Goal: Task Accomplishment & Management: Complete application form

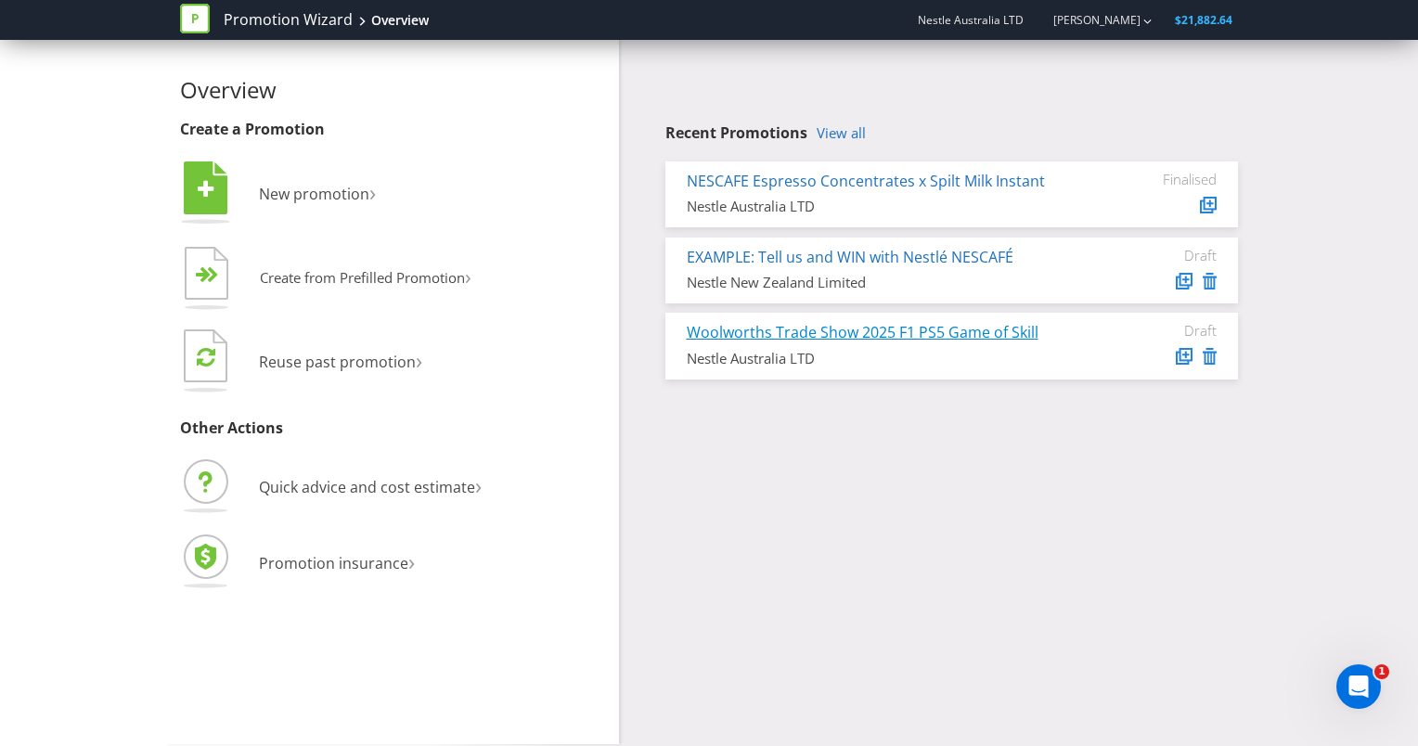
click at [987, 330] on link "Woolworths Trade Show 2025 F1 PS5 Game of Skill" at bounding box center [863, 332] width 352 height 20
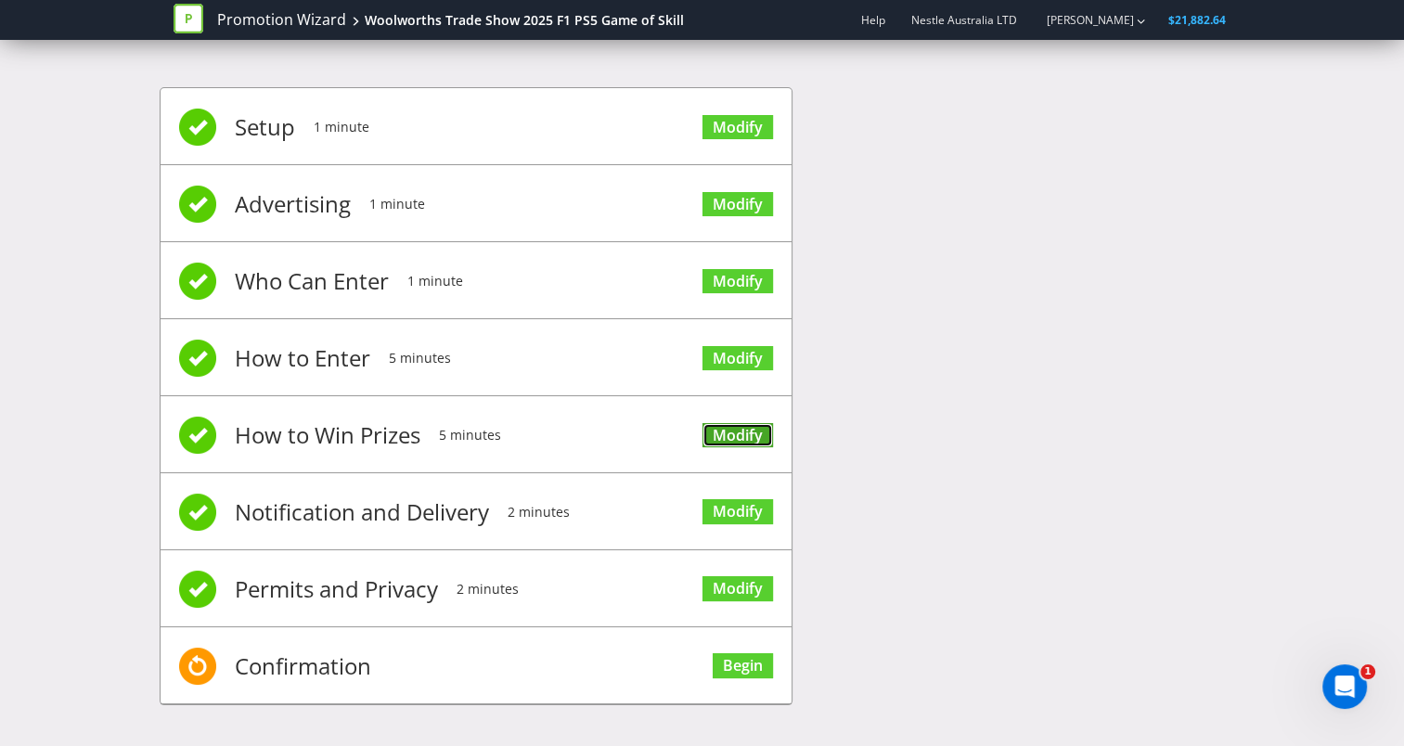
click at [737, 423] on link "Modify" at bounding box center [738, 435] width 71 height 25
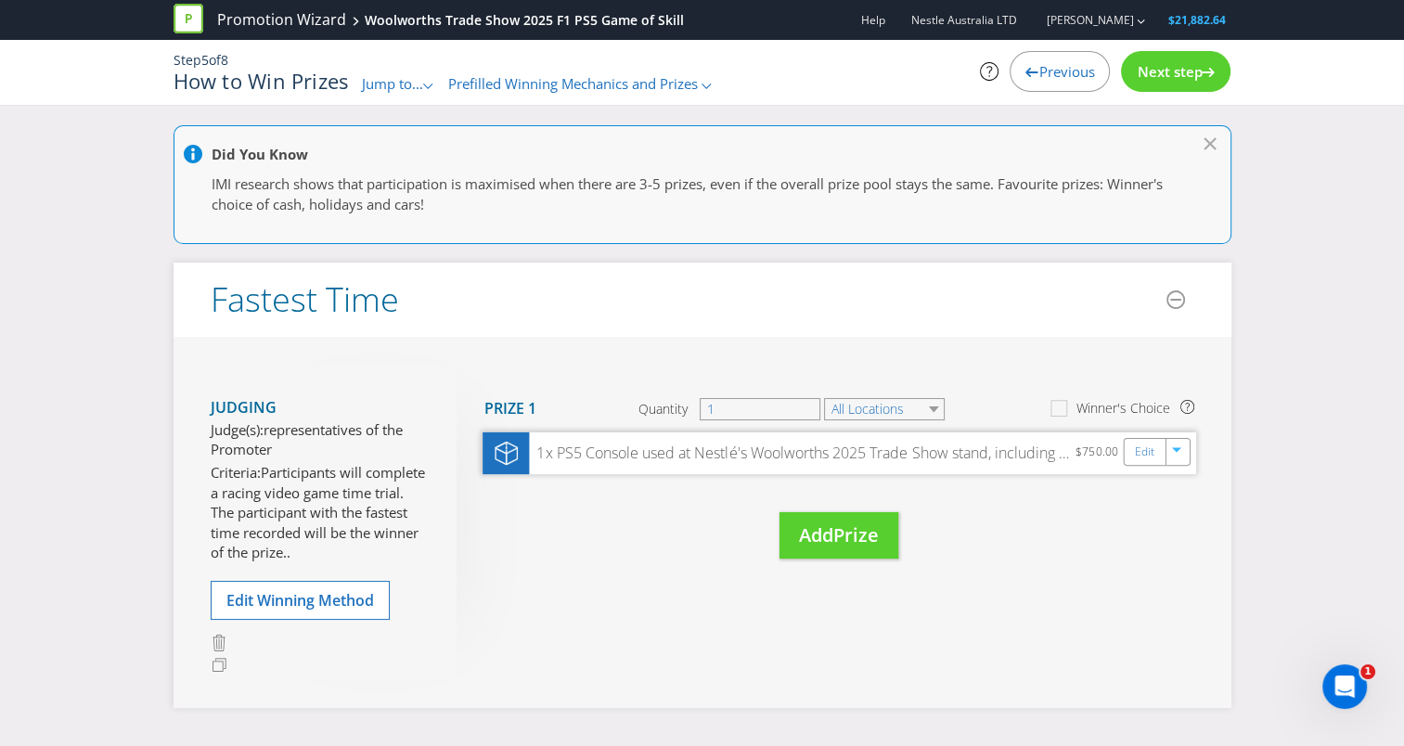
click at [639, 459] on div "1x PS5 Console used at Nestlé's Woolworths 2025 Trade Show stand, including 1 c…" at bounding box center [802, 453] width 547 height 21
click at [1132, 449] on div "Edit" at bounding box center [1145, 452] width 42 height 26
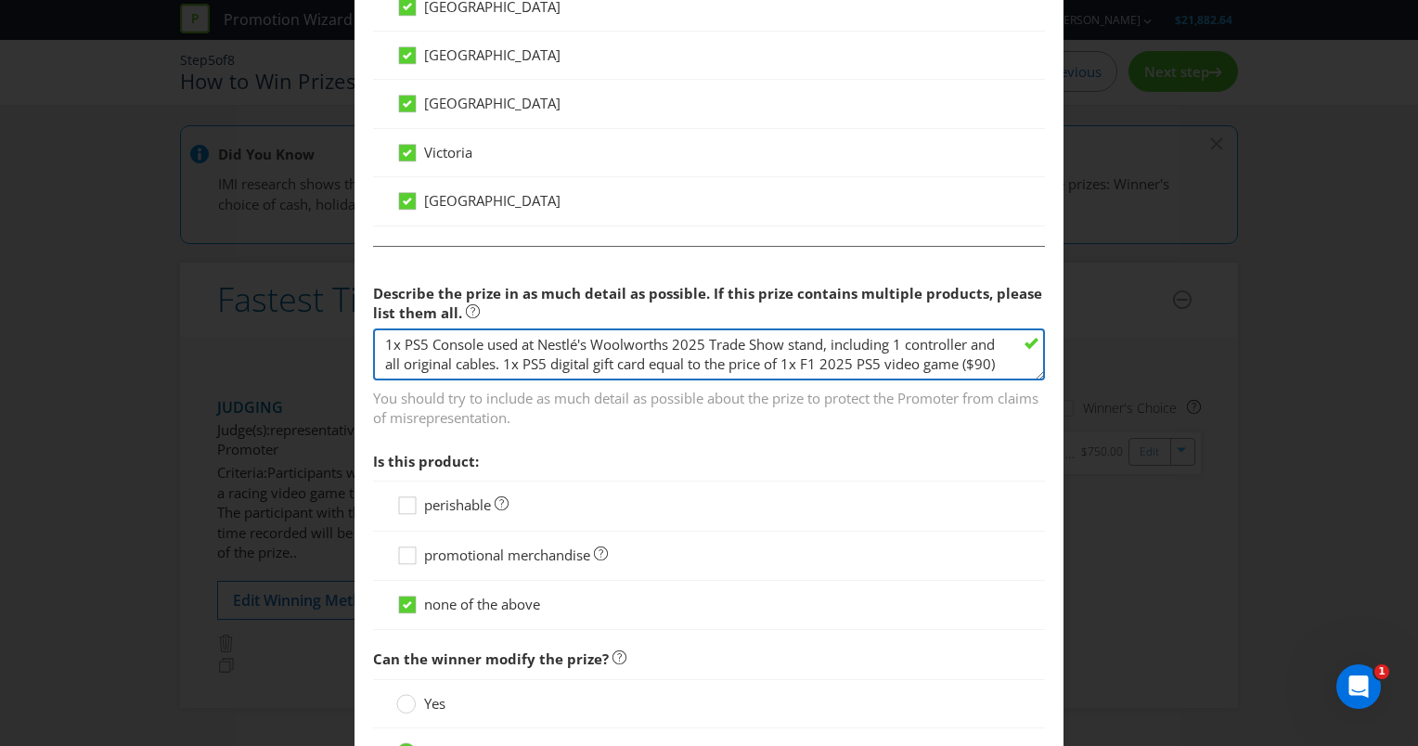
drag, startPoint x: 486, startPoint y: 373, endPoint x: 353, endPoint y: 307, distance: 149.0
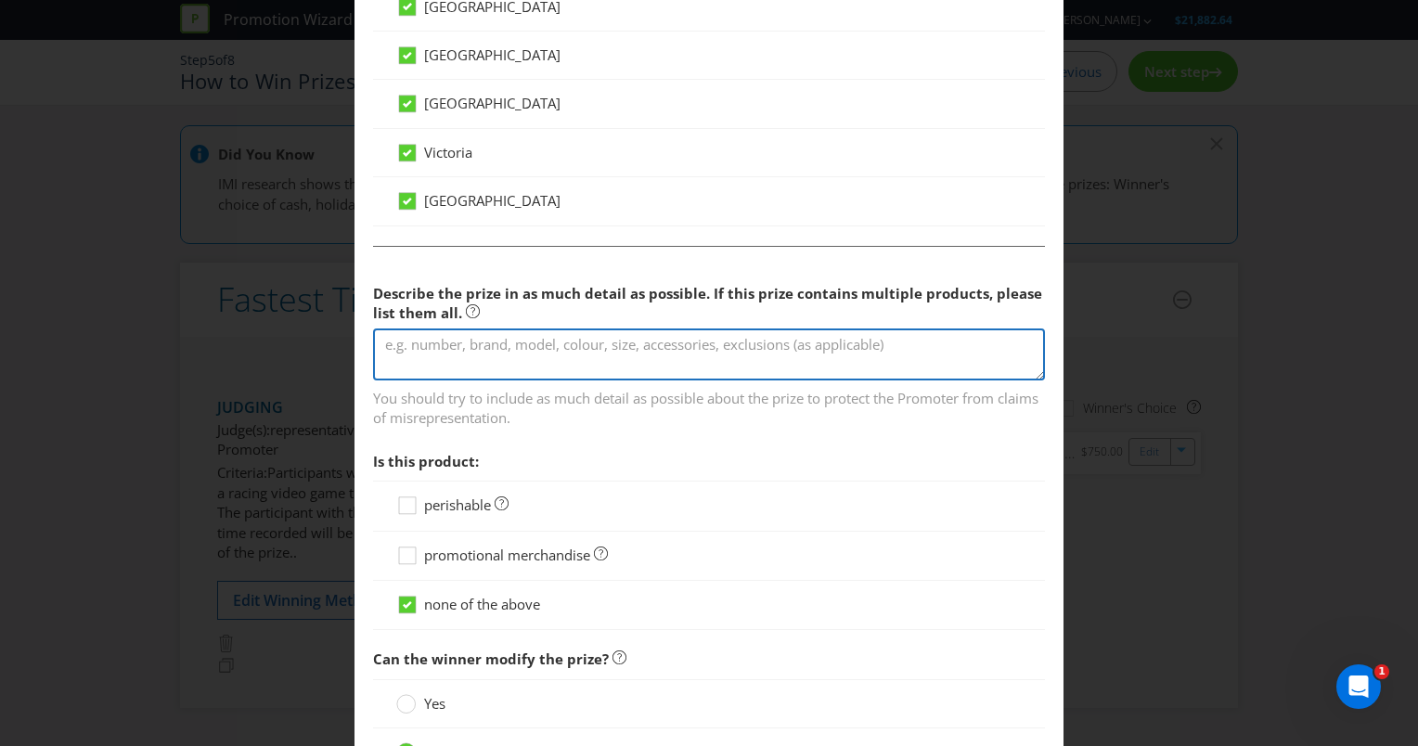
paste textarea "PS5 PlayStation 5 Slim Console with Disc - $829 Powerwave RGB Vertical Stand fo…"
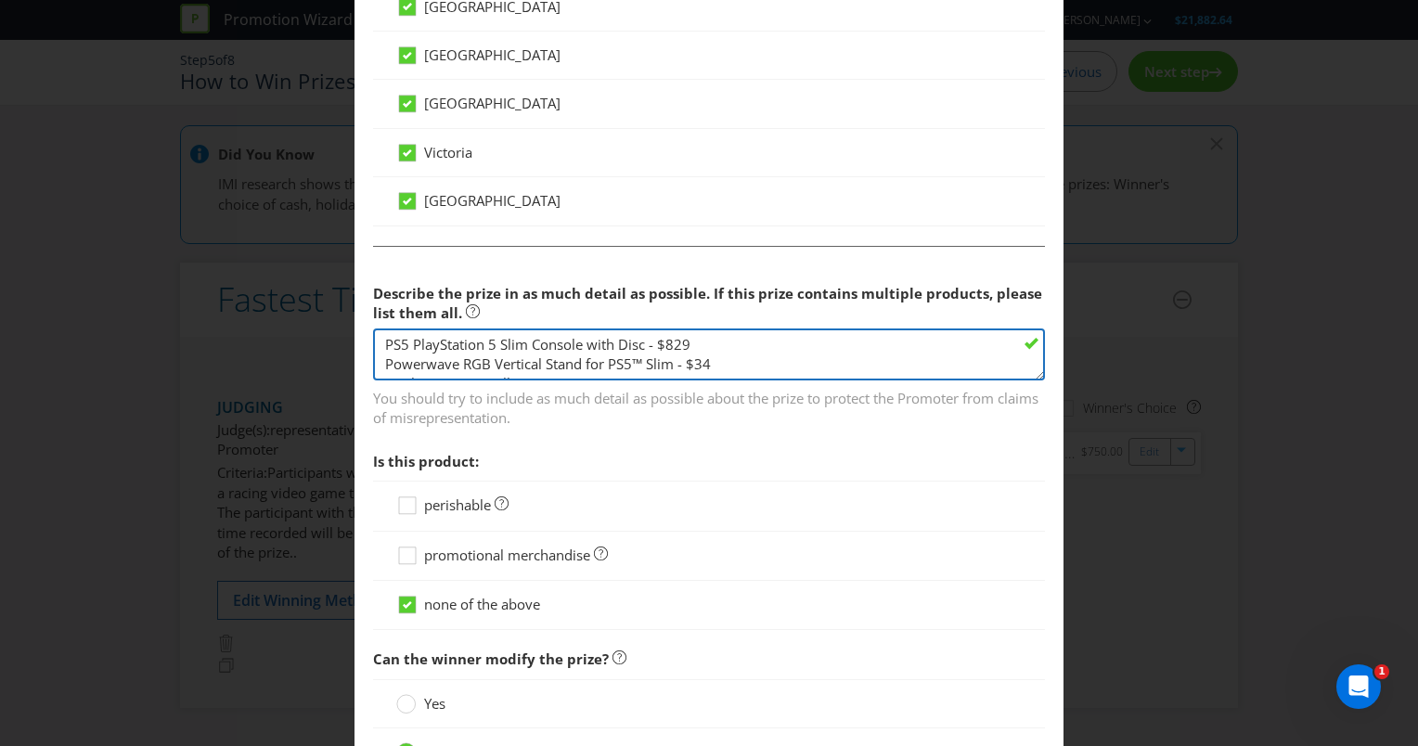
click at [379, 338] on textarea "1x PS5 Console used at Nestlé's Woolworths 2025 Trade Show stand, including 1 c…" at bounding box center [709, 355] width 672 height 53
click at [674, 338] on textarea "1x PS5 Console used at Nestlé's Woolworths 2025 Trade Show stand, including 1 c…" at bounding box center [709, 355] width 672 height 53
click at [713, 340] on textarea "1x PS5 Console used at Nestlé's Woolworths 2025 Trade Show stand, including 1 c…" at bounding box center [709, 355] width 672 height 53
drag, startPoint x: 458, startPoint y: 356, endPoint x: 453, endPoint y: 329, distance: 27.5
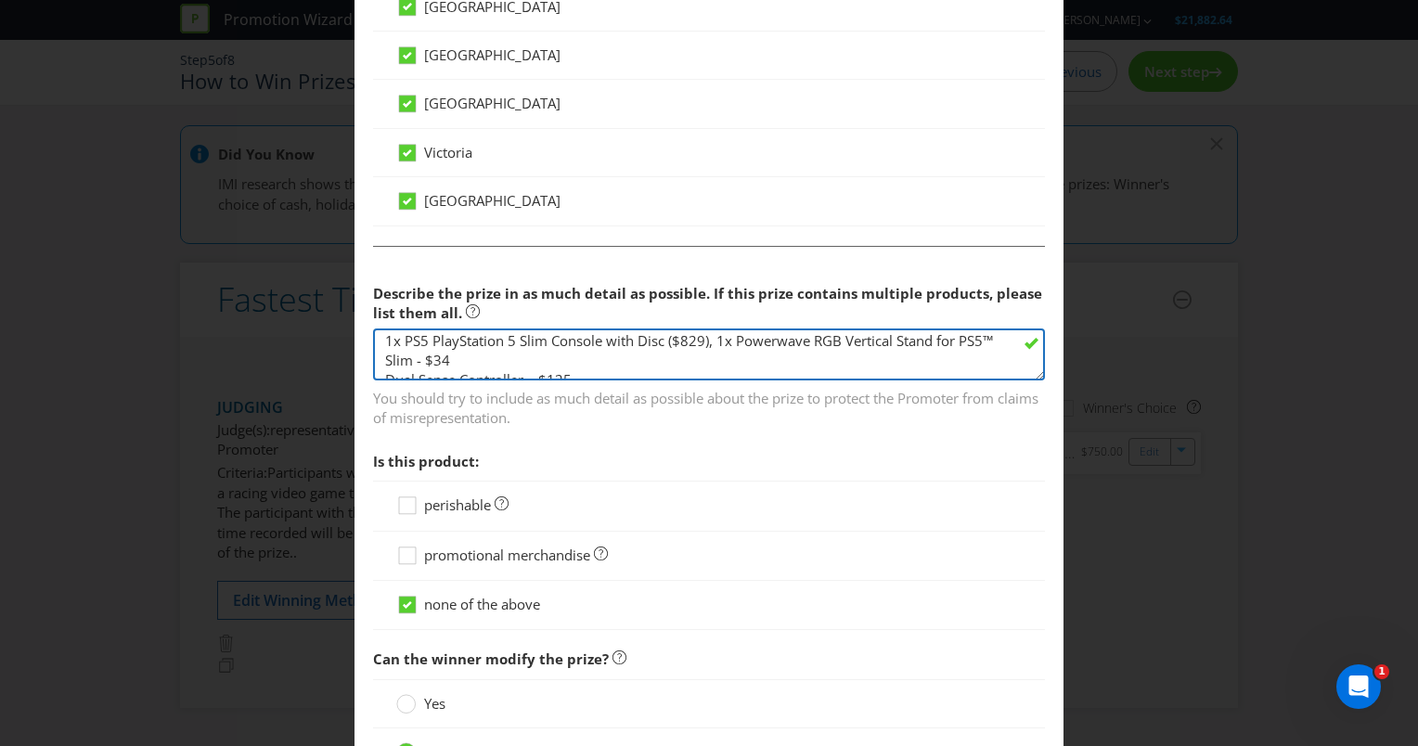
click at [453, 329] on textarea "1x PS5 Console used at Nestlé's Woolworths 2025 Trade Show stand, including 1 c…" at bounding box center [709, 355] width 672 height 53
click at [458, 351] on textarea "1x PS5 Console used at Nestlé's Woolworths 2025 Trade Show stand, including 1 c…" at bounding box center [709, 355] width 672 height 53
click at [663, 360] on textarea "1x PS5 Console used at Nestlé's Woolworths 2025 Trade Show stand, including 1 c…" at bounding box center [709, 355] width 672 height 53
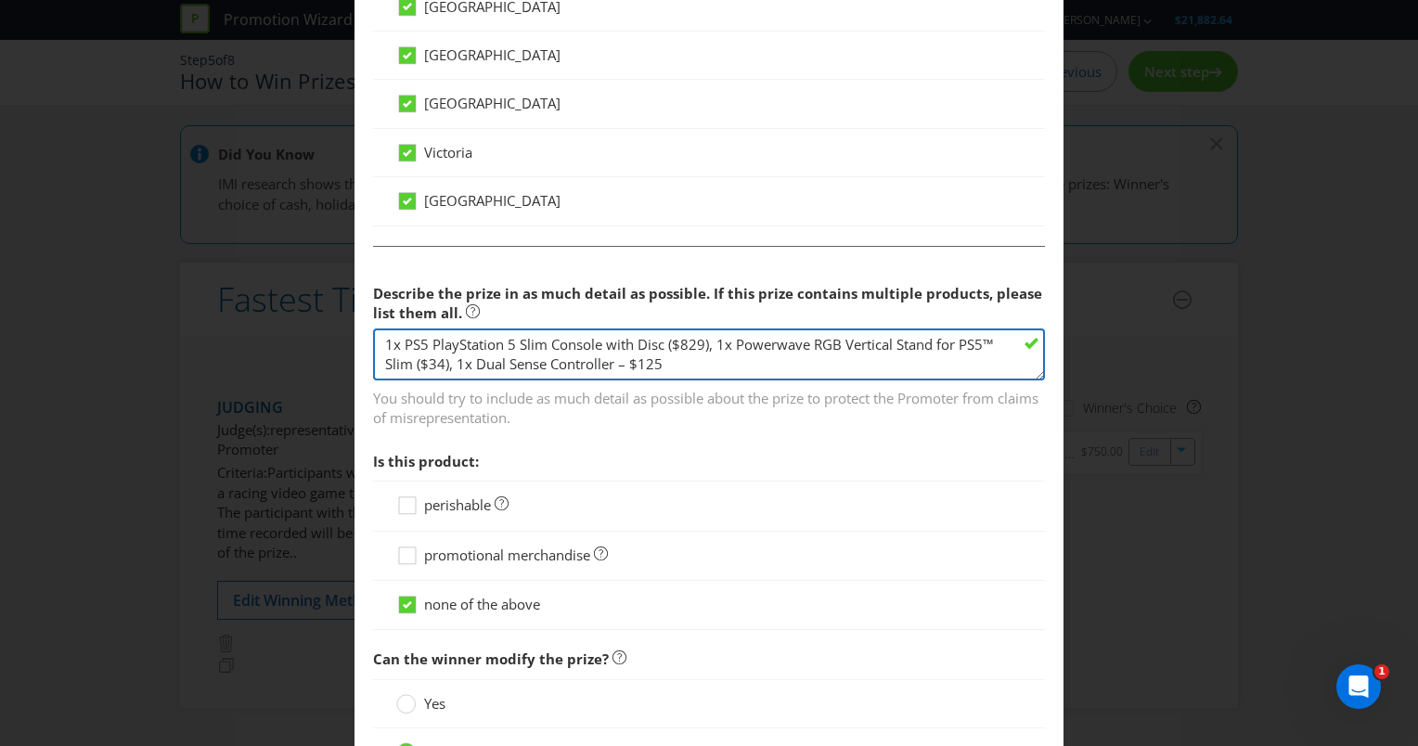
click at [665, 360] on textarea "1x PS5 Console used at Nestlé's Woolworths 2025 Trade Show stand, including 1 c…" at bounding box center [709, 355] width 672 height 53
click at [703, 361] on textarea "1x PS5 Console used at Nestlé's Woolworths 2025 Trade Show stand, including 1 c…" at bounding box center [709, 355] width 672 height 53
click at [735, 345] on textarea "1x PS5 Console used at Nestlé's Woolworths 2025 Trade Show stand, including 1 c…" at bounding box center [709, 355] width 672 height 53
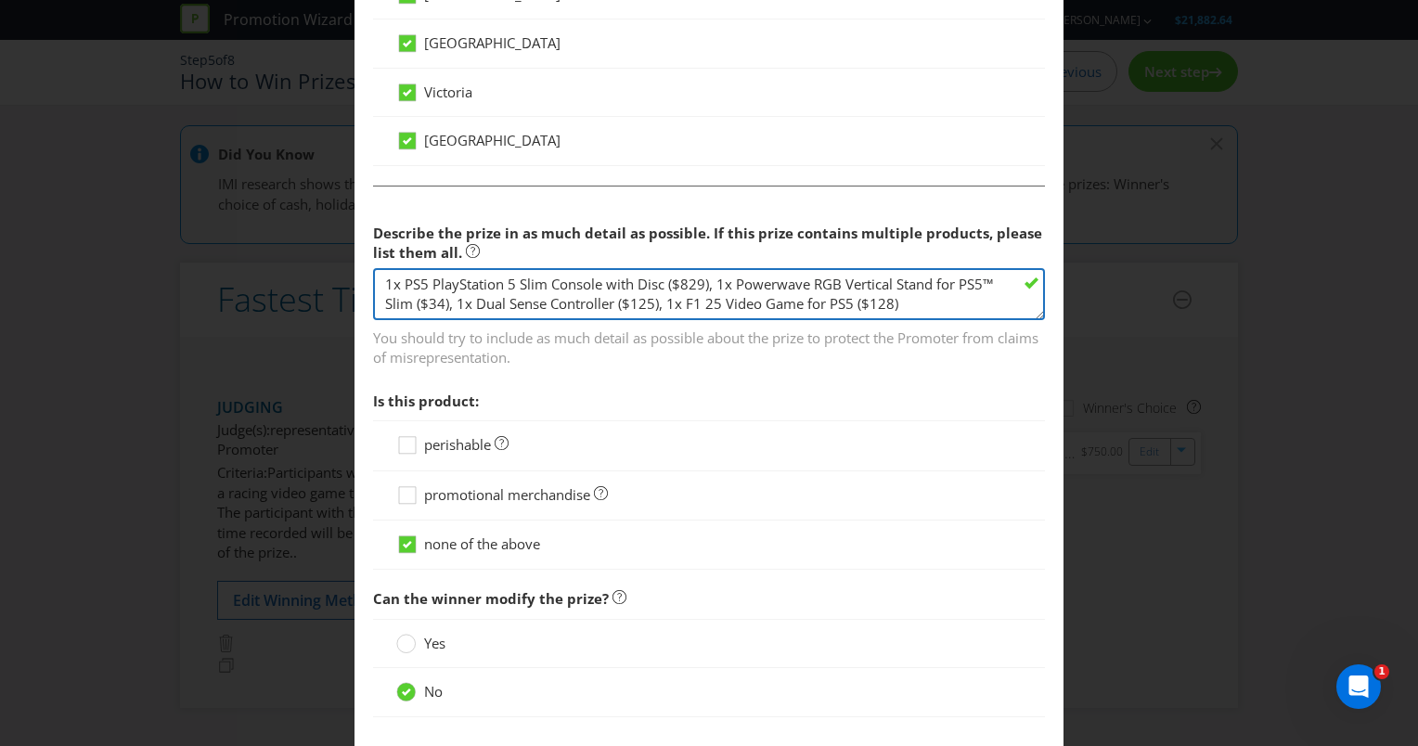
scroll to position [1299, 0]
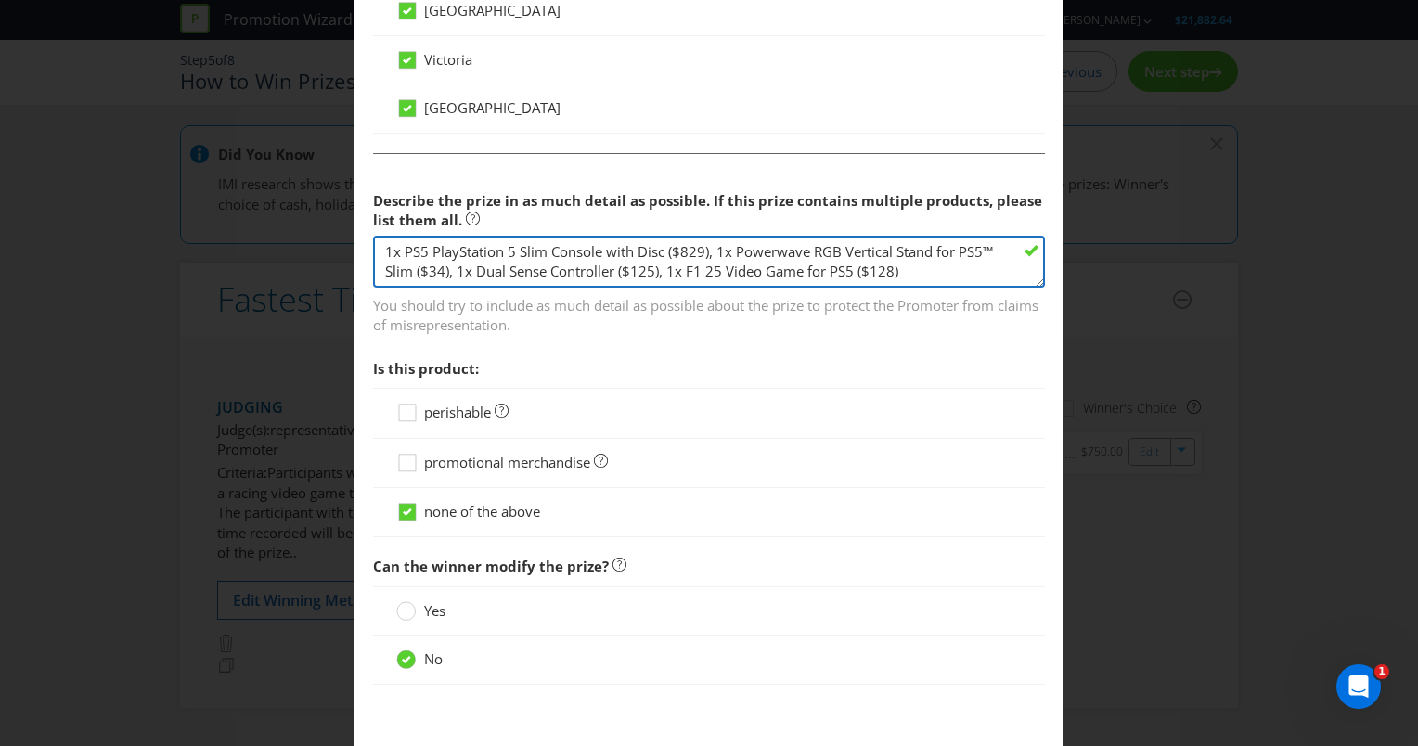
click at [913, 264] on textarea "1x PS5 Console used at Nestlé's Woolworths 2025 Trade Show stand, including 1 c…" at bounding box center [709, 262] width 672 height 53
drag, startPoint x: 910, startPoint y: 267, endPoint x: 924, endPoint y: 267, distance: 13.9
click at [924, 267] on textarea "1x PS5 Console used at Nestlé's Woolworths 2025 Trade Show stand, including 1 c…" at bounding box center [709, 262] width 672 height 53
click at [659, 249] on textarea "1x PS5 Console used at Nestlé's Woolworths 2025 Trade Show stand, including 1 c…" at bounding box center [709, 262] width 672 height 53
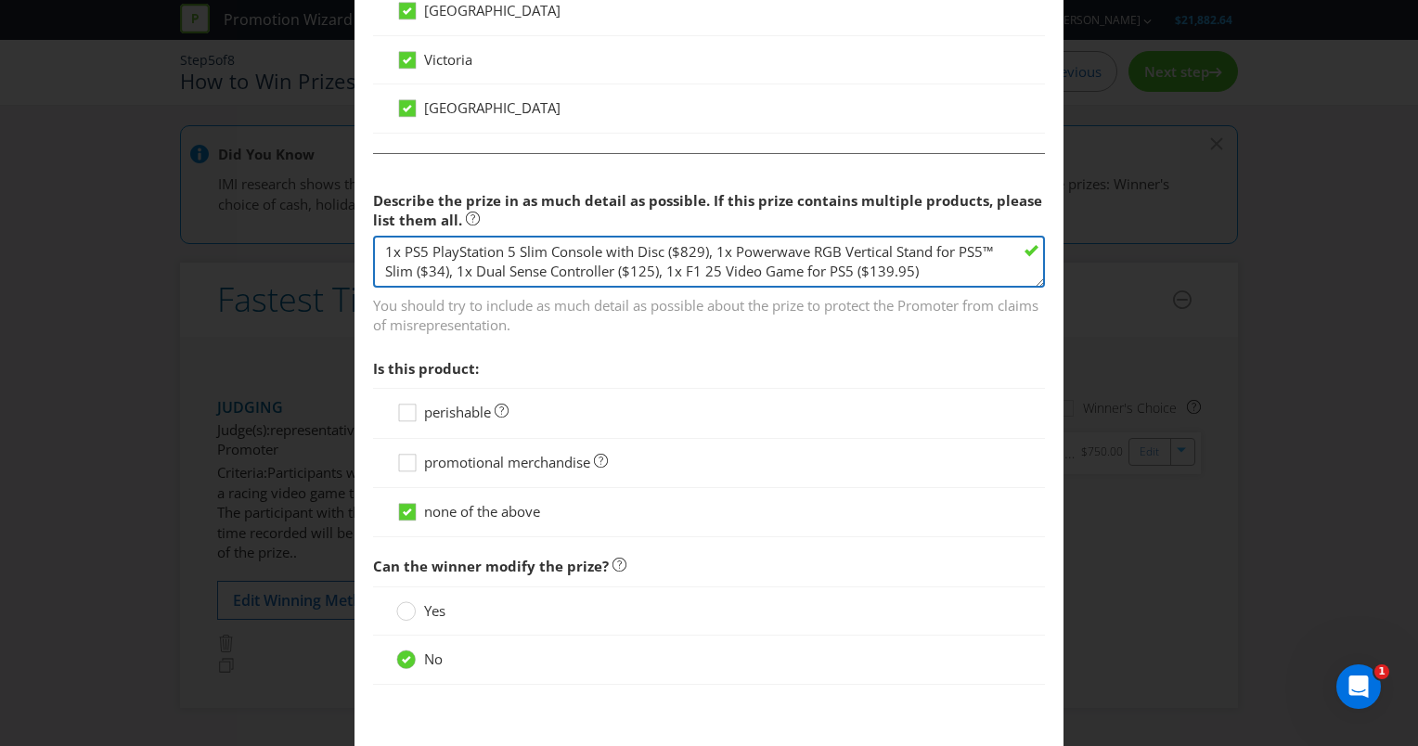
click at [416, 266] on textarea "1x PS5 Console used at Nestlé's Woolworths 2025 Trade Show stand, including 1 c…" at bounding box center [709, 262] width 672 height 53
click at [417, 264] on textarea "1x PS5 Console used at Nestlé's Woolworths 2025 Trade Show stand, including 1 c…" at bounding box center [709, 262] width 672 height 53
drag, startPoint x: 430, startPoint y: 250, endPoint x: 403, endPoint y: 249, distance: 26.9
click at [403, 249] on textarea "1x PS5 Console used at Nestlé's Woolworths 2025 Trade Show stand, including 1 c…" at bounding box center [709, 262] width 672 height 53
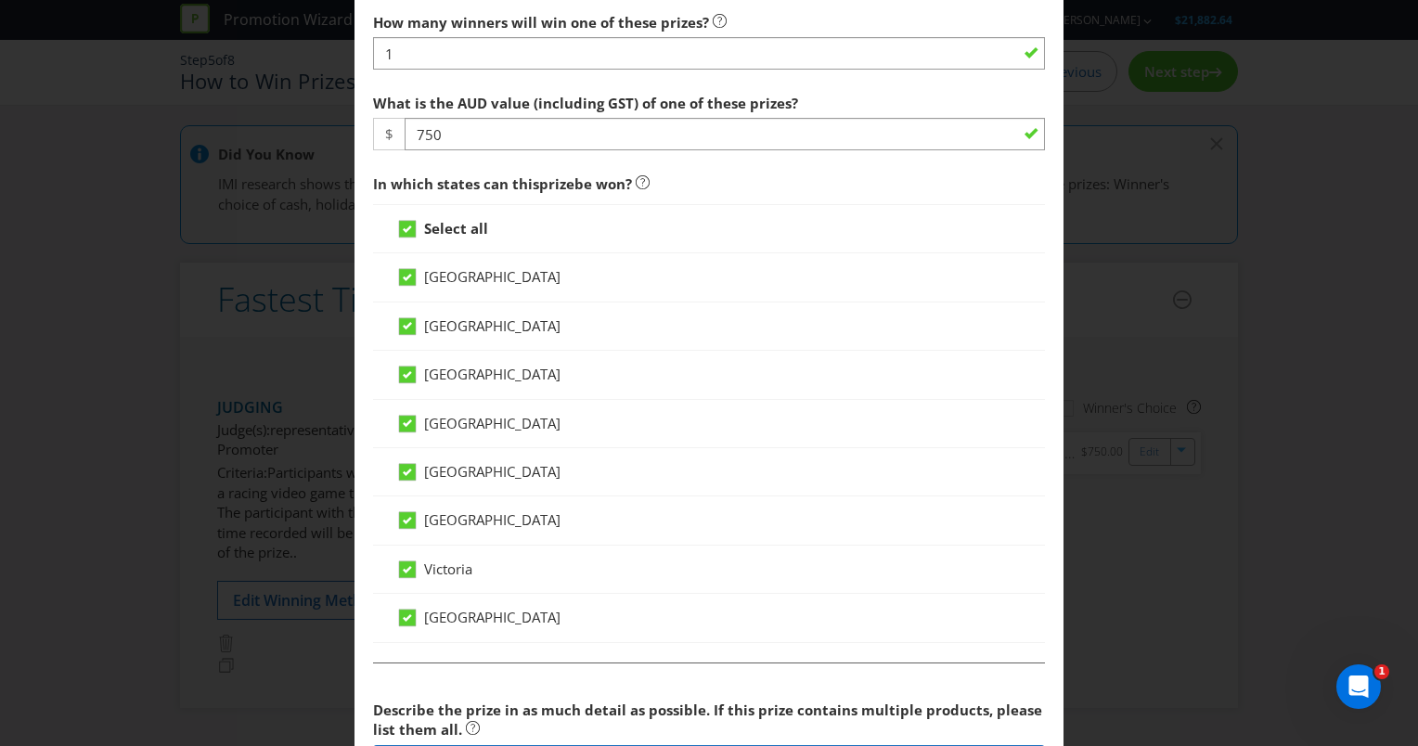
scroll to position [835, 0]
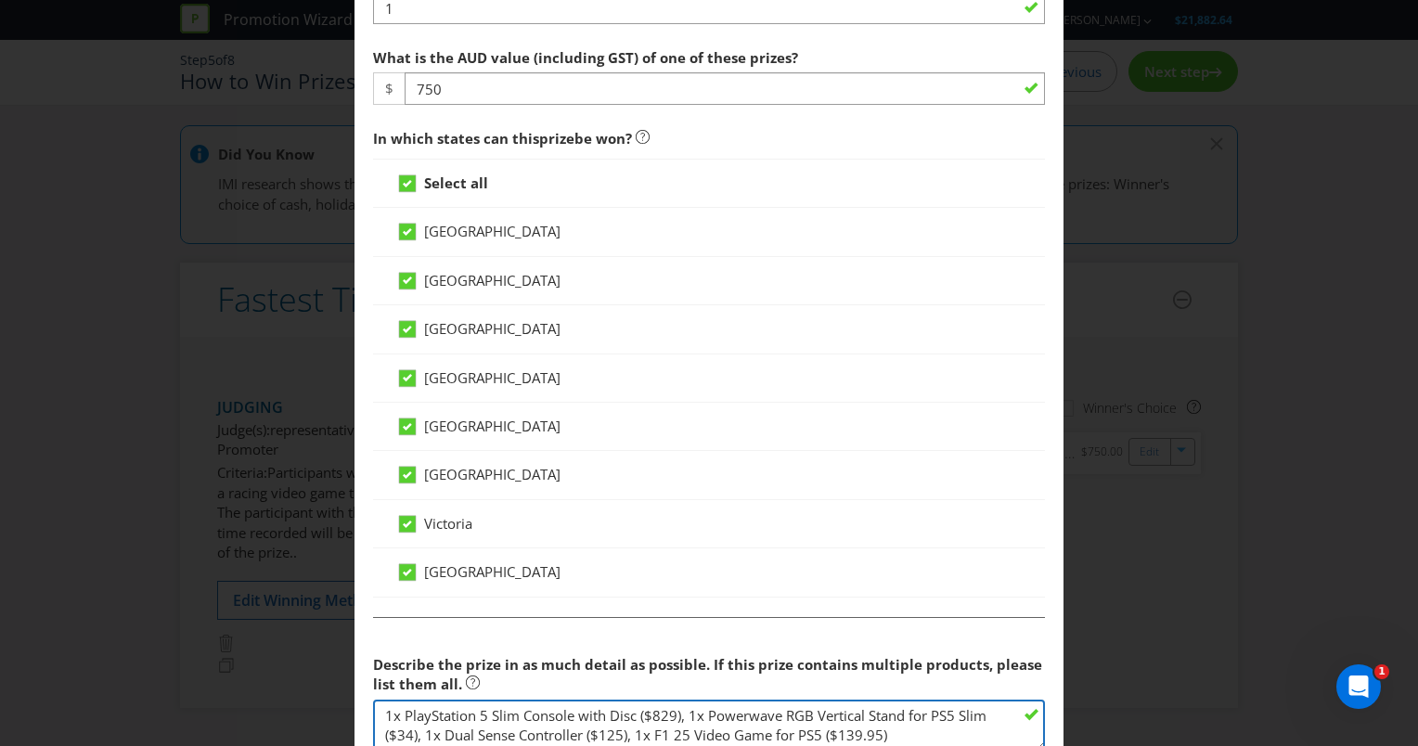
type textarea "1x PlayStation 5 Slim Console with Disc ($829), 1x Powerwave RGB Vertical Stand…"
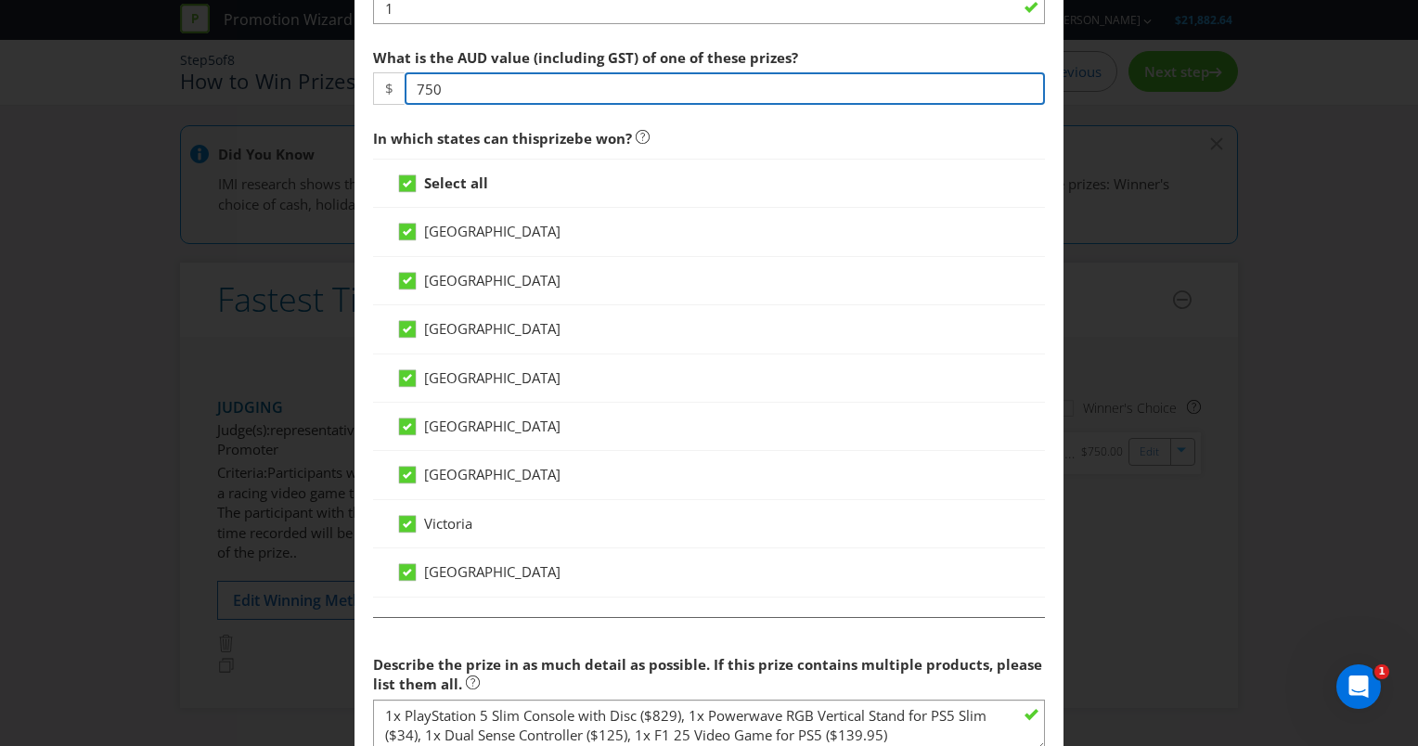
drag, startPoint x: 490, startPoint y: 84, endPoint x: 400, endPoint y: 82, distance: 90.0
click at [405, 82] on input "750" at bounding box center [725, 88] width 640 height 32
type input "1127.95"
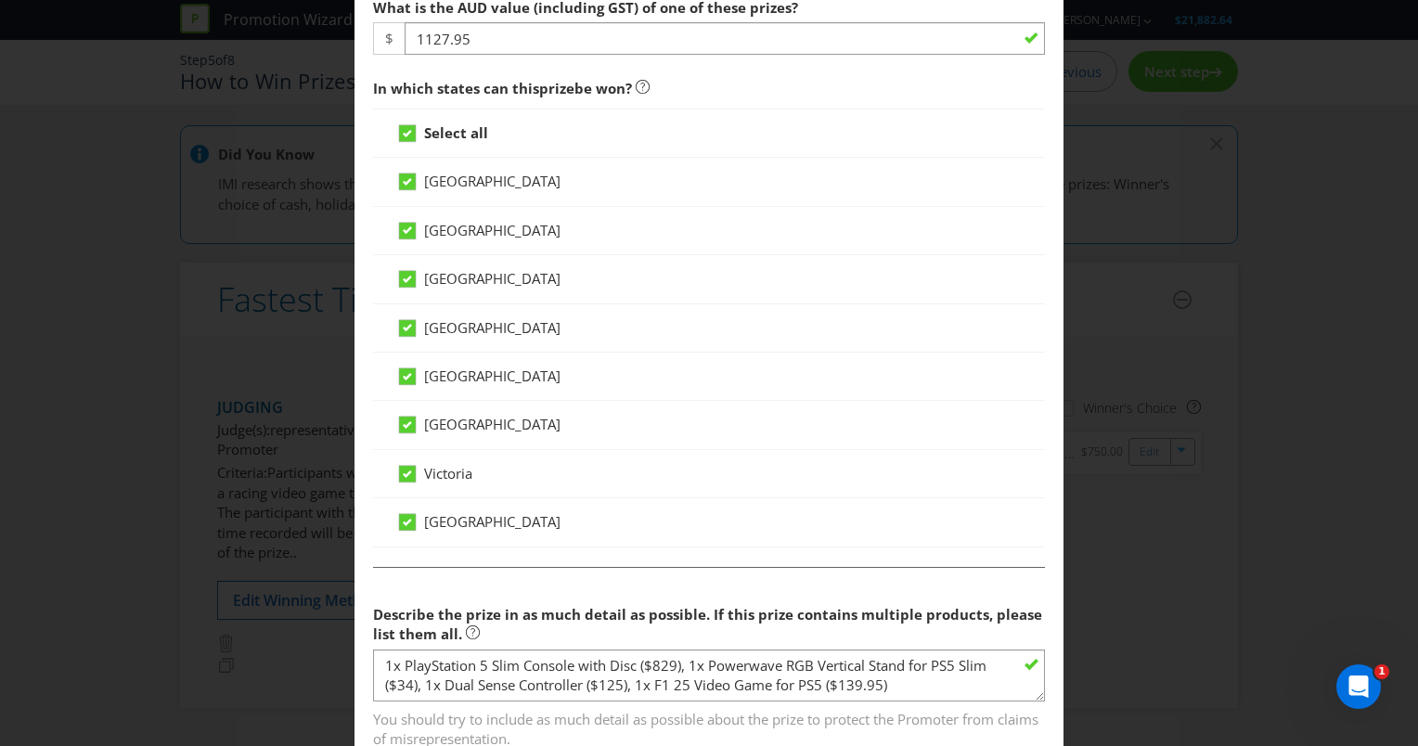
scroll to position [928, 0]
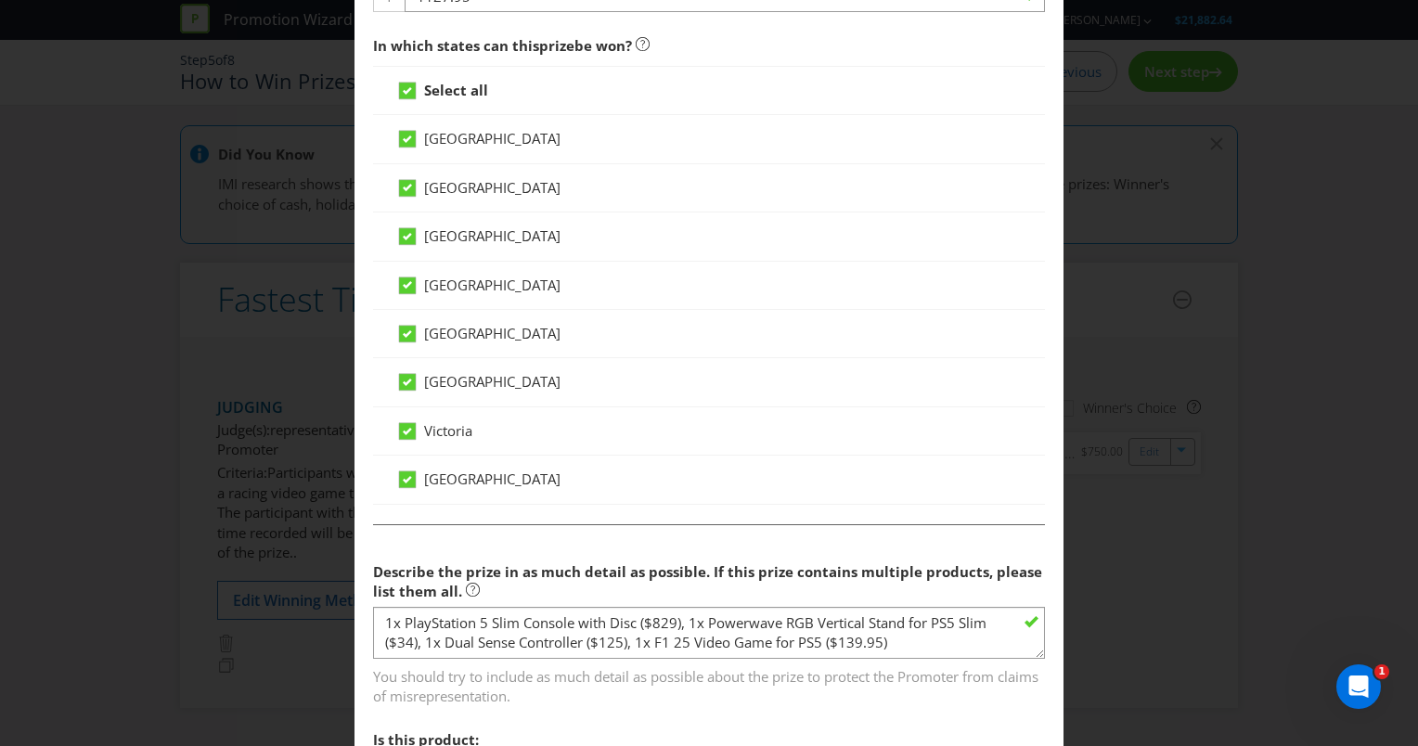
click at [510, 564] on span "Describe the prize in as much detail as possible. If this prize contains multip…" at bounding box center [707, 581] width 669 height 38
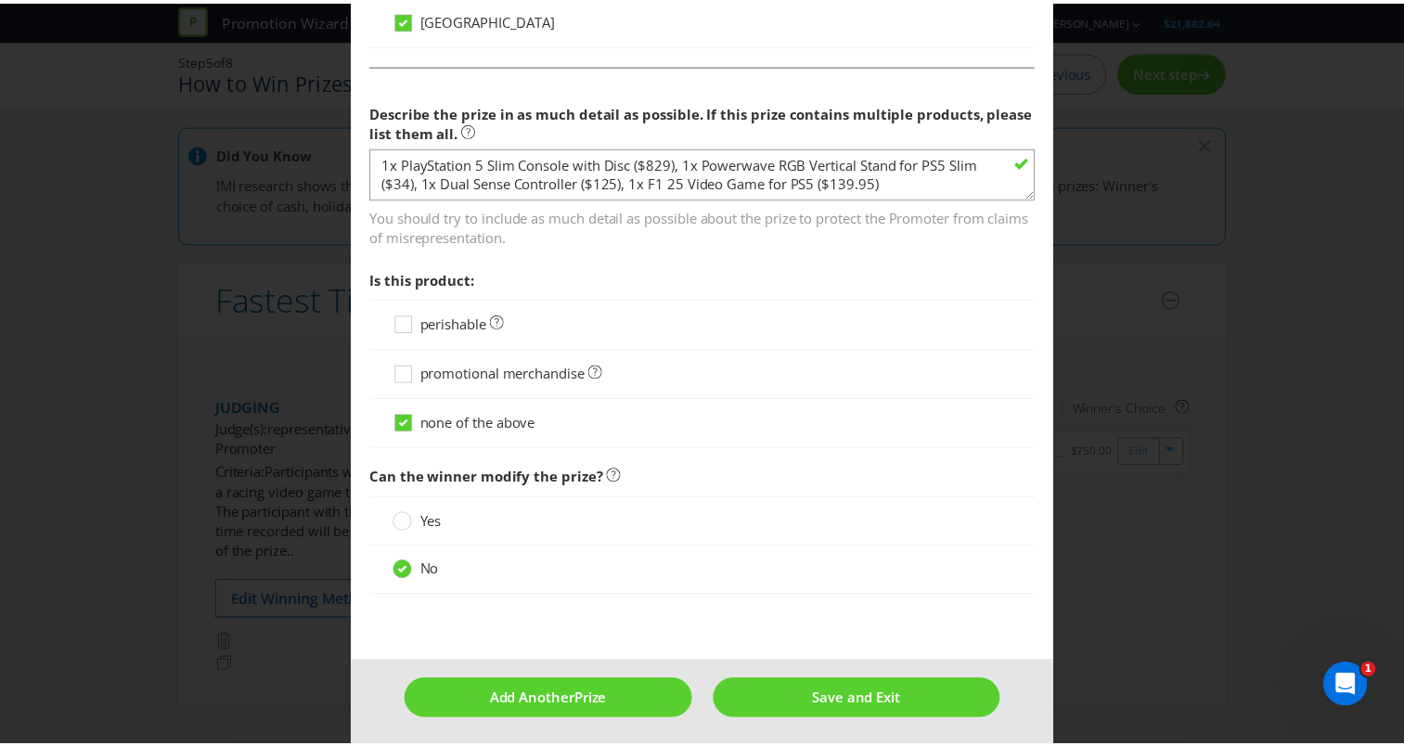
scroll to position [1388, 0]
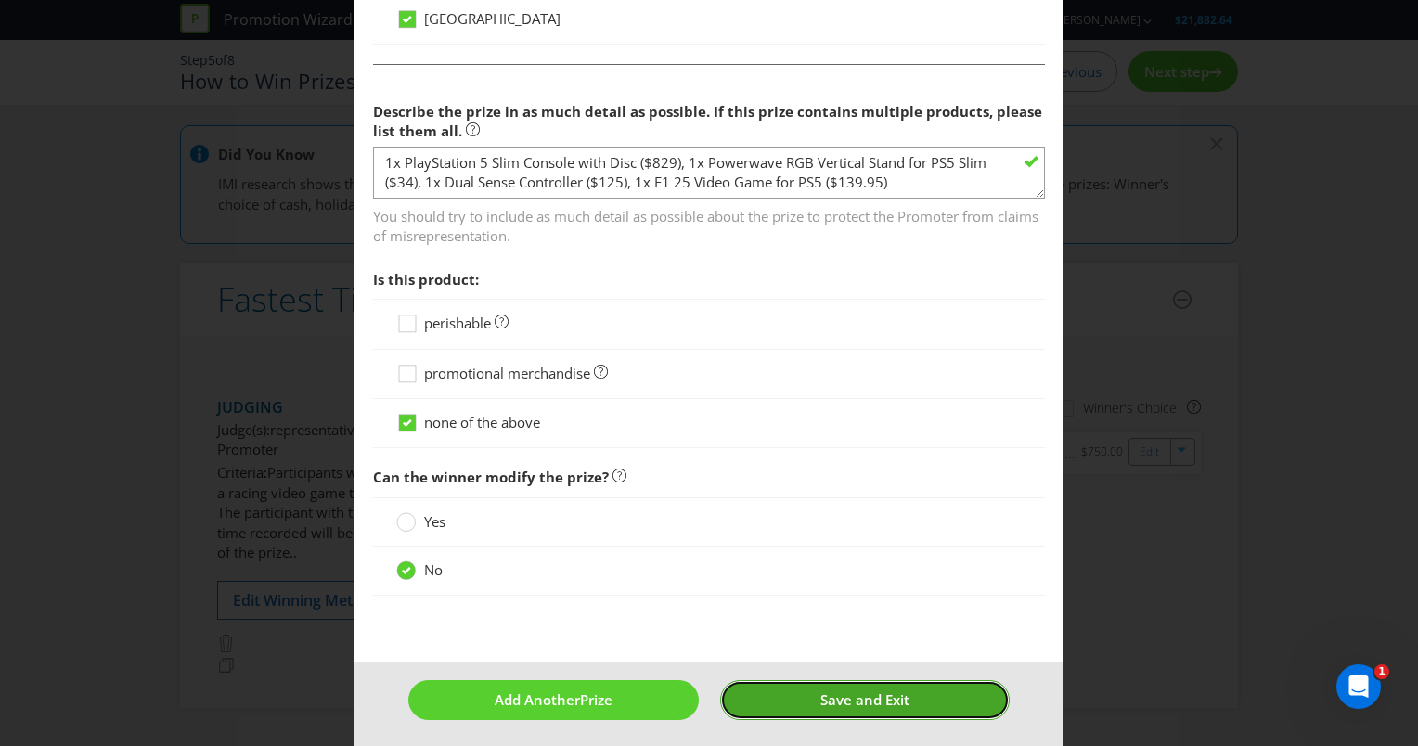
click at [809, 686] on button "Save and Exit" at bounding box center [865, 700] width 290 height 40
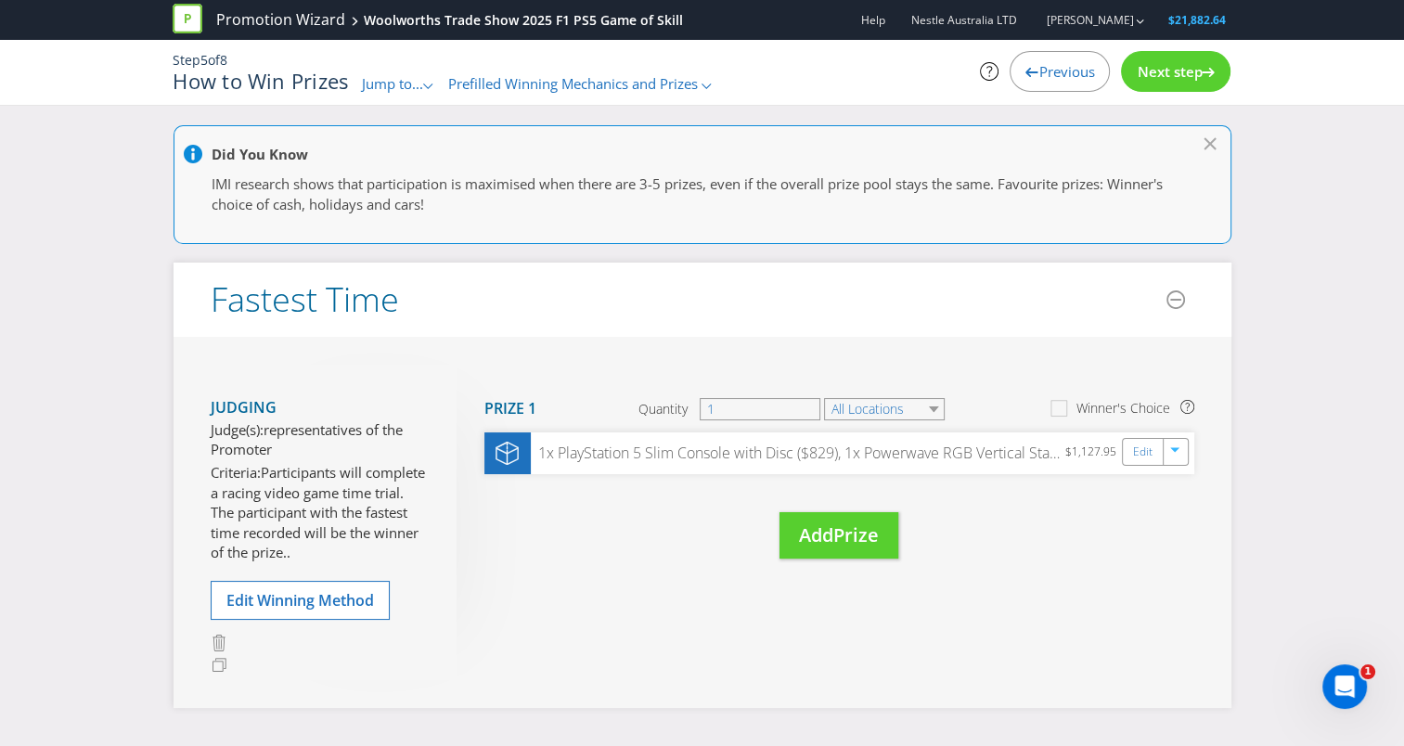
click at [1158, 75] on span "Next step" at bounding box center [1169, 71] width 65 height 19
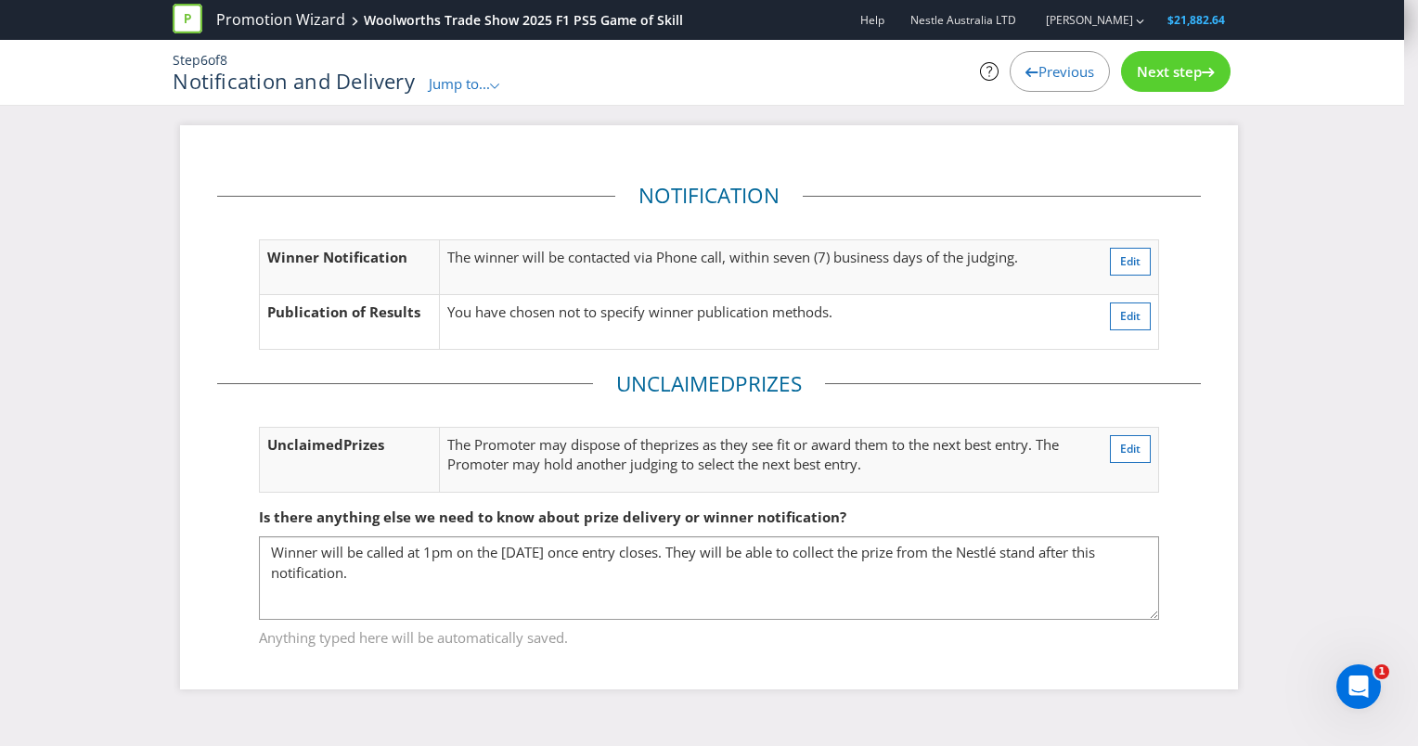
click at [1173, 71] on span "Next step" at bounding box center [1169, 71] width 65 height 19
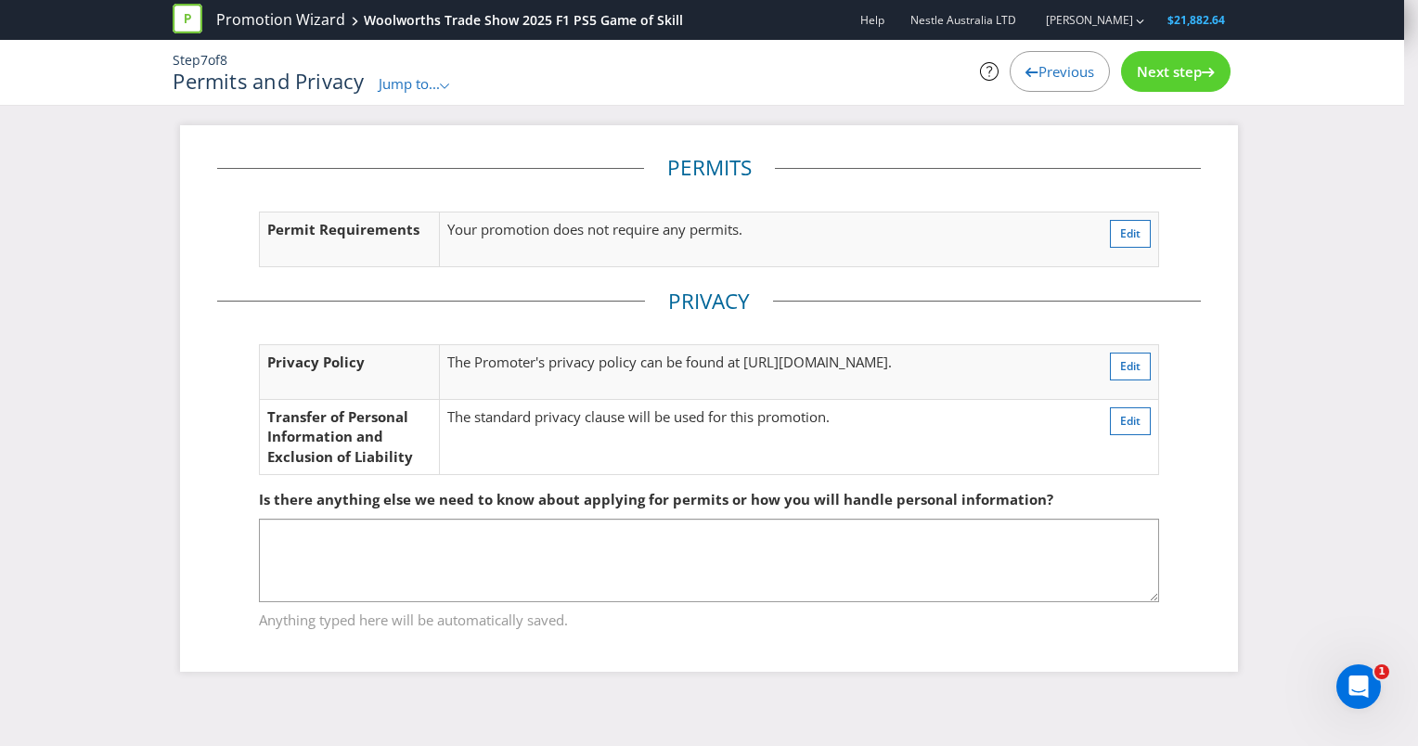
click at [1175, 80] on span "Next step" at bounding box center [1169, 71] width 65 height 19
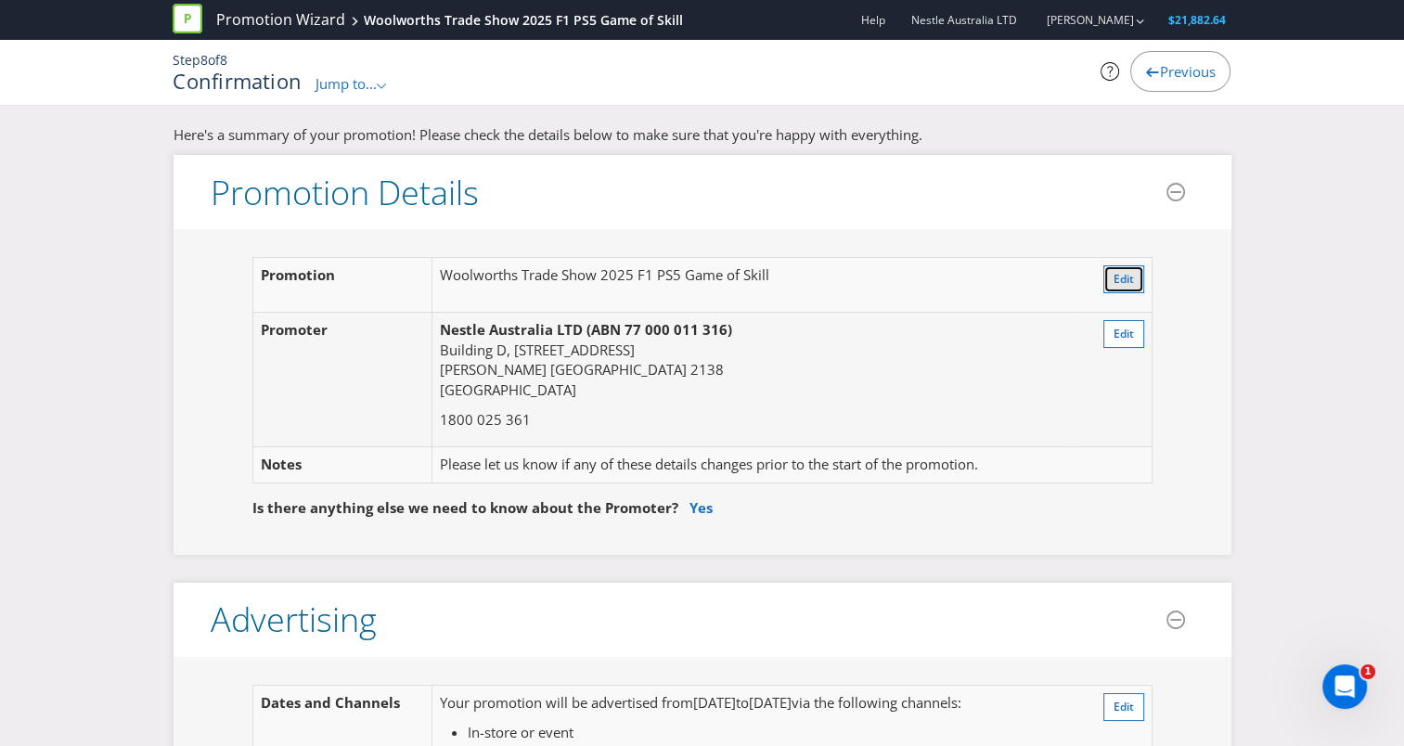
click at [1132, 276] on span "Edit" at bounding box center [1124, 279] width 20 height 16
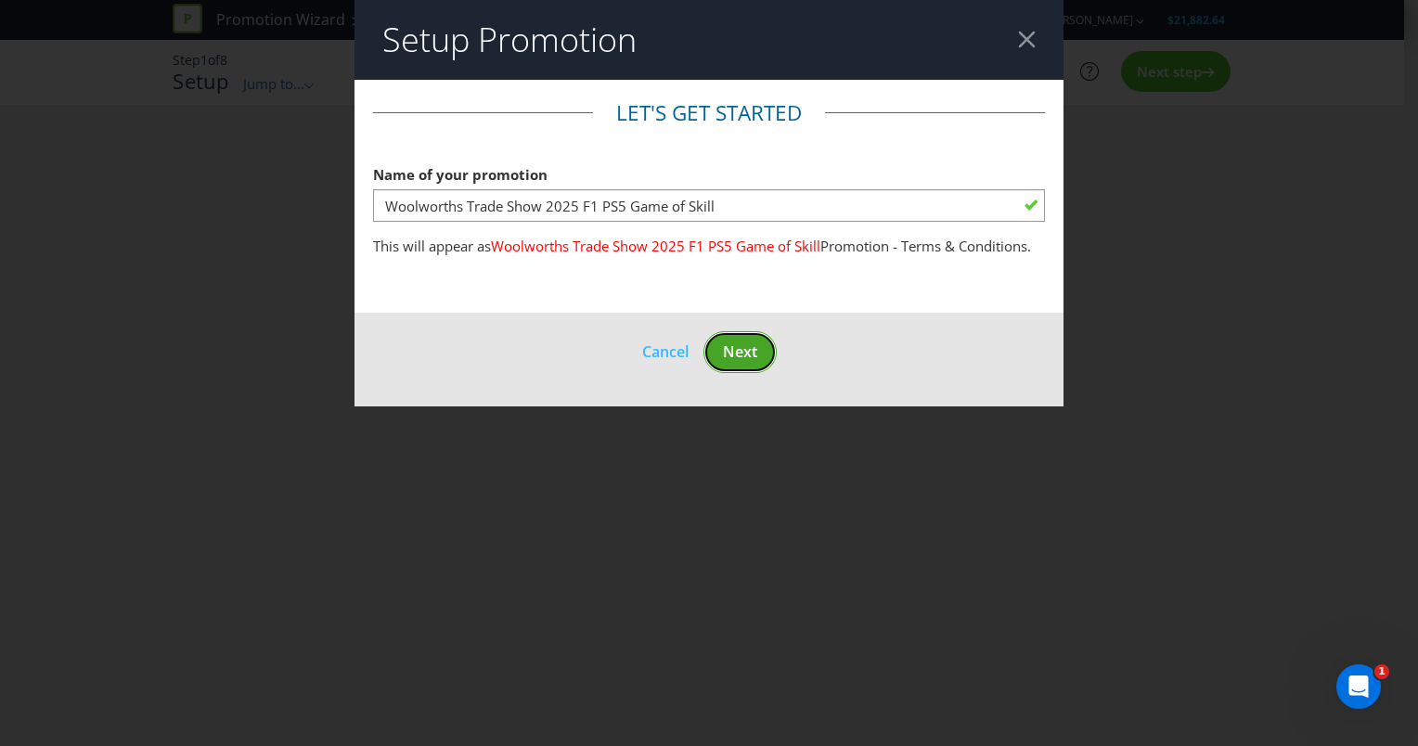
click at [746, 360] on span "Next" at bounding box center [740, 352] width 34 height 20
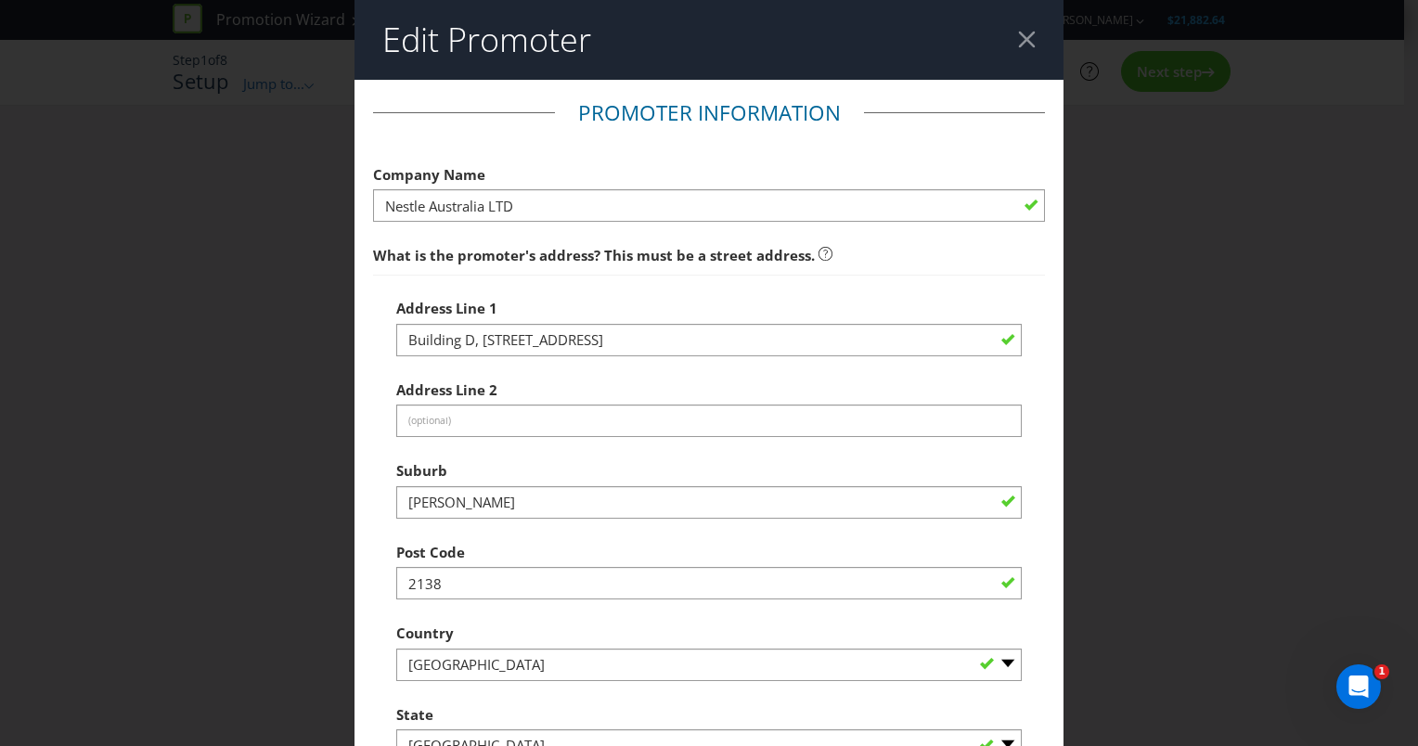
click at [1014, 51] on header "Edit Promoter" at bounding box center [709, 40] width 709 height 80
click at [1018, 40] on div at bounding box center [1027, 40] width 18 height 18
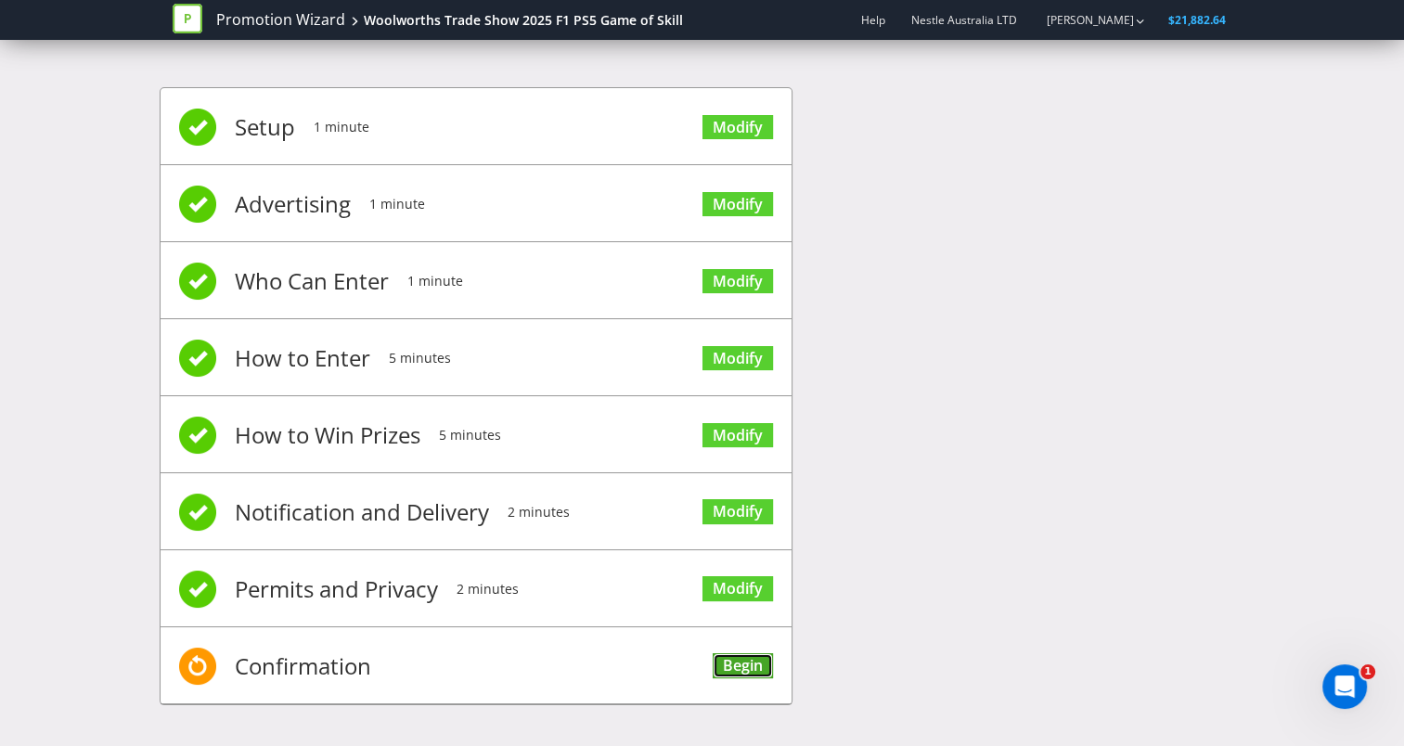
click at [719, 659] on link "Begin" at bounding box center [743, 665] width 60 height 25
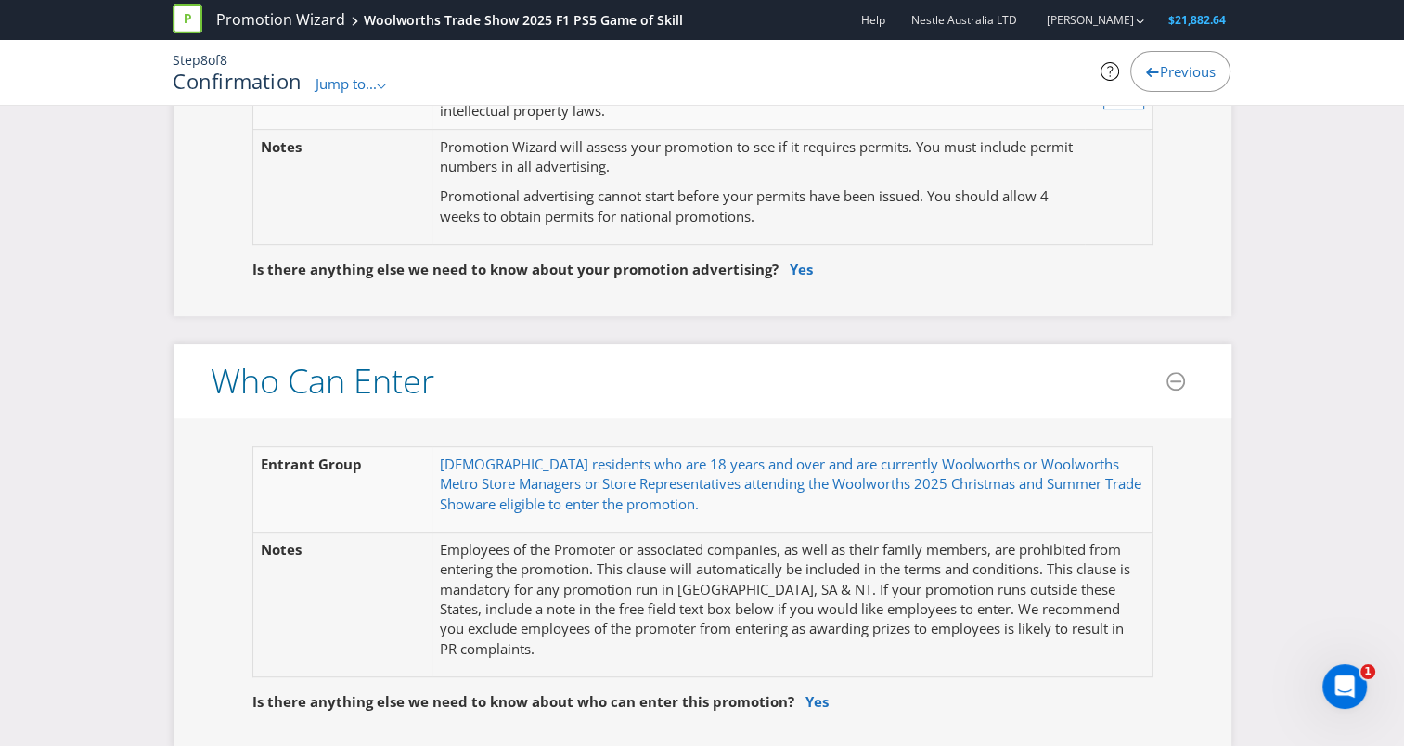
scroll to position [1021, 0]
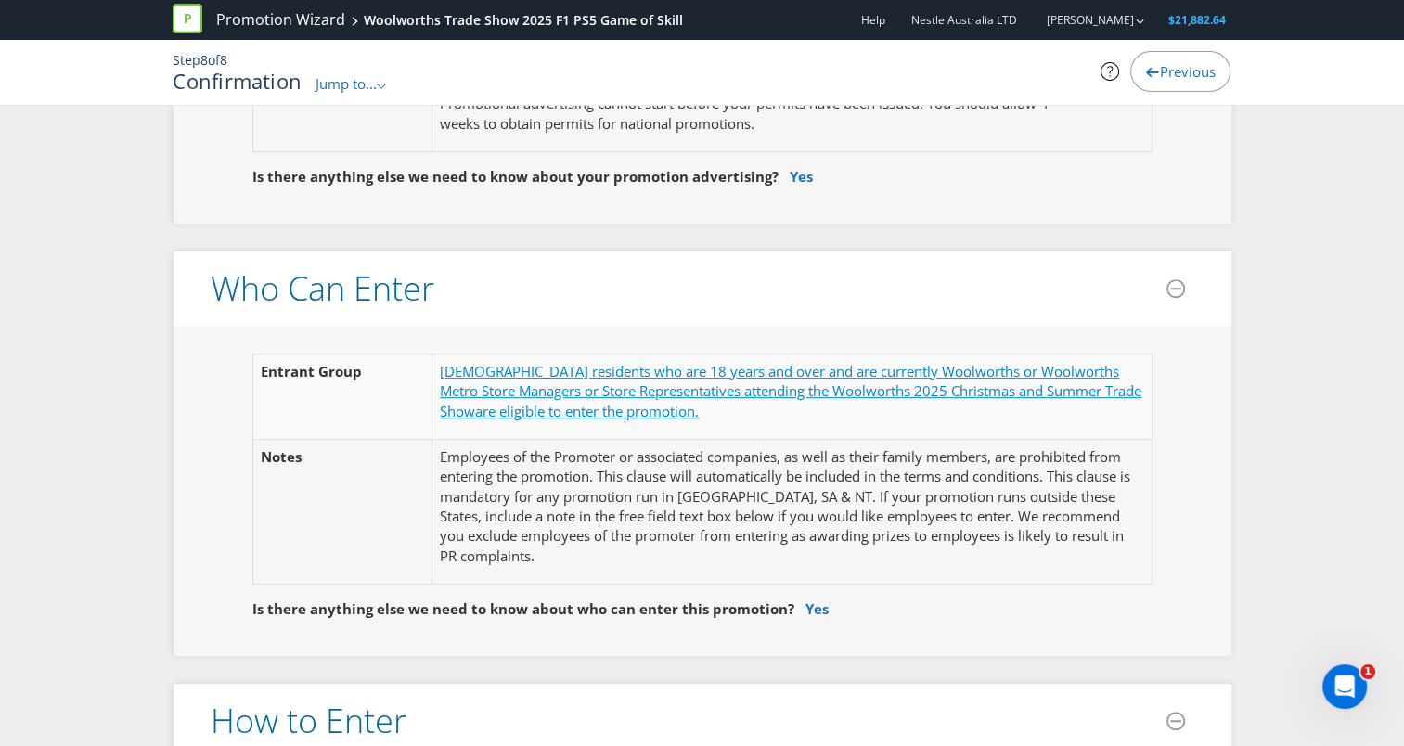
click at [999, 388] on span "[DEMOGRAPHIC_DATA] residents who are 18 years and over and are currently Woolwo…" at bounding box center [791, 391] width 702 height 58
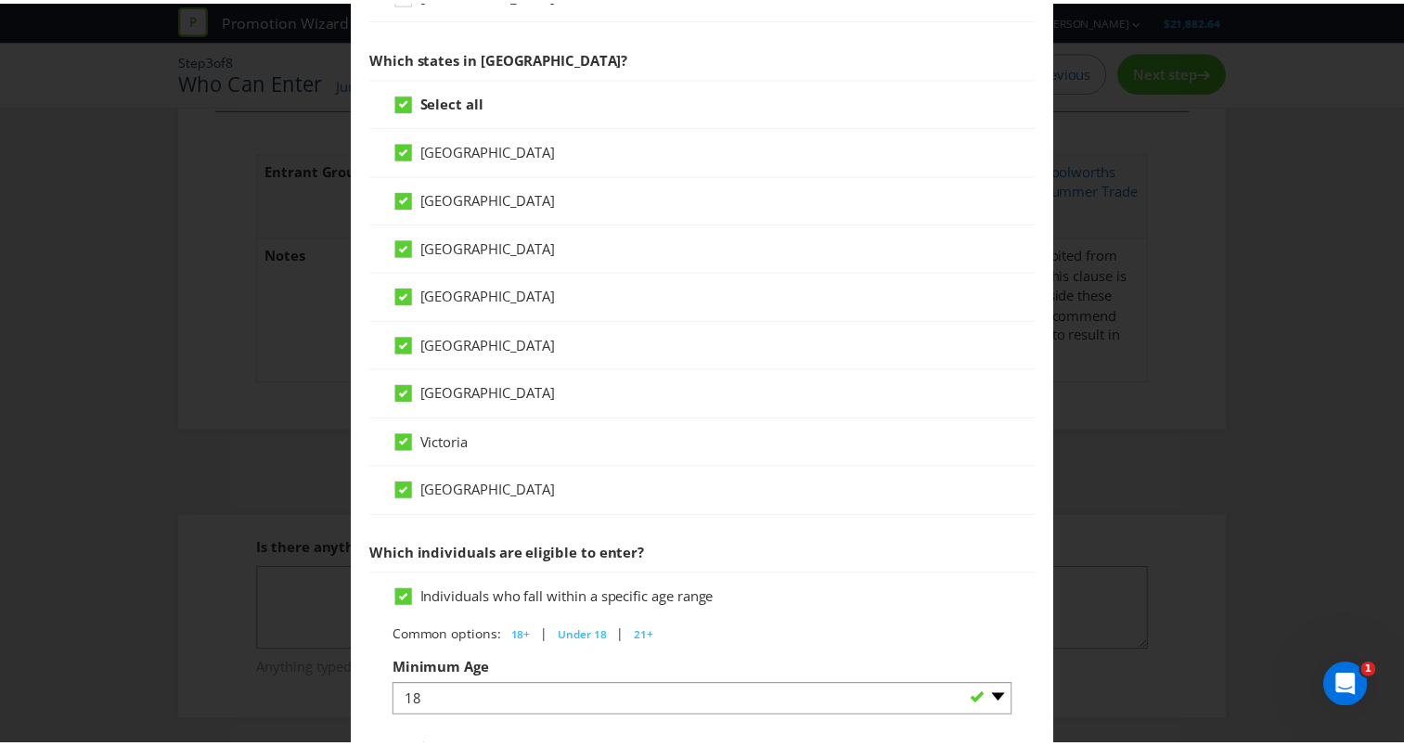
scroll to position [916, 0]
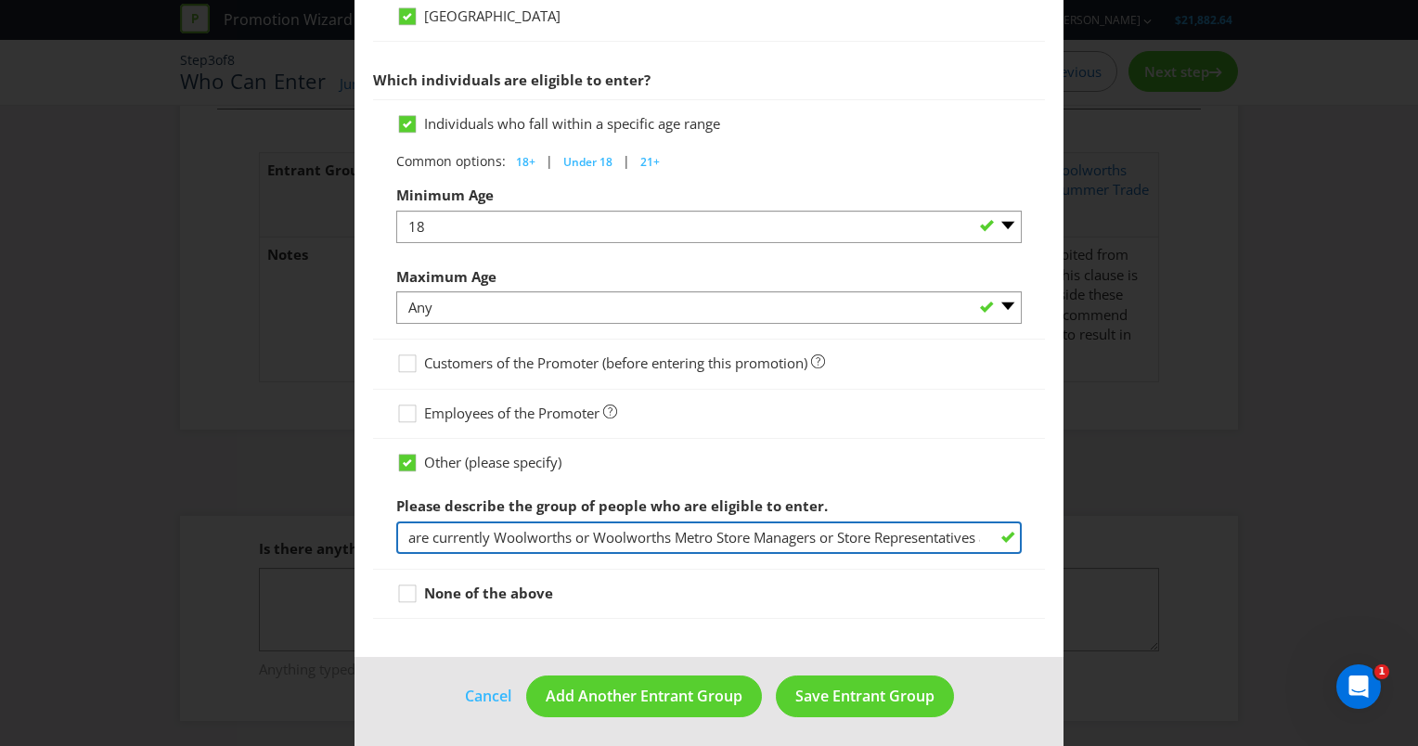
drag, startPoint x: 836, startPoint y: 532, endPoint x: 819, endPoint y: 531, distance: 16.7
click at [819, 531] on input "are currently Woolworths or Woolworths Metro Store Managers or Store Representa…" at bounding box center [708, 538] width 625 height 32
type input "are currently Woolworths or Woolworths Metro Store Managers/Store Representativ…"
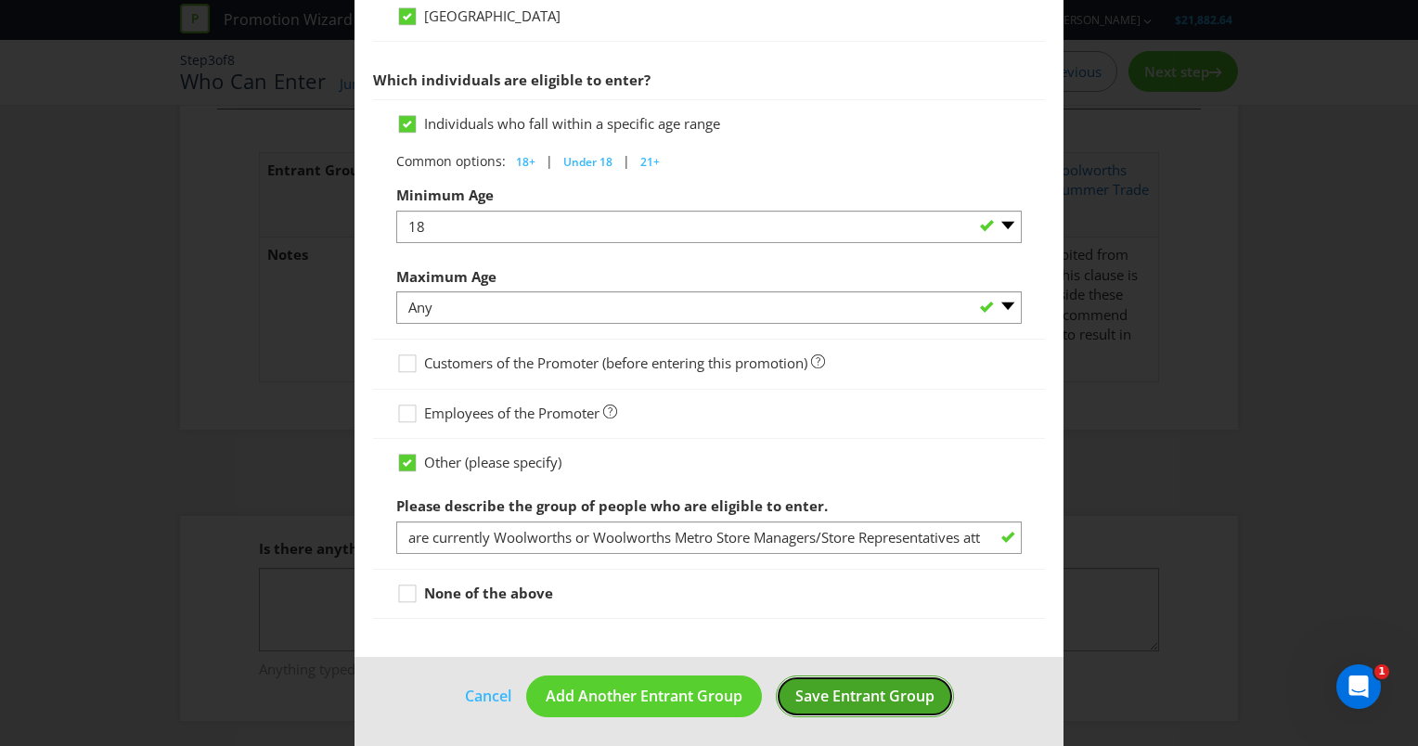
click at [876, 690] on span "Save Entrant Group" at bounding box center [864, 696] width 139 height 20
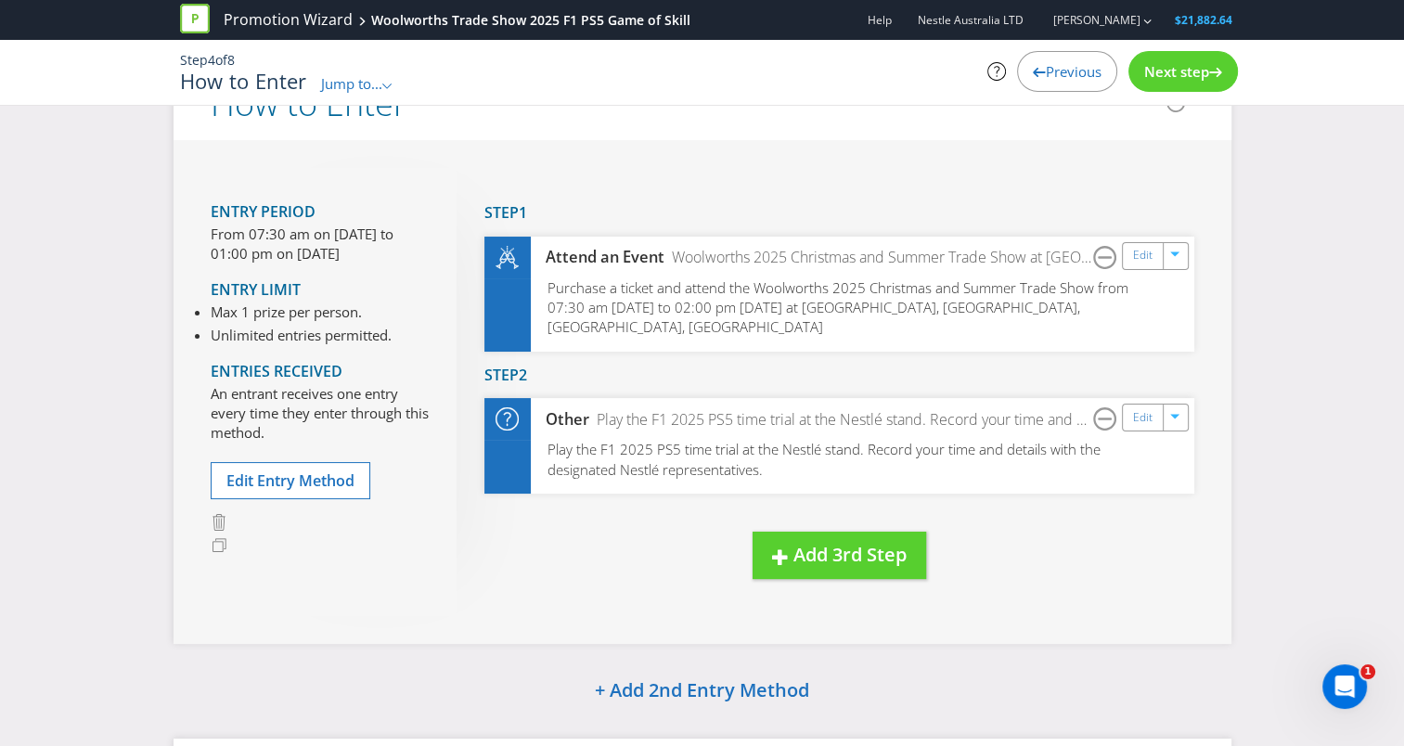
click at [359, 82] on span "Jump to..." at bounding box center [351, 83] width 61 height 19
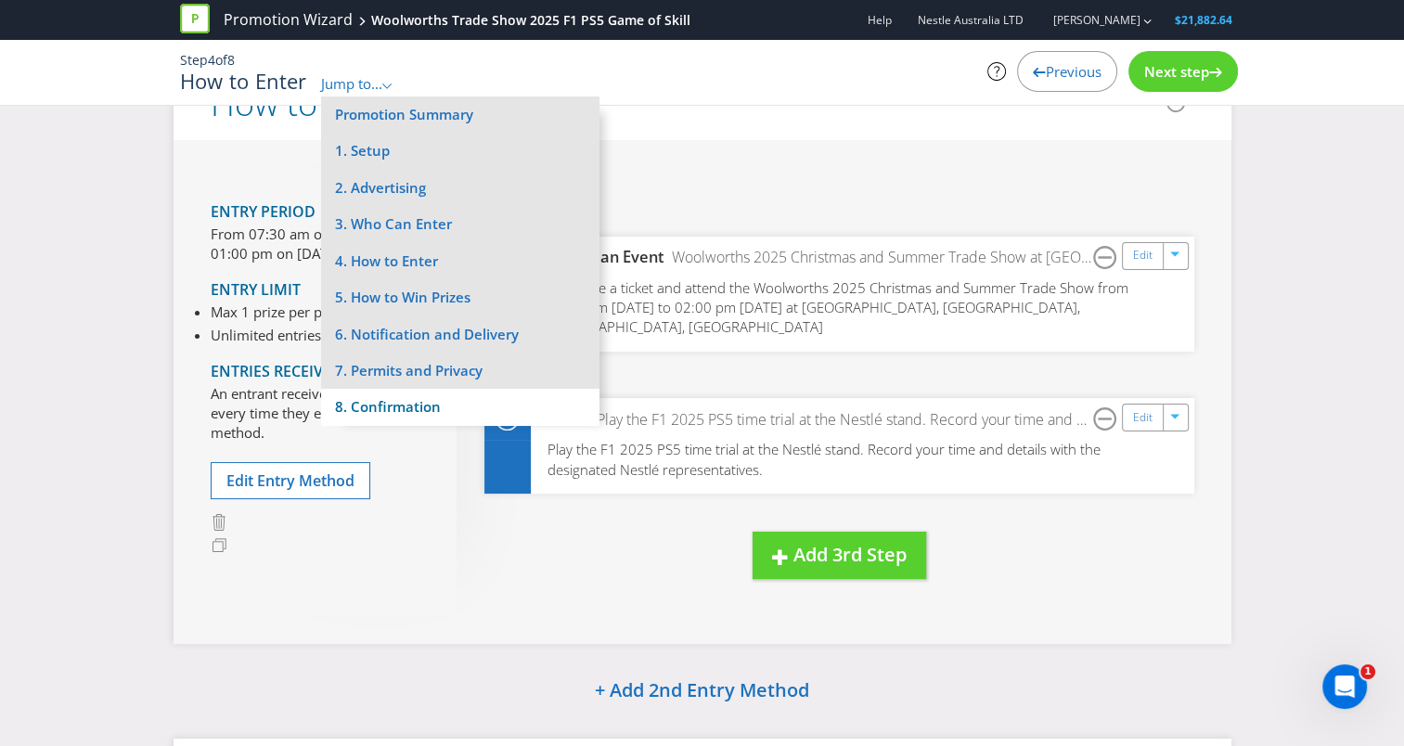
click at [405, 408] on li "8. Confirmation" at bounding box center [460, 407] width 278 height 36
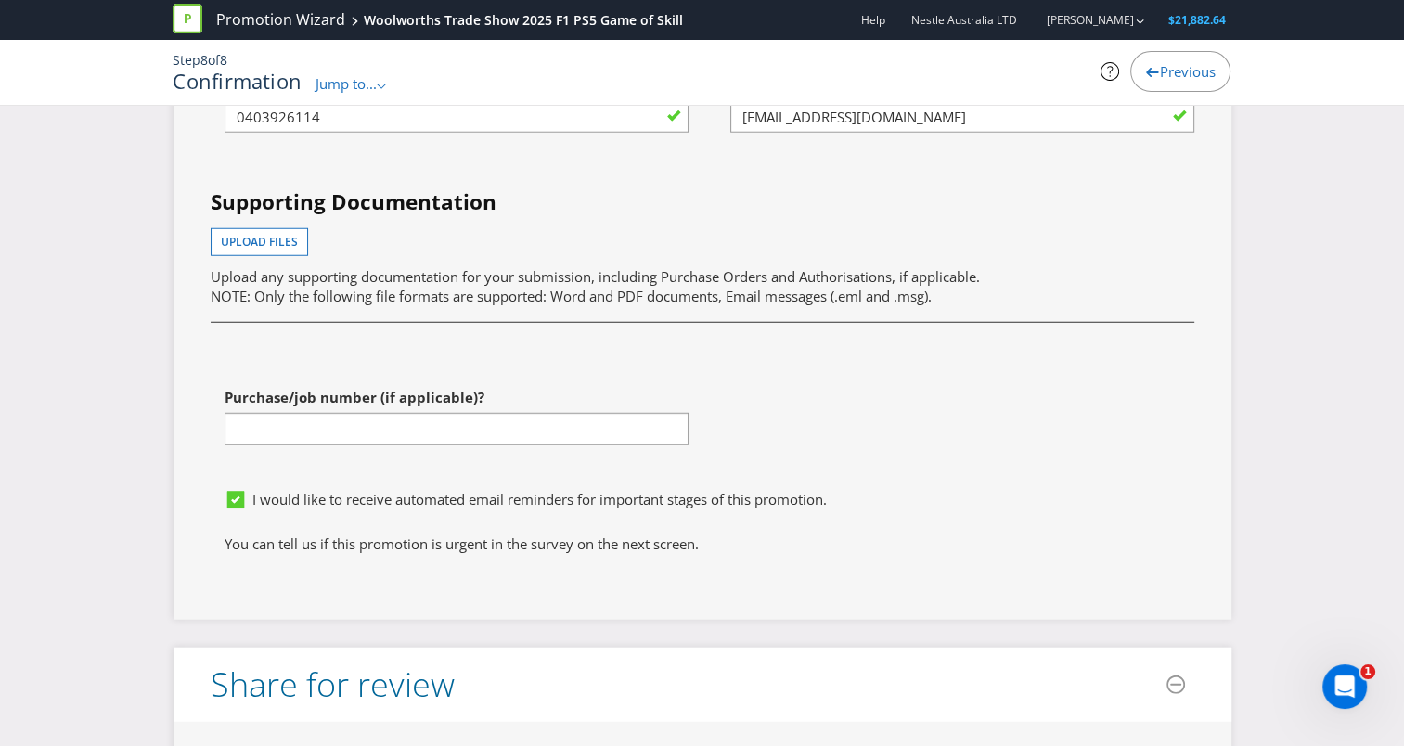
scroll to position [5071, 0]
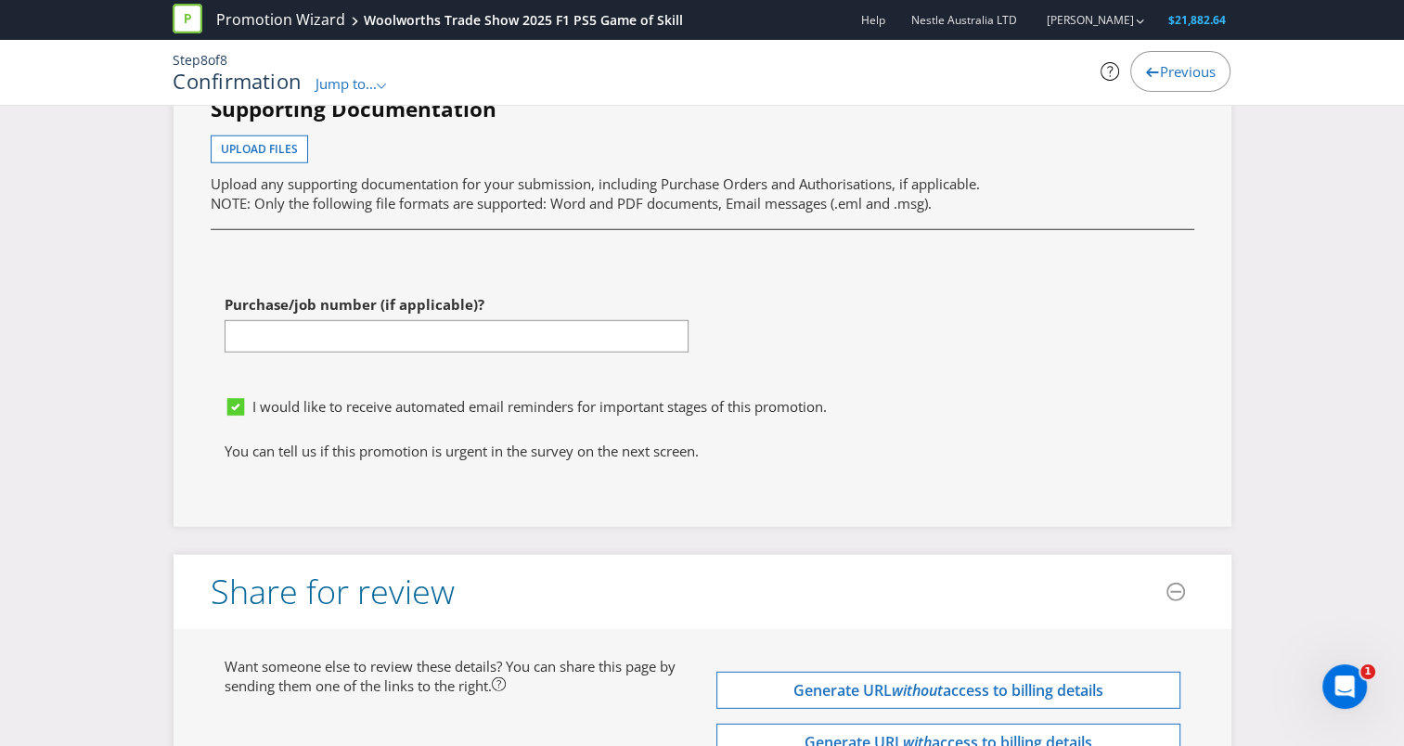
click at [398, 388] on div "I would like to receive automated email reminders for important stages of this …" at bounding box center [703, 414] width 984 height 53
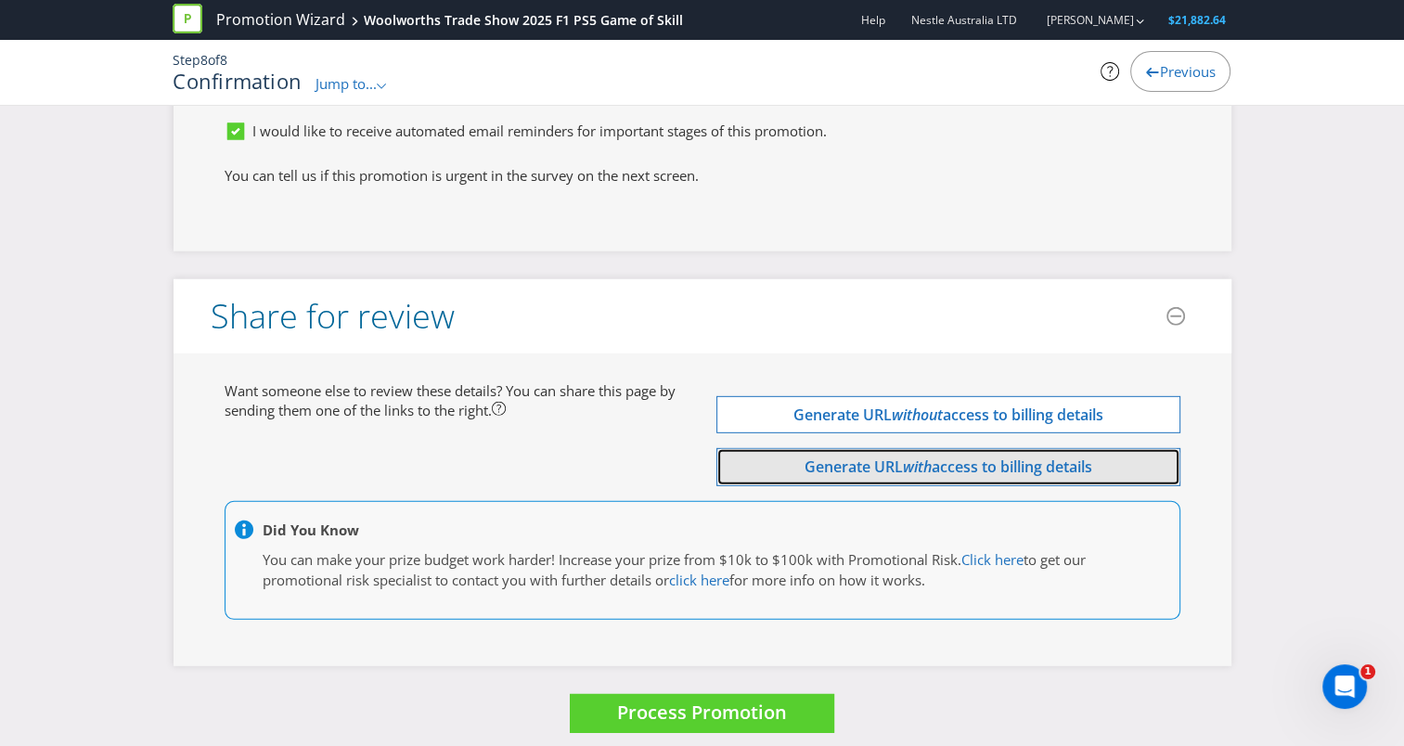
click at [854, 457] on span "Generate URL" at bounding box center [854, 467] width 98 height 20
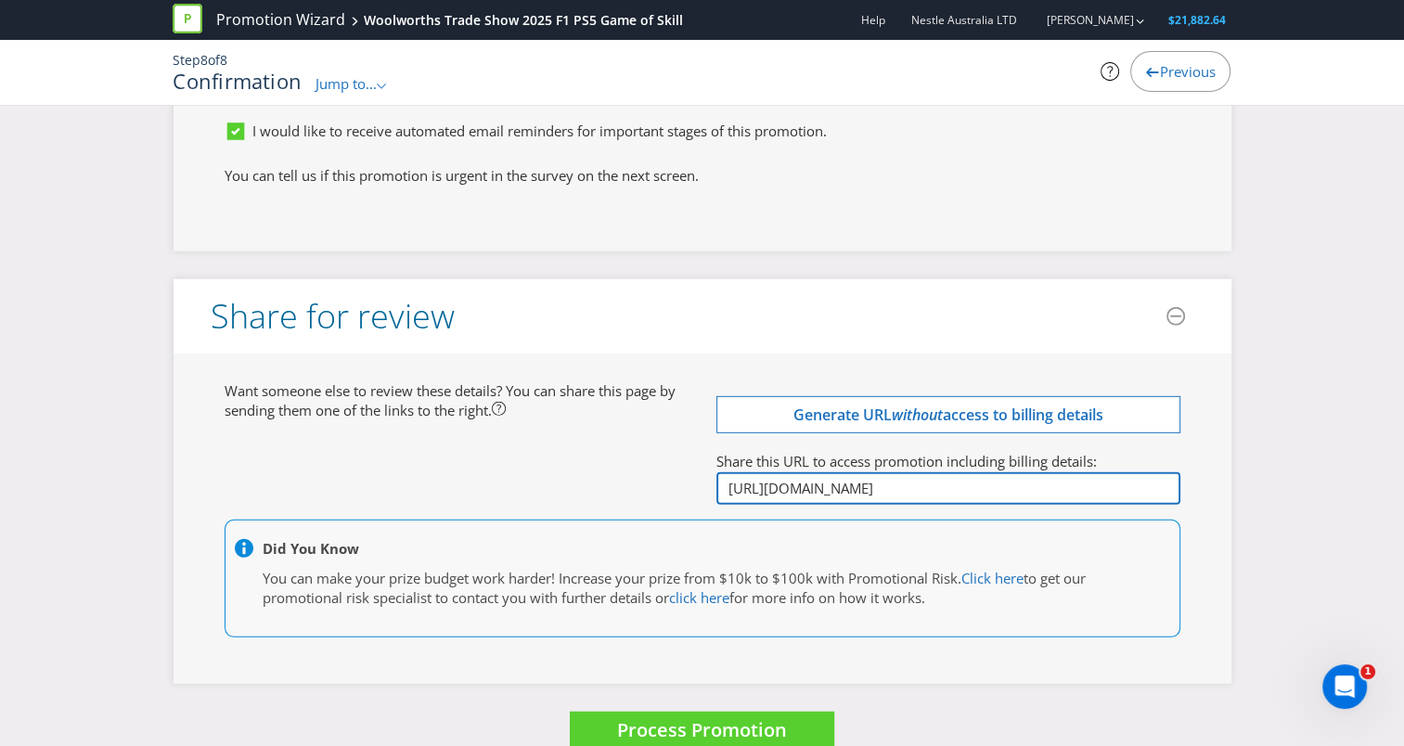
click at [820, 472] on input "[URL][DOMAIN_NAME]" at bounding box center [948, 488] width 464 height 32
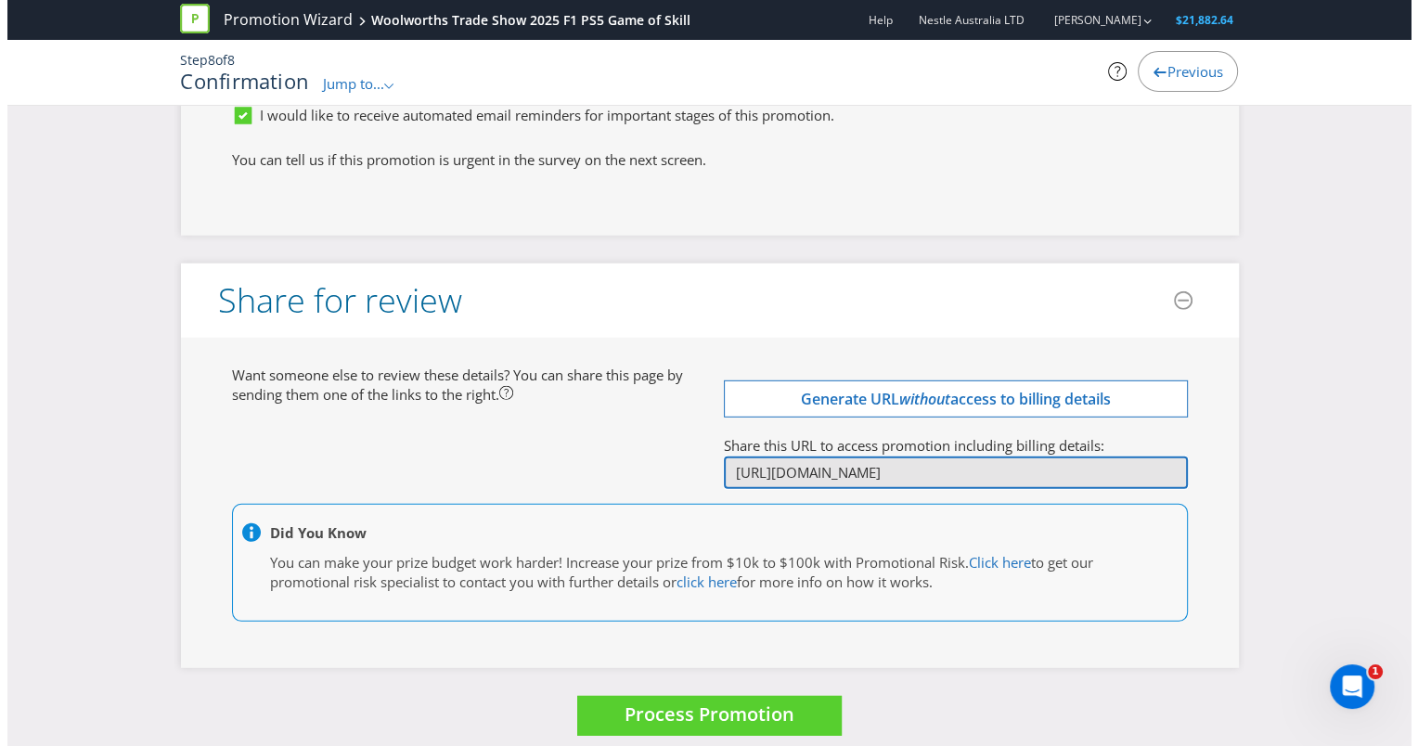
scroll to position [5365, 0]
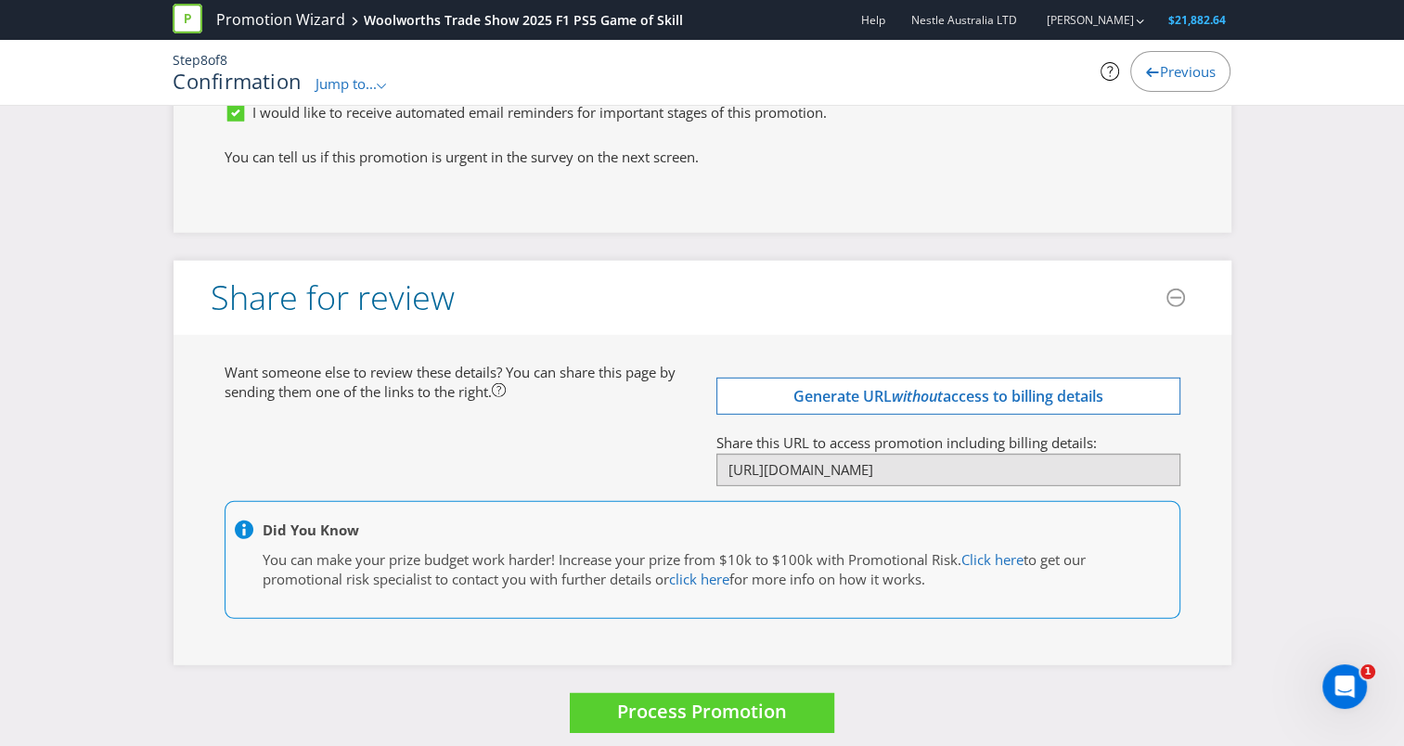
click at [466, 458] on div "Want someone else to review these details? You can share this page by sending t…" at bounding box center [703, 501] width 984 height 276
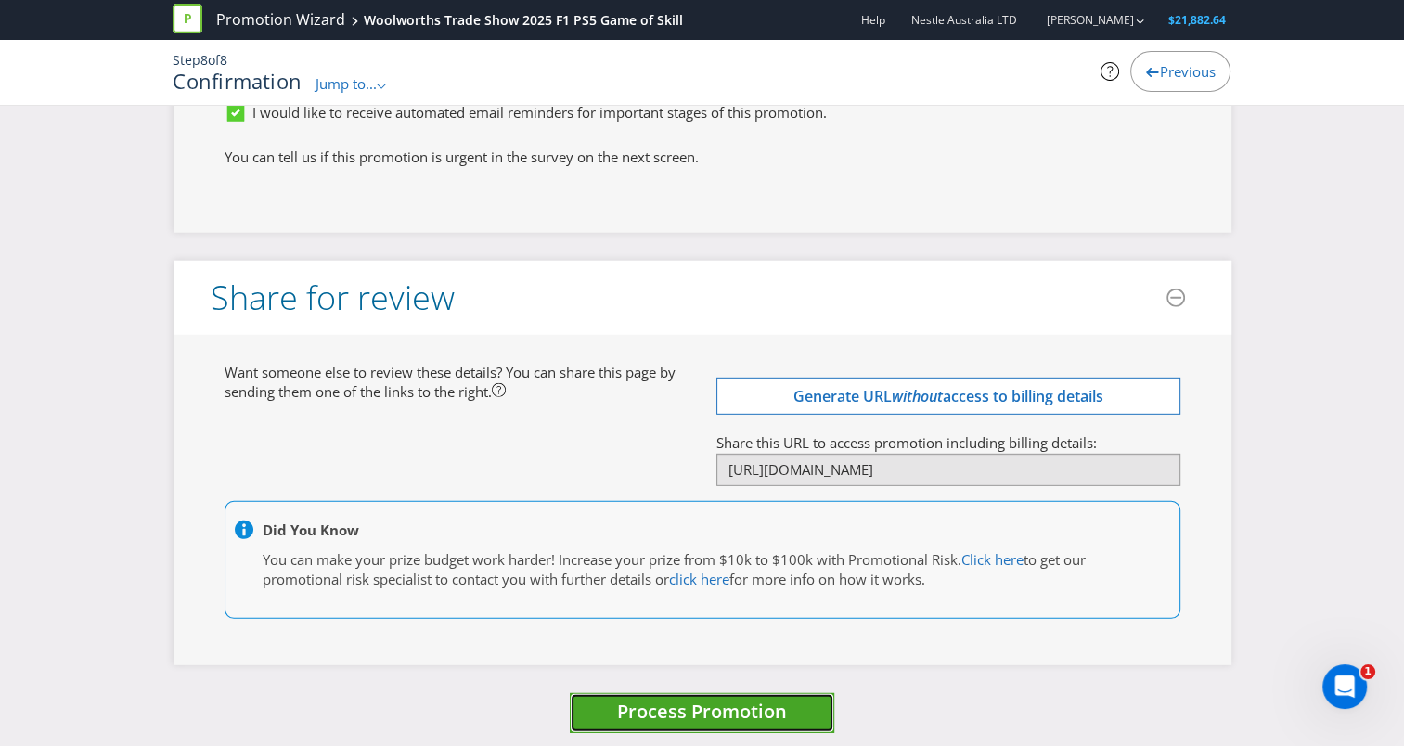
click at [676, 699] on span "Process Promotion" at bounding box center [702, 711] width 170 height 25
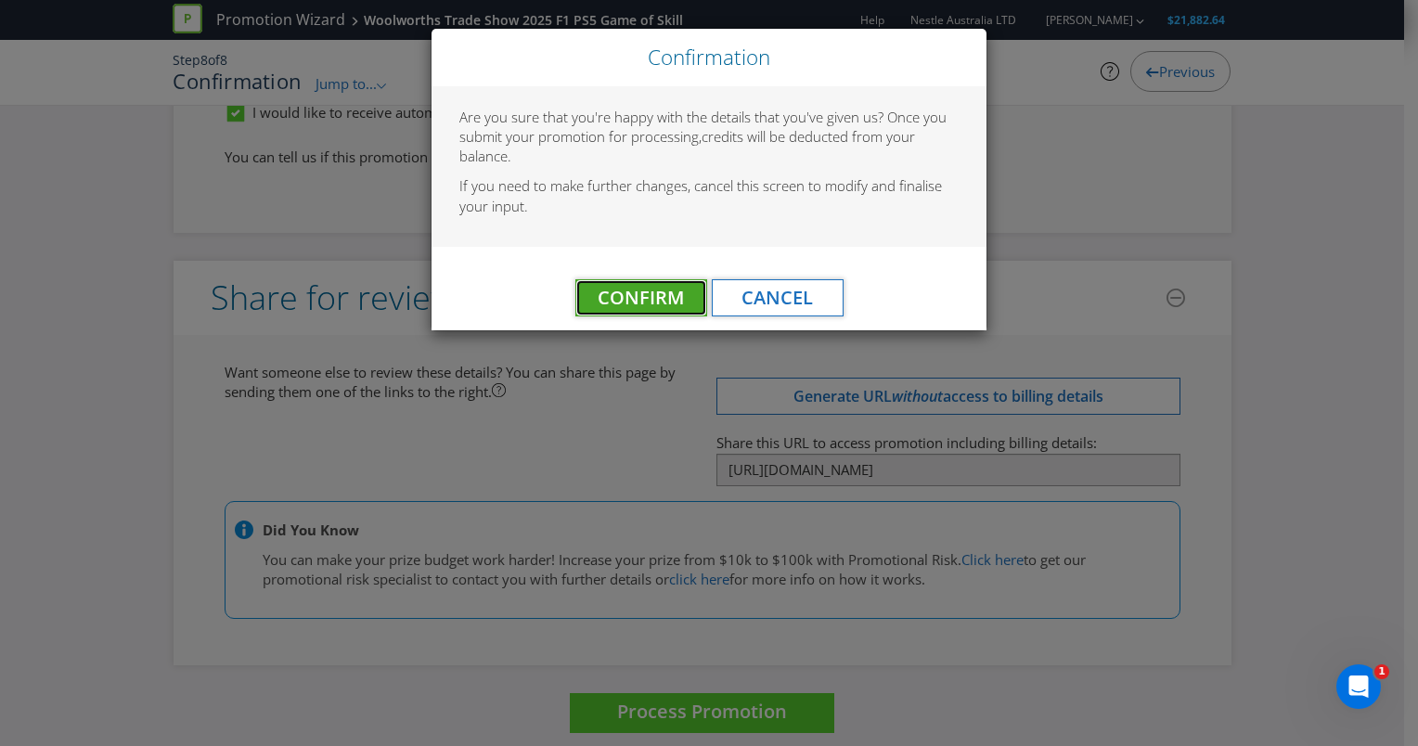
click at [690, 304] on button "Confirm" at bounding box center [641, 297] width 132 height 37
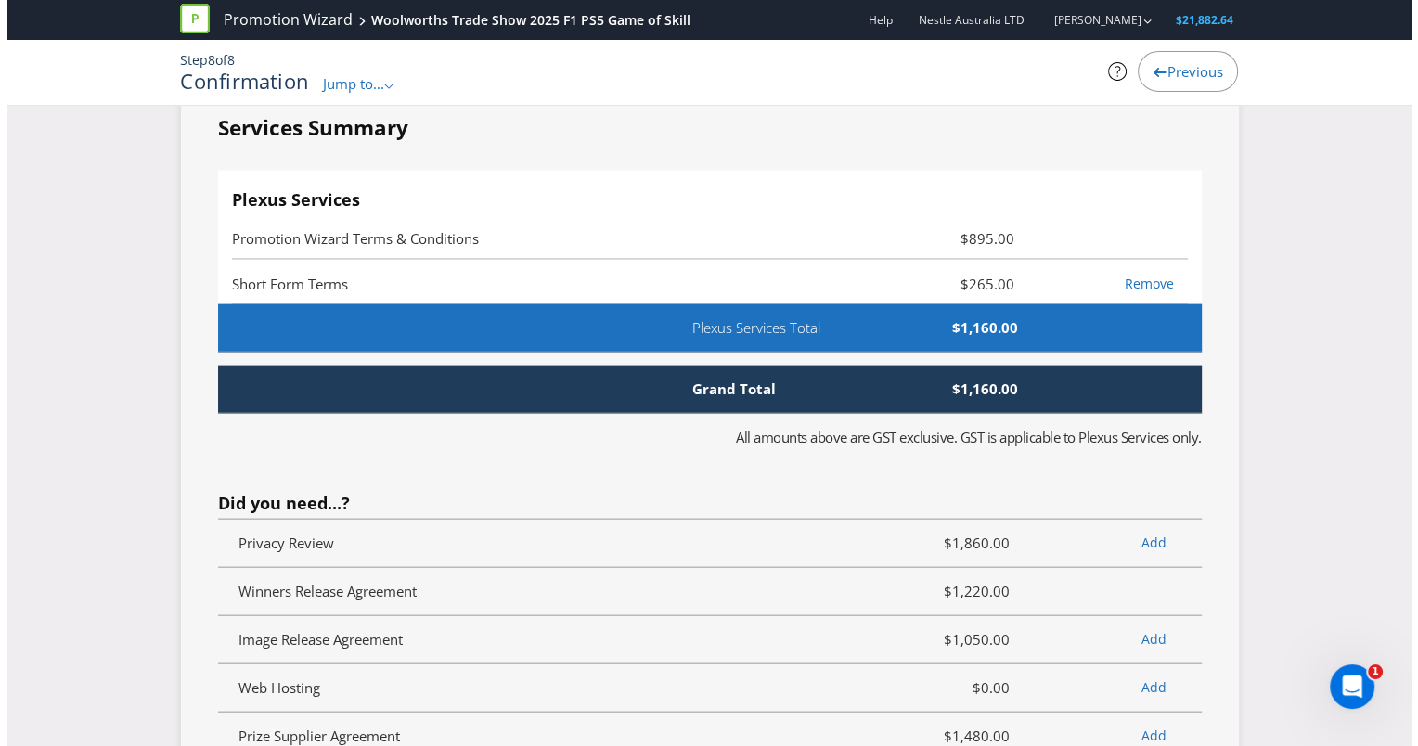
scroll to position [0, 0]
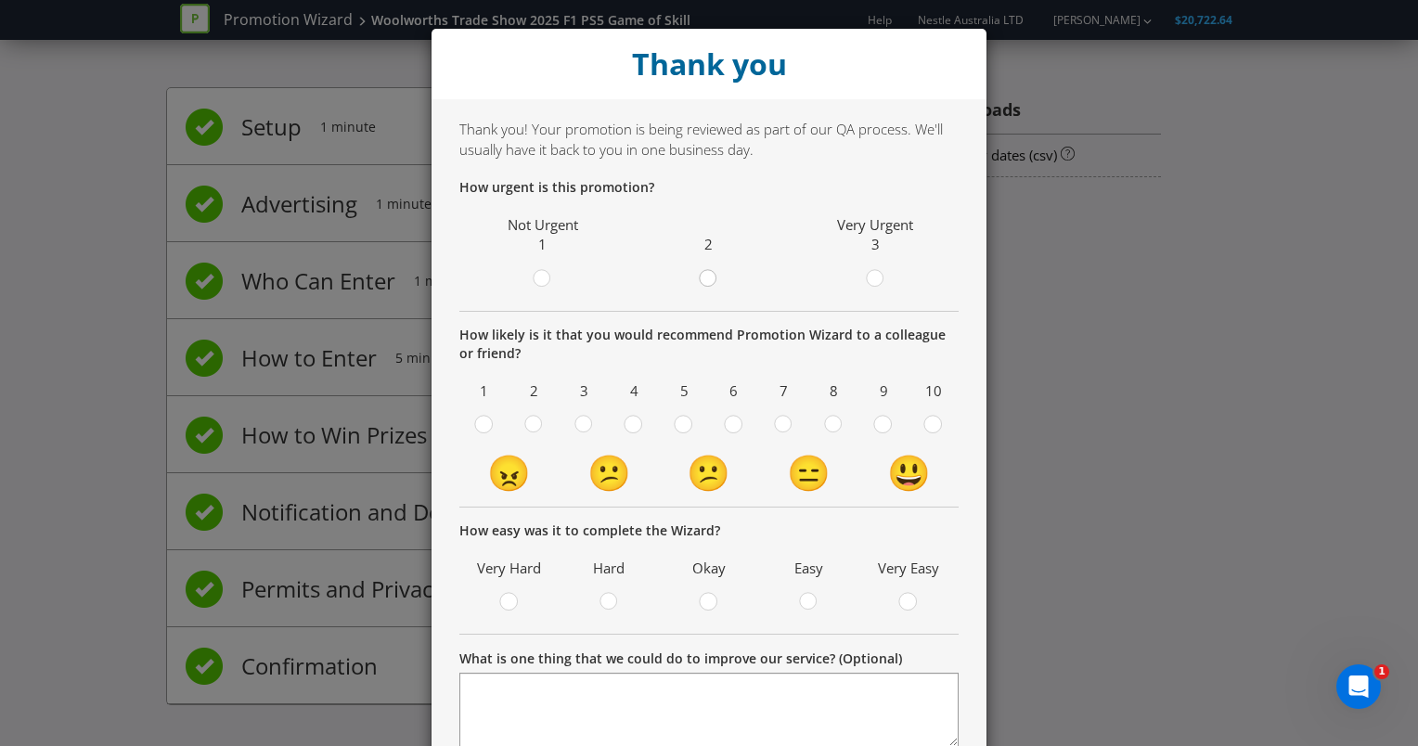
click at [700, 281] on circle at bounding box center [708, 278] width 17 height 17
click at [0, 0] on input "radio" at bounding box center [0, 0] width 0 height 0
click at [931, 428] on circle at bounding box center [932, 424] width 17 height 17
click at [0, 0] on input "radio" at bounding box center [0, 0] width 0 height 0
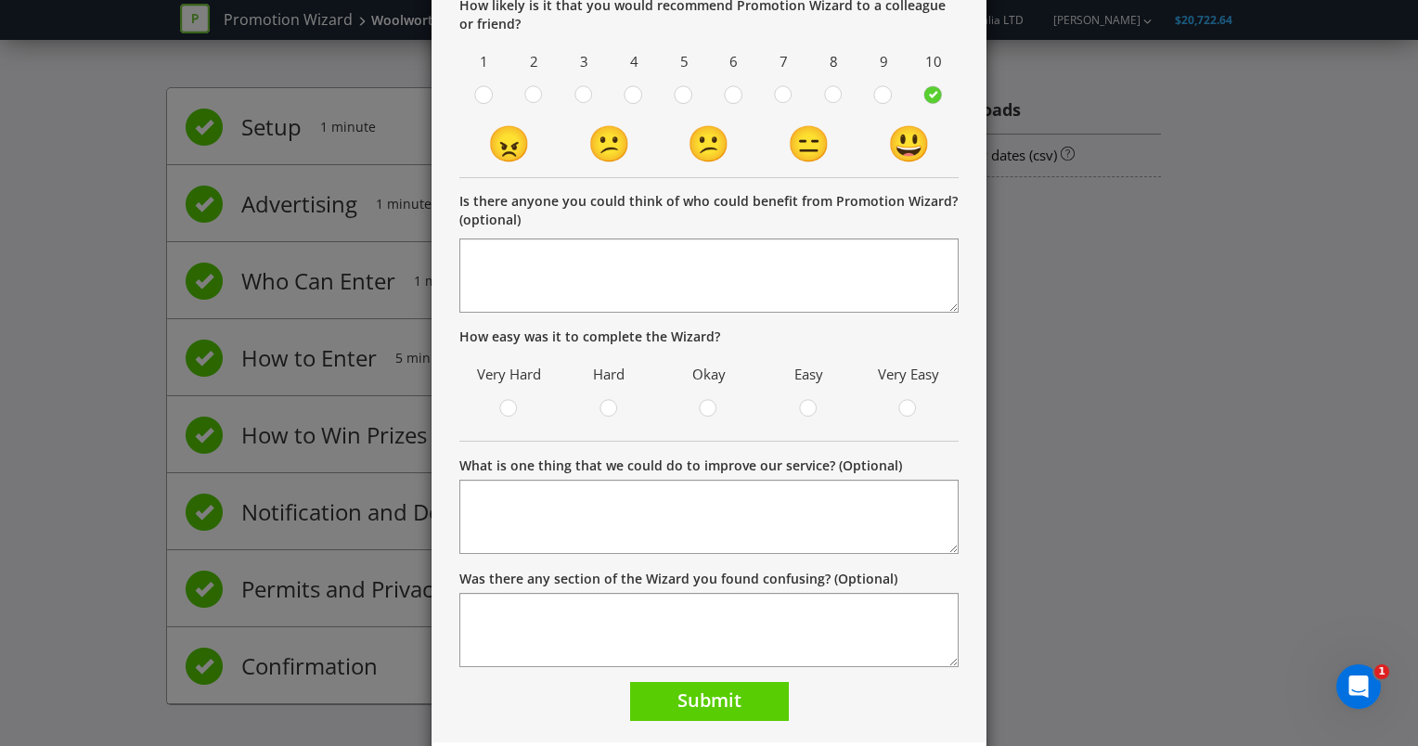
scroll to position [371, 0]
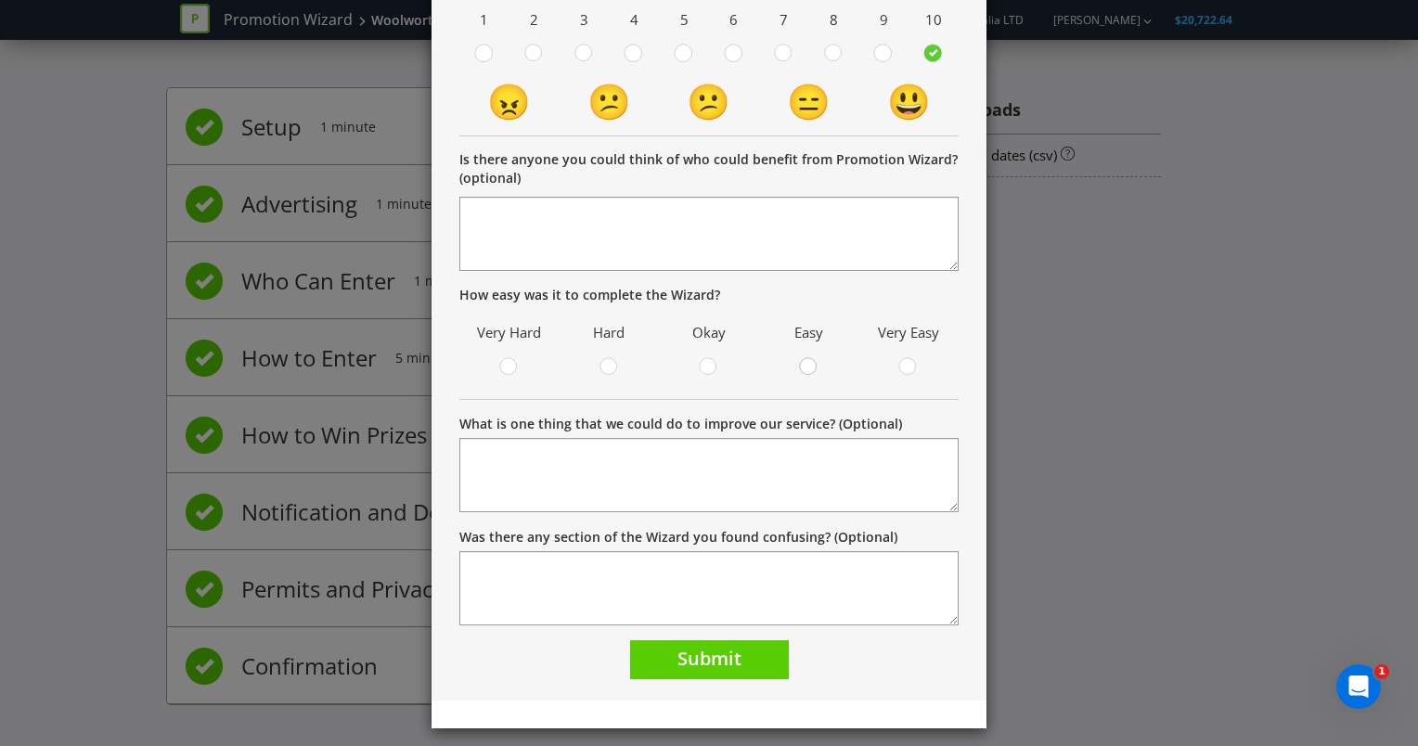
click at [799, 371] on icon at bounding box center [808, 366] width 19 height 19
click at [0, 0] on input "radio" at bounding box center [0, 0] width 0 height 0
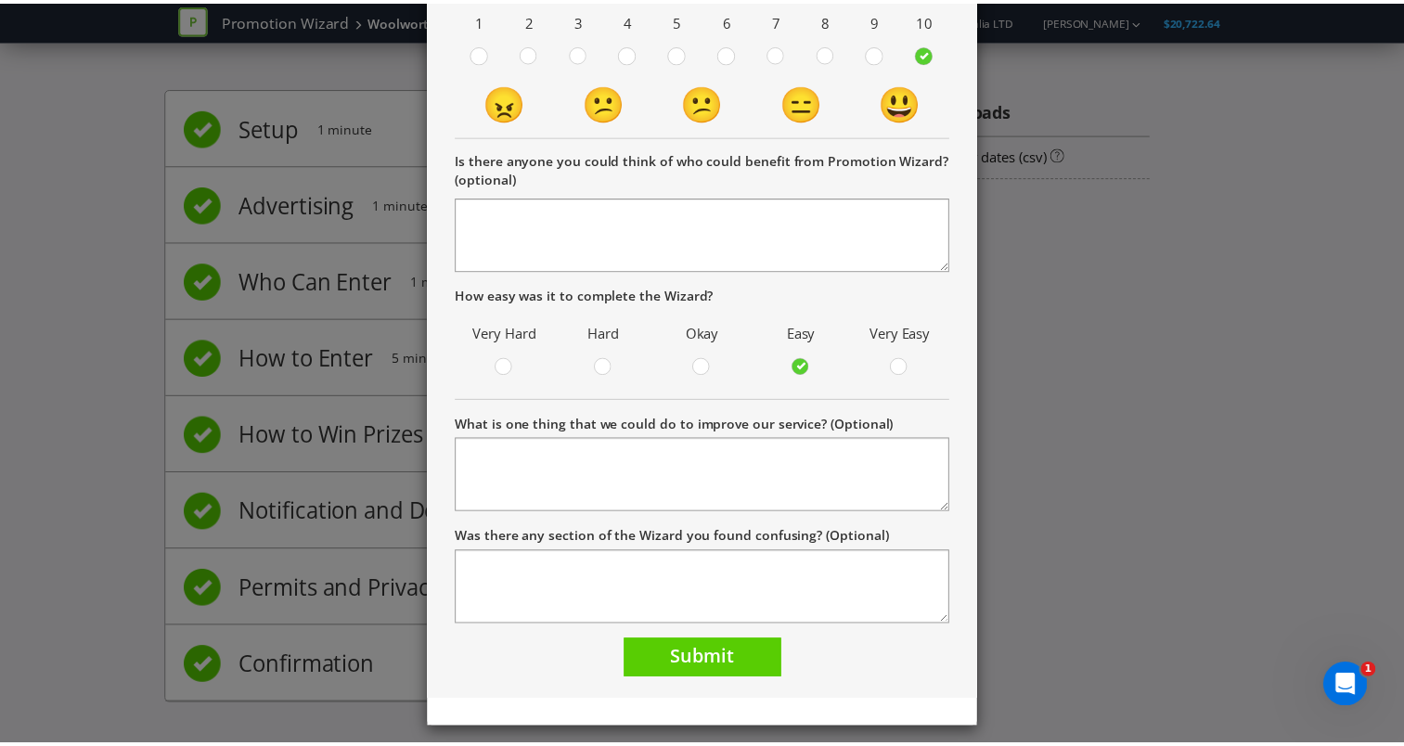
scroll to position [380, 0]
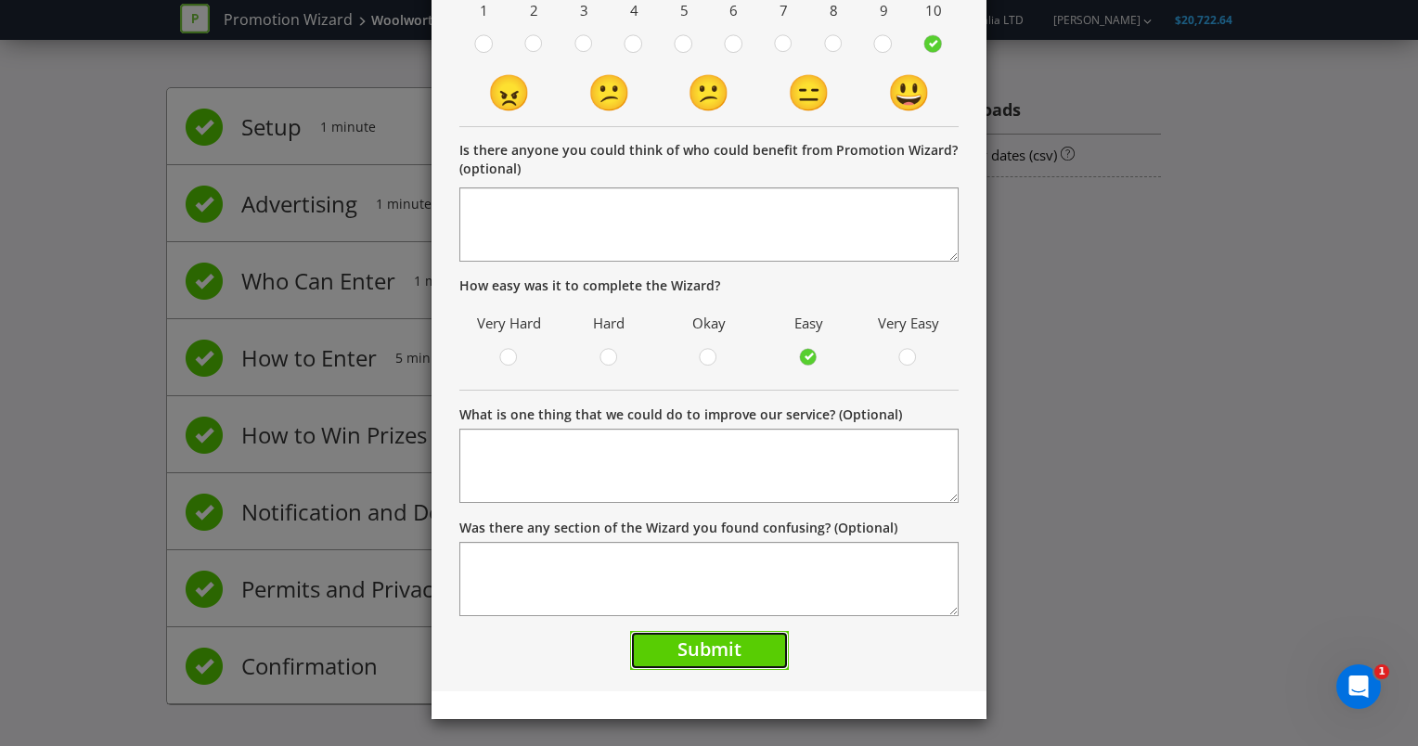
click at [742, 642] on button "Submit" at bounding box center [709, 651] width 159 height 40
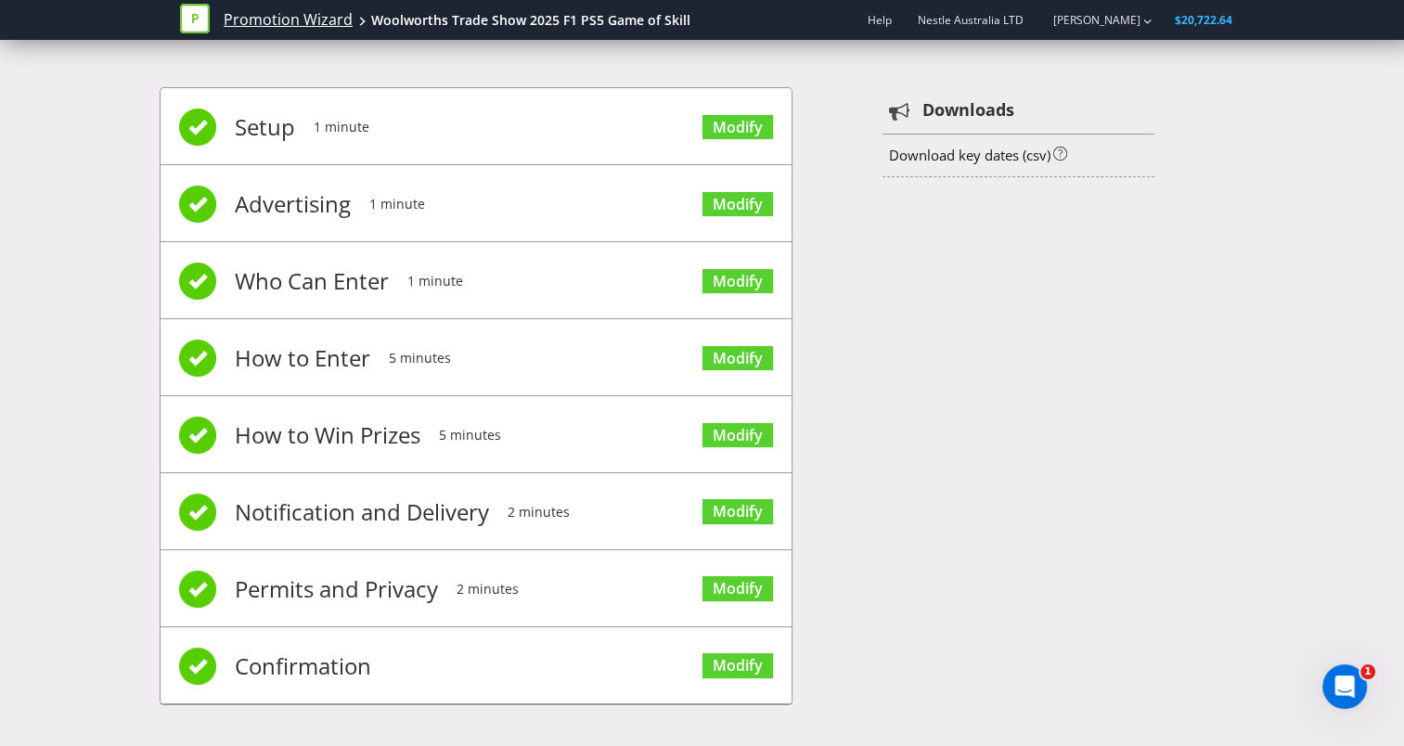
click at [330, 16] on link "Promotion Wizard" at bounding box center [288, 19] width 129 height 21
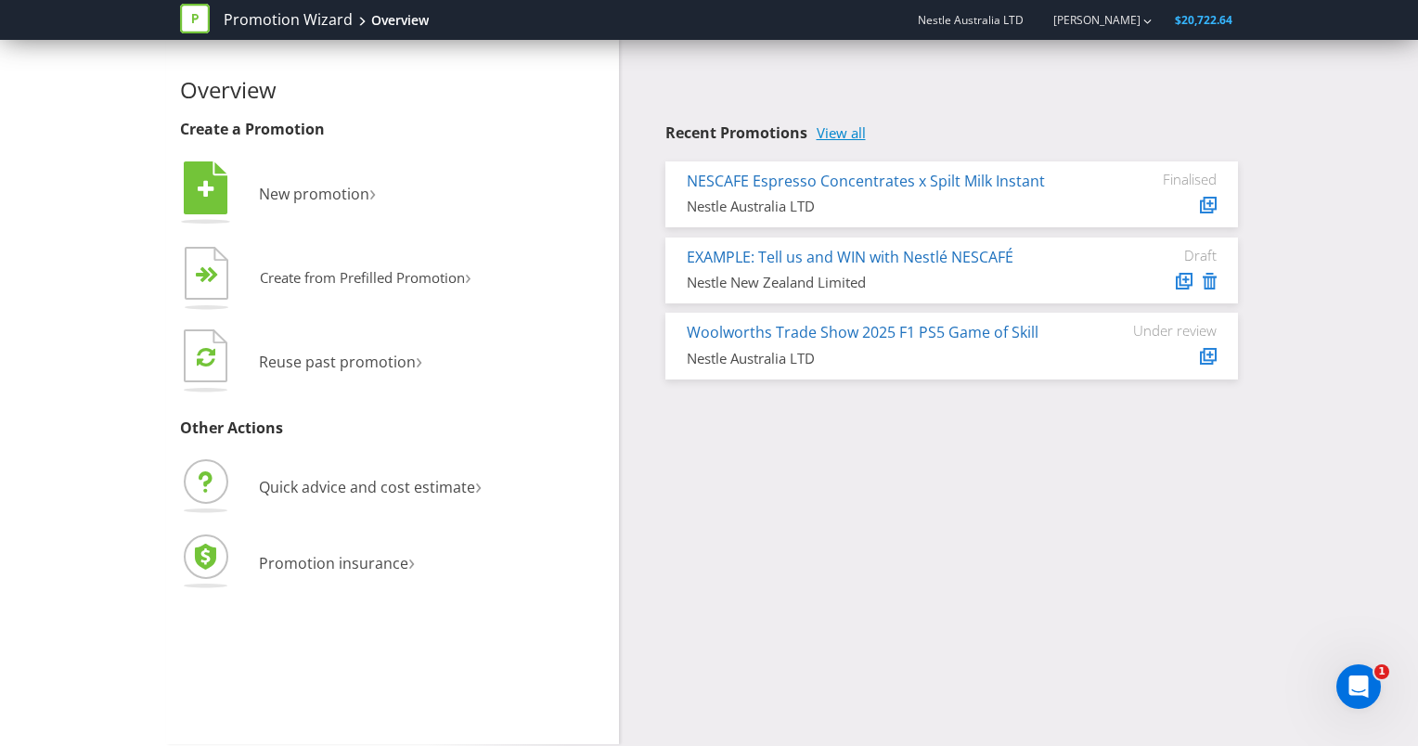
click at [857, 134] on link "View all" at bounding box center [841, 133] width 49 height 16
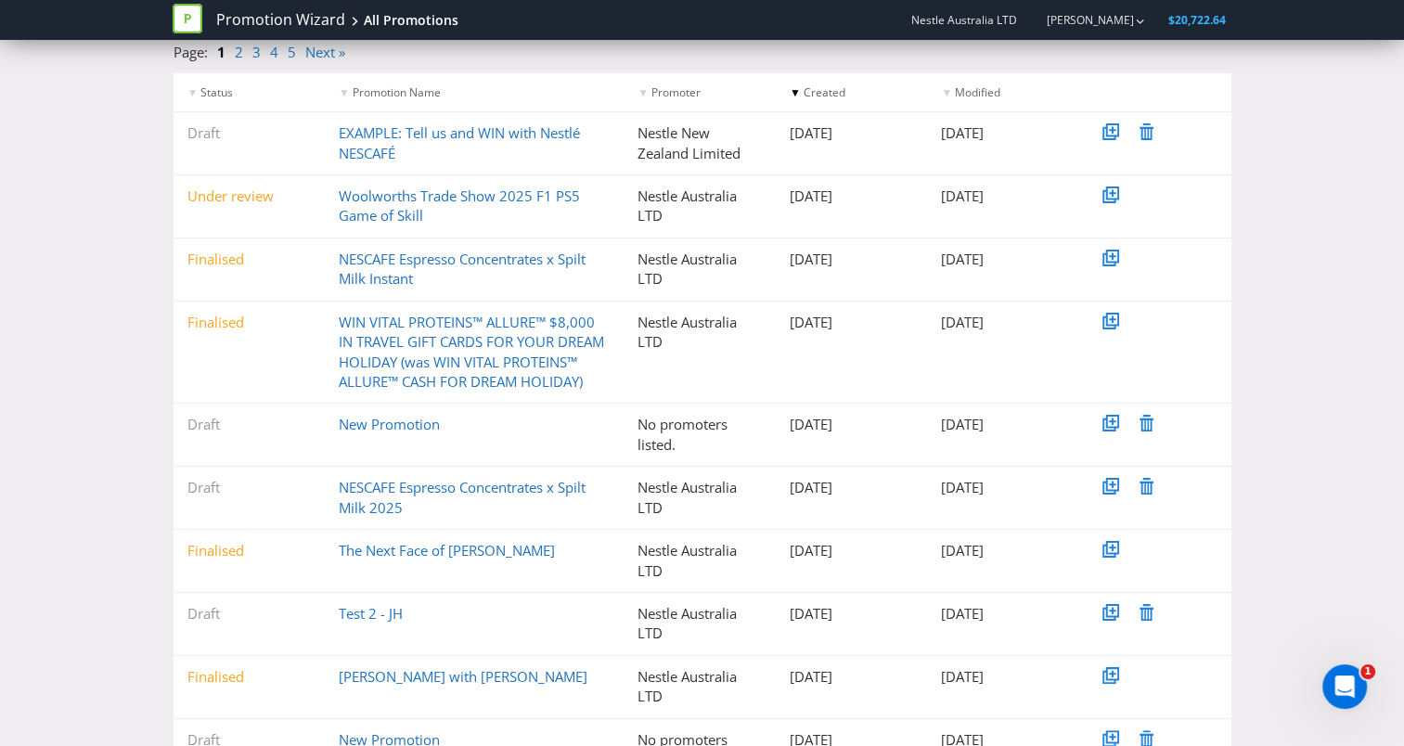
scroll to position [293, 0]
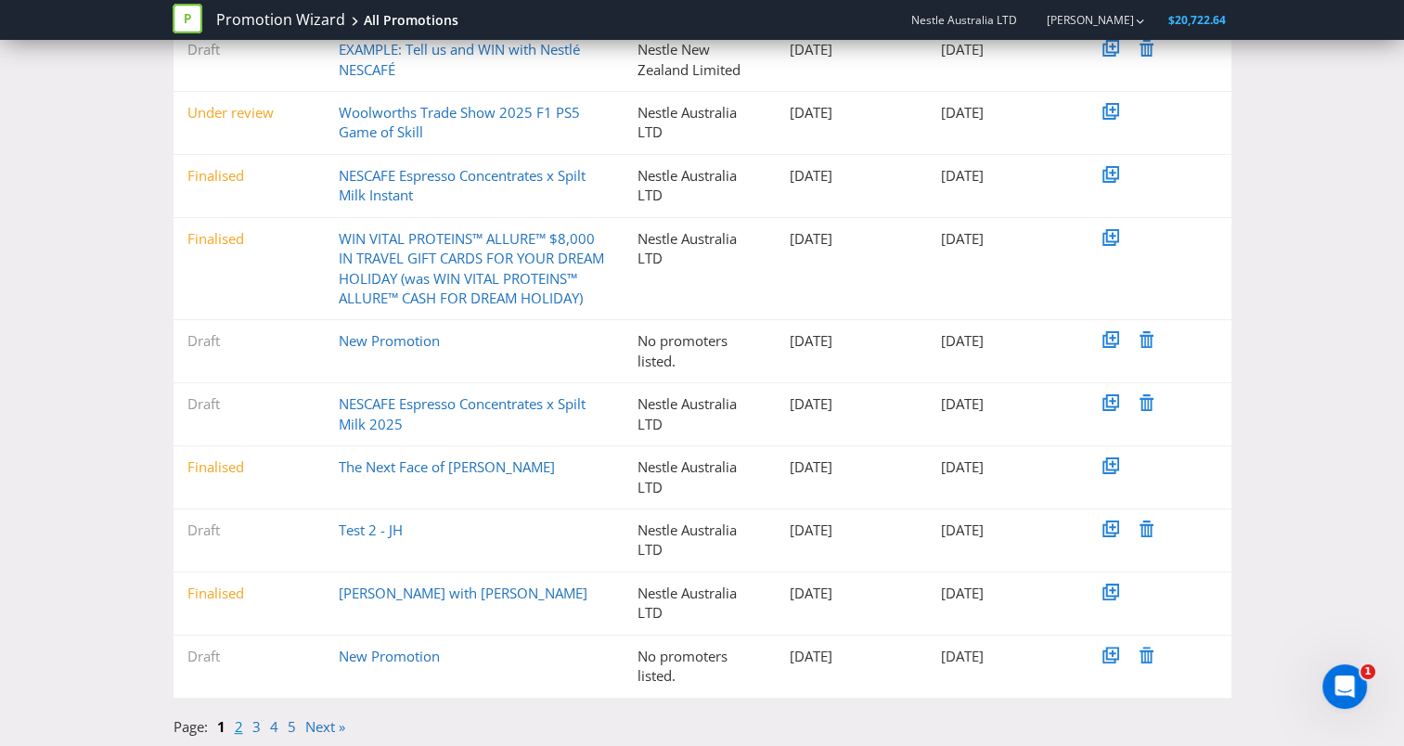
click at [238, 724] on link "2" at bounding box center [239, 726] width 8 height 19
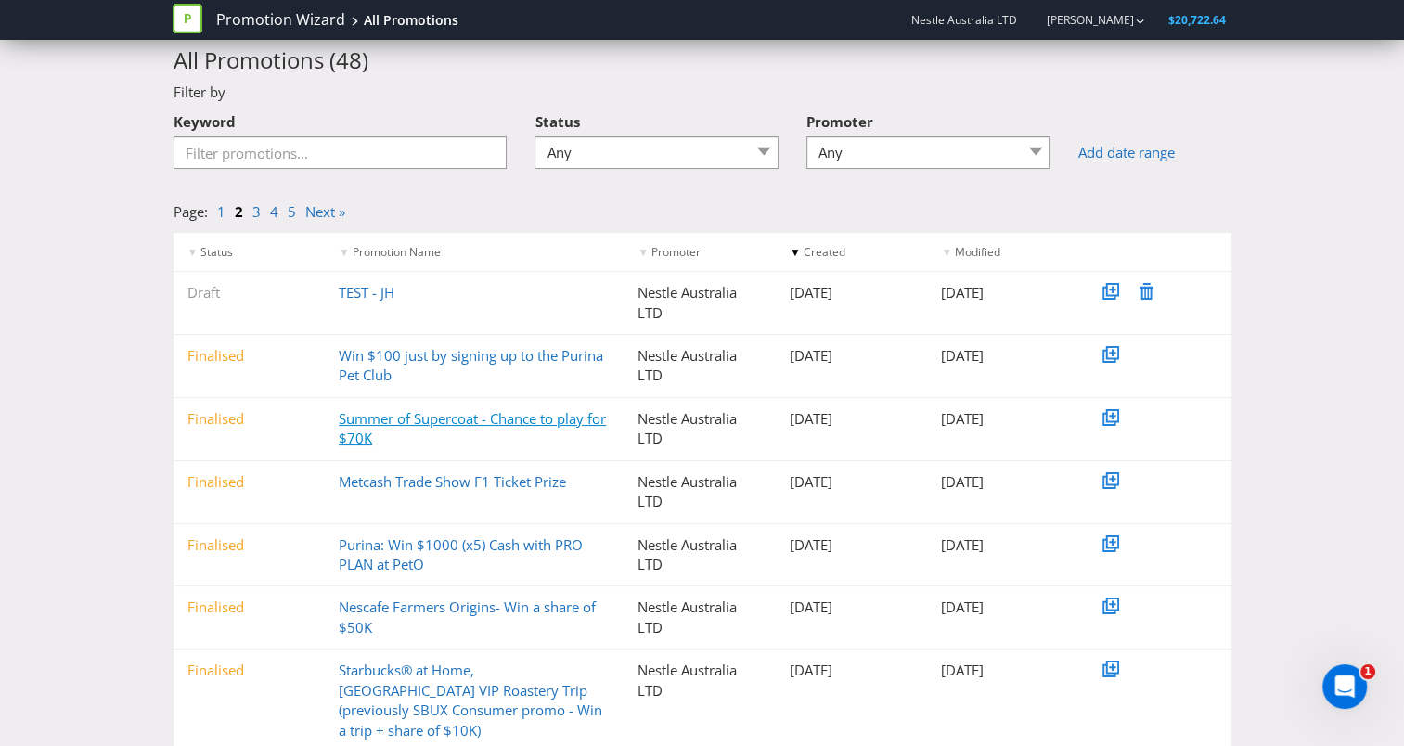
scroll to position [93, 0]
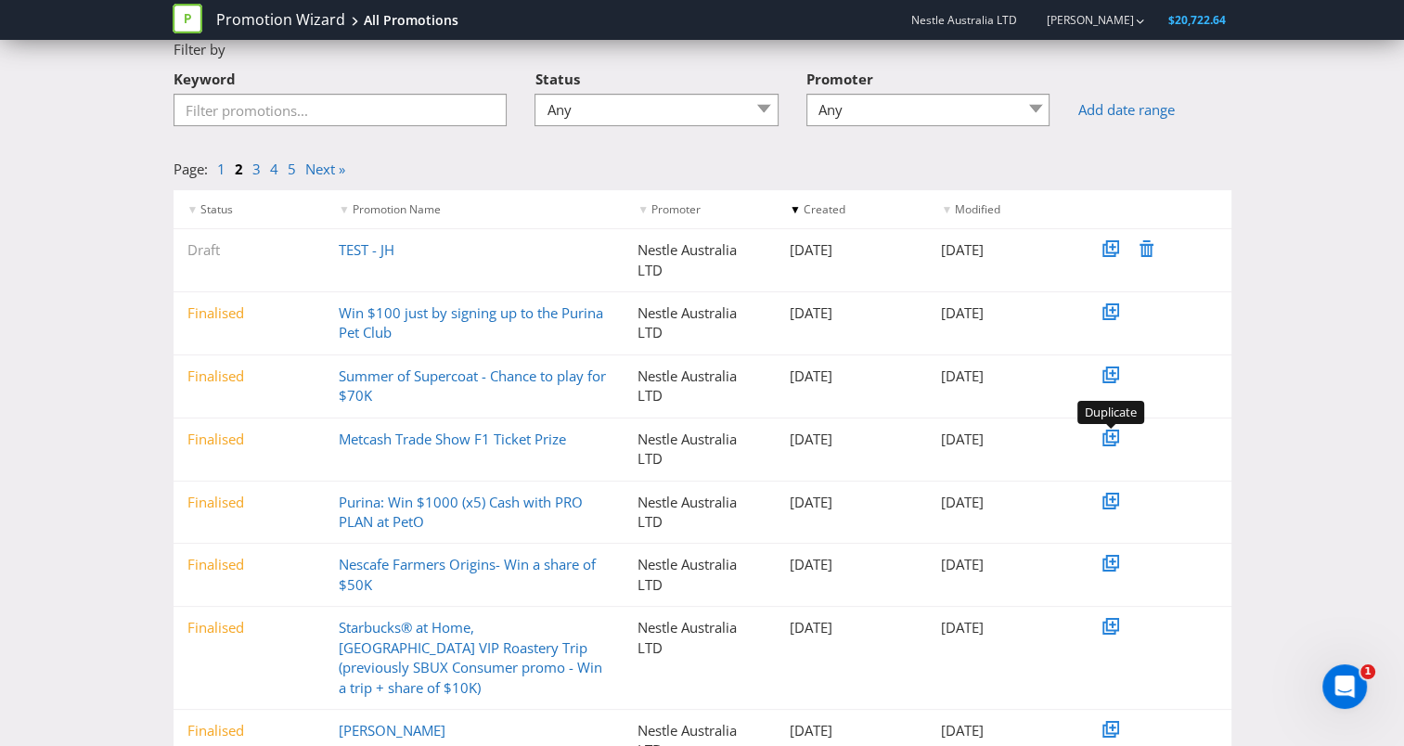
click at [1110, 437] on g at bounding box center [1111, 438] width 17 height 17
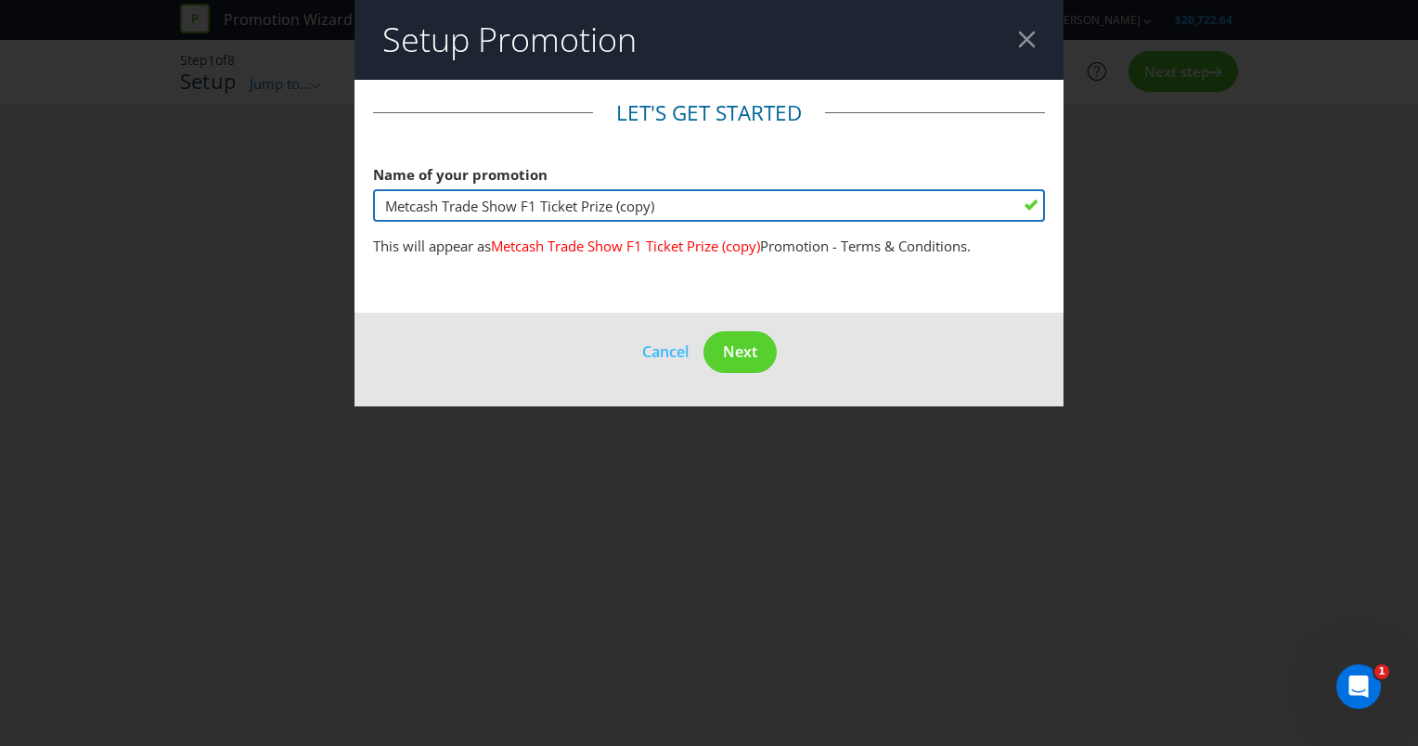
click at [411, 203] on input "Metcash Trade Show F1 Ticket Prize (copy)" at bounding box center [709, 205] width 672 height 32
drag, startPoint x: 698, startPoint y: 208, endPoint x: 642, endPoint y: 209, distance: 55.7
click at [642, 209] on input "Woolworths Trade Show F1 Ticket Prize (copy)" at bounding box center [709, 205] width 672 height 32
type input "Woolworths Trade Show F1 Ticket Giveaway"
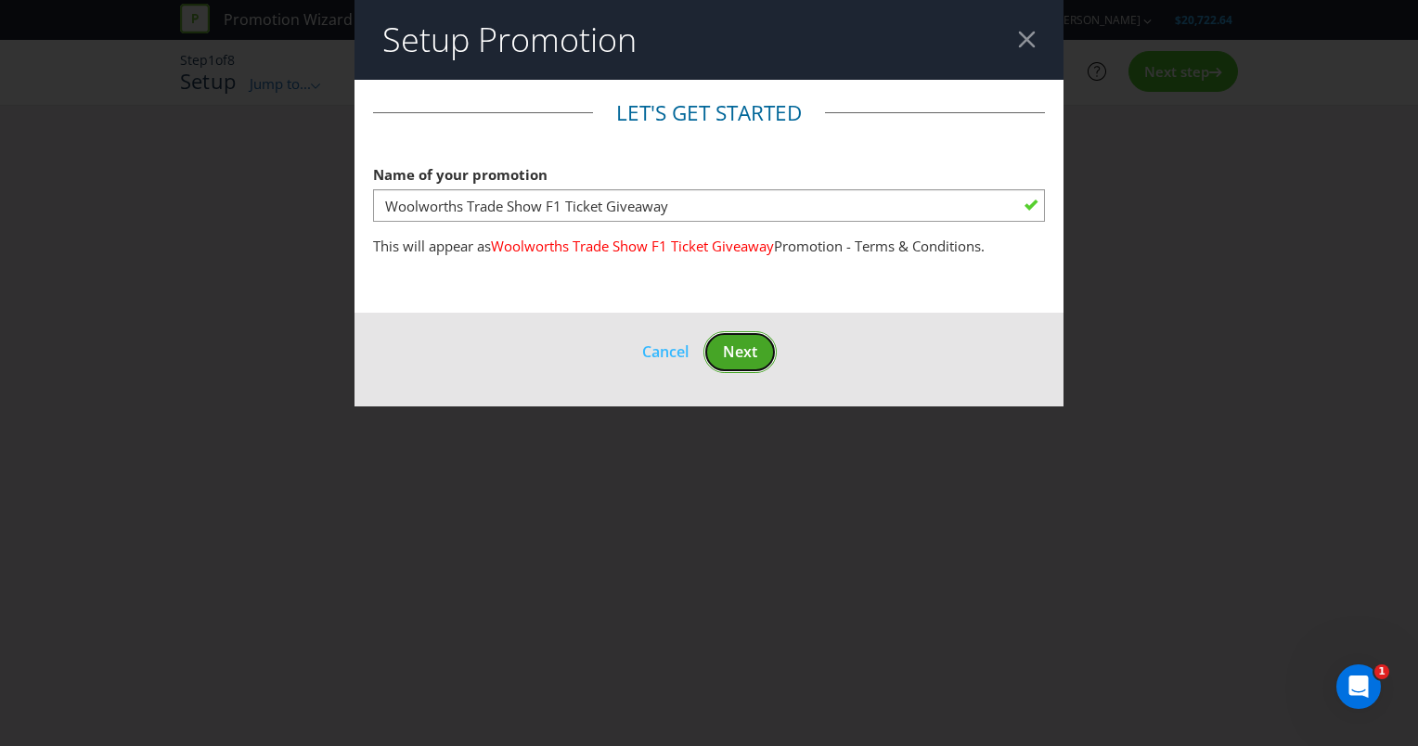
click at [761, 347] on button "Next" at bounding box center [739, 352] width 73 height 42
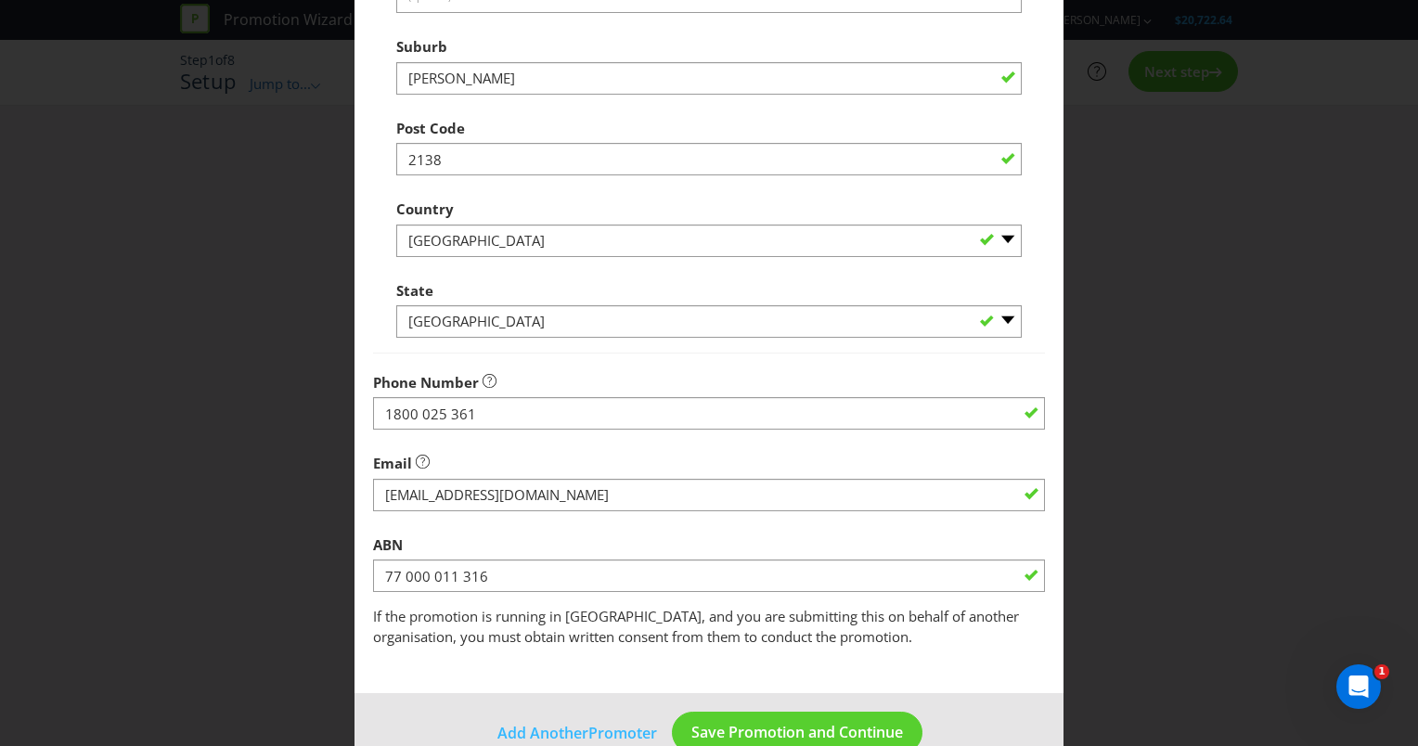
scroll to position [464, 0]
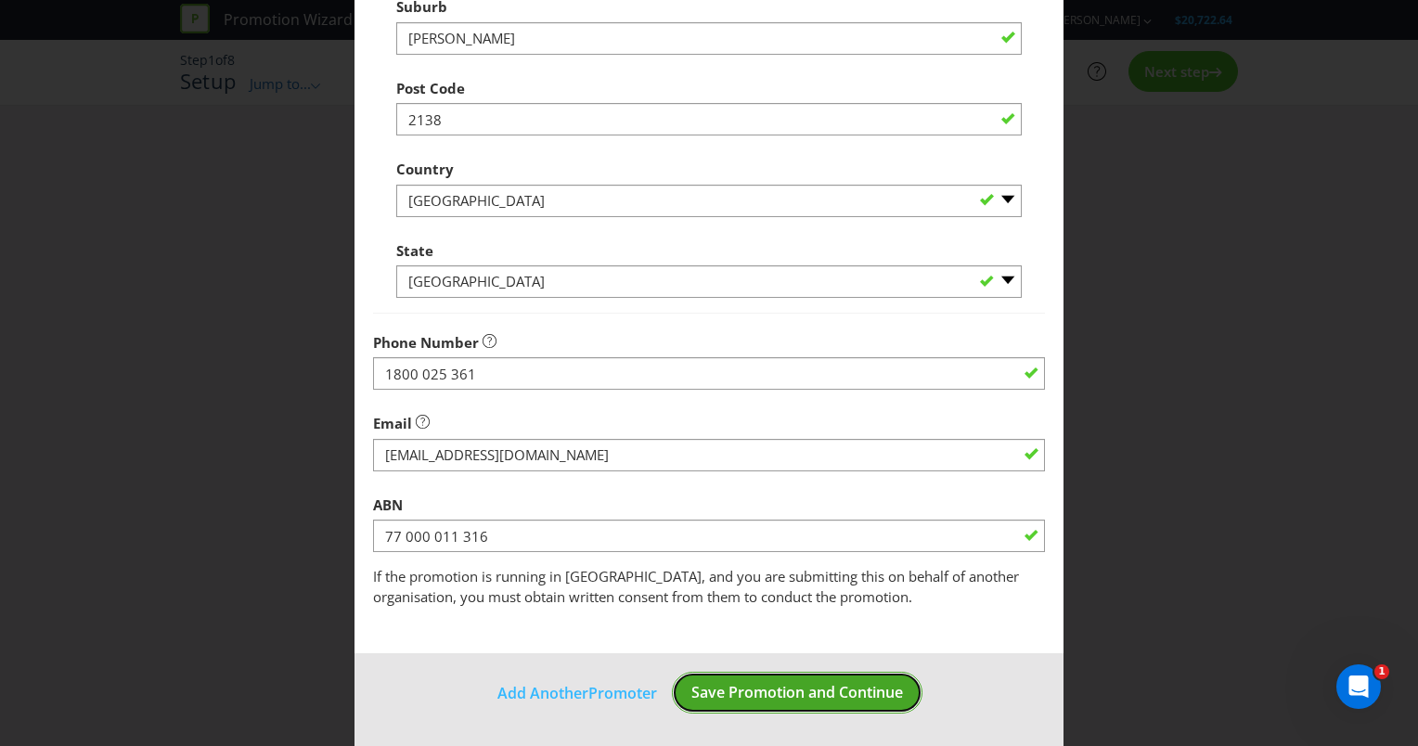
click at [727, 685] on span "Save Promotion and Continue" at bounding box center [797, 692] width 212 height 20
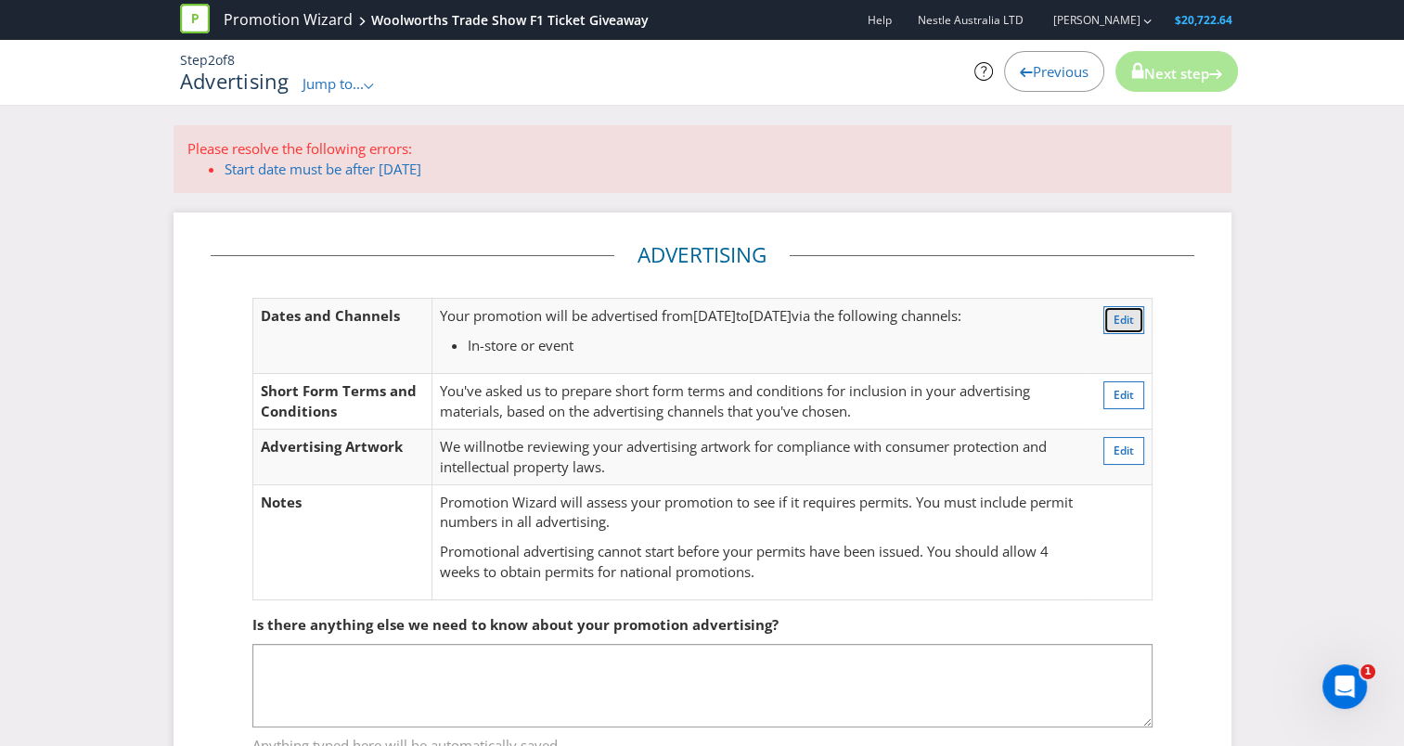
click at [1123, 323] on span "Edit" at bounding box center [1124, 320] width 20 height 16
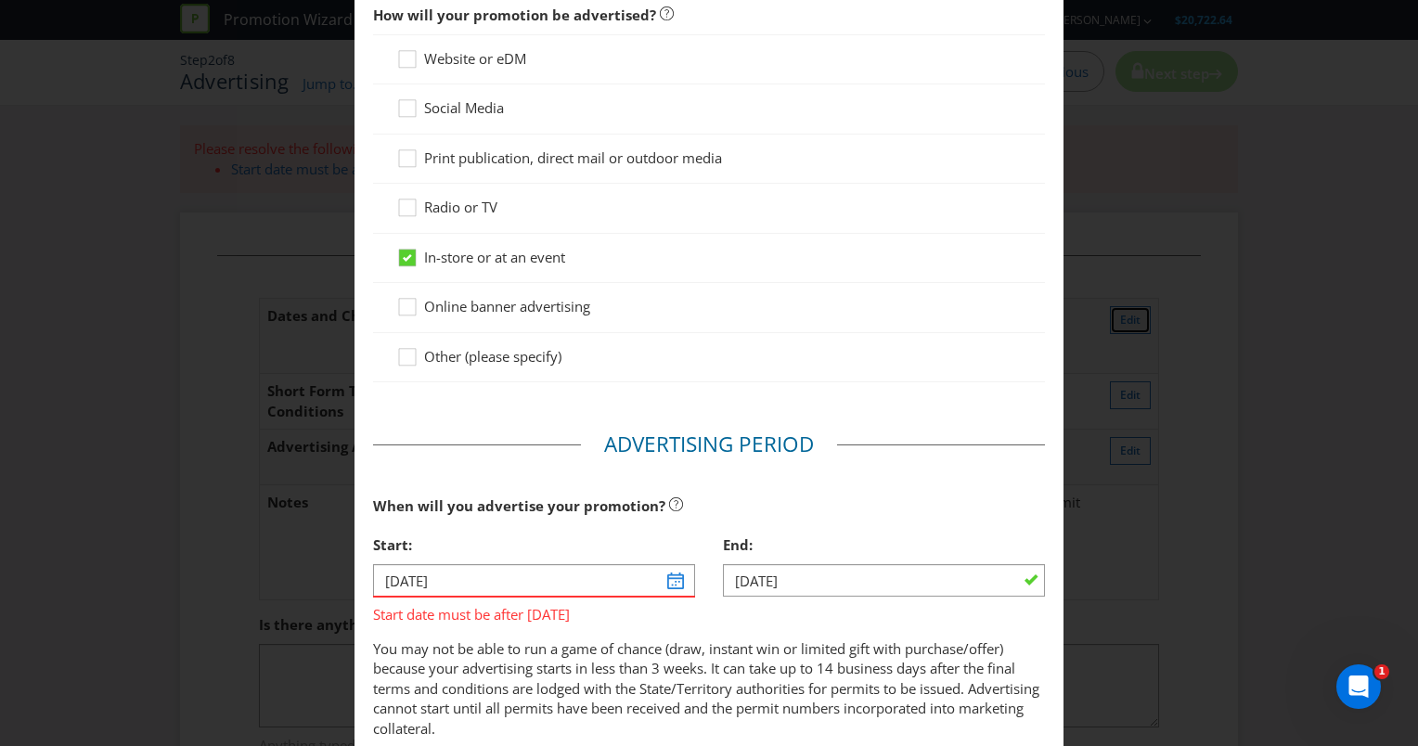
scroll to position [190, 0]
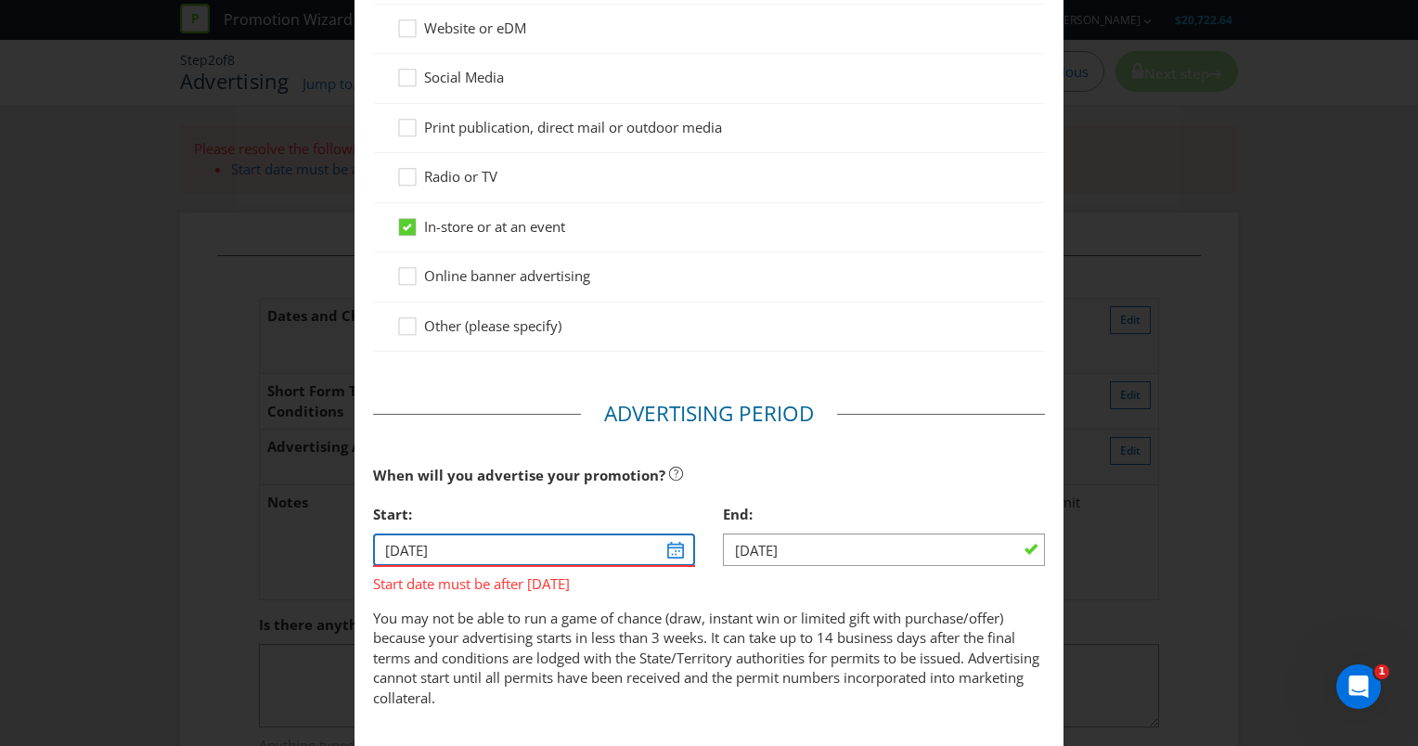
click at [409, 548] on input "[DATE]" at bounding box center [534, 550] width 322 height 32
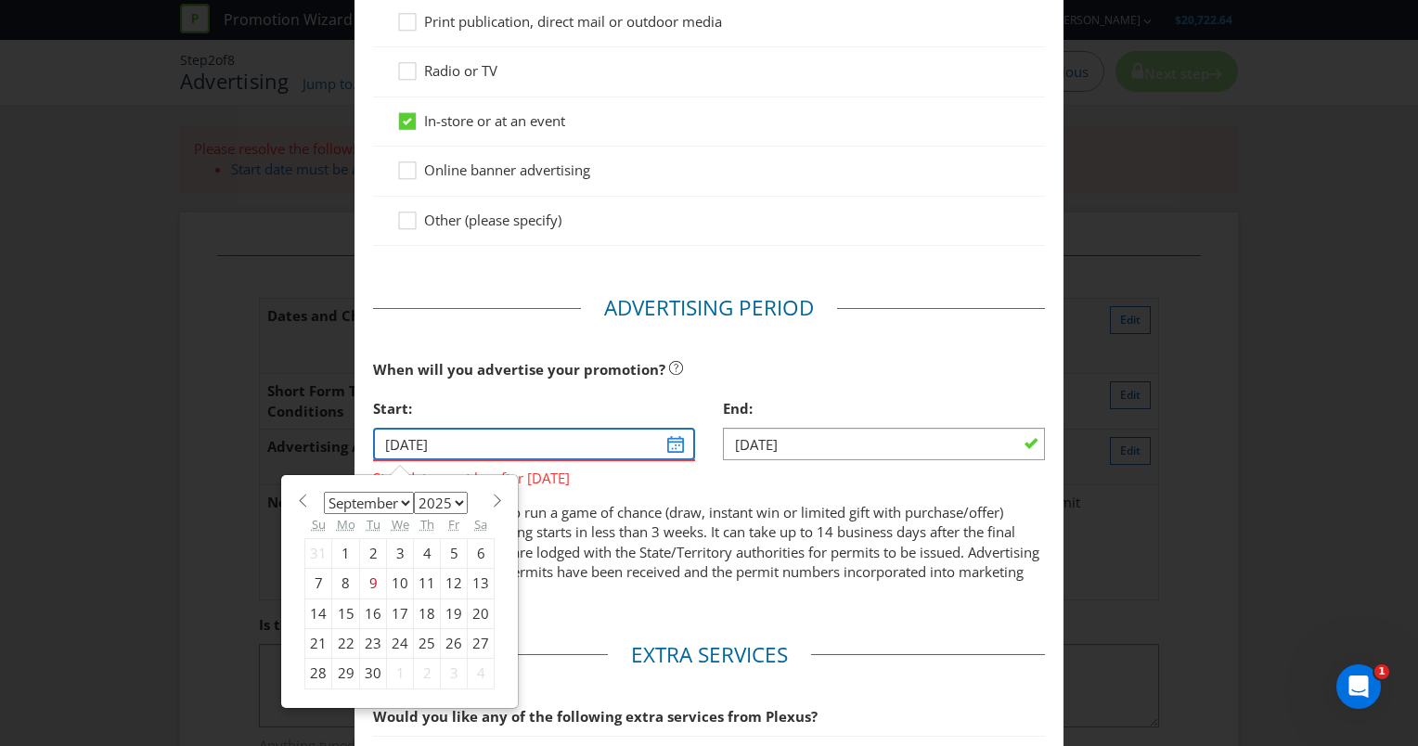
scroll to position [376, 0]
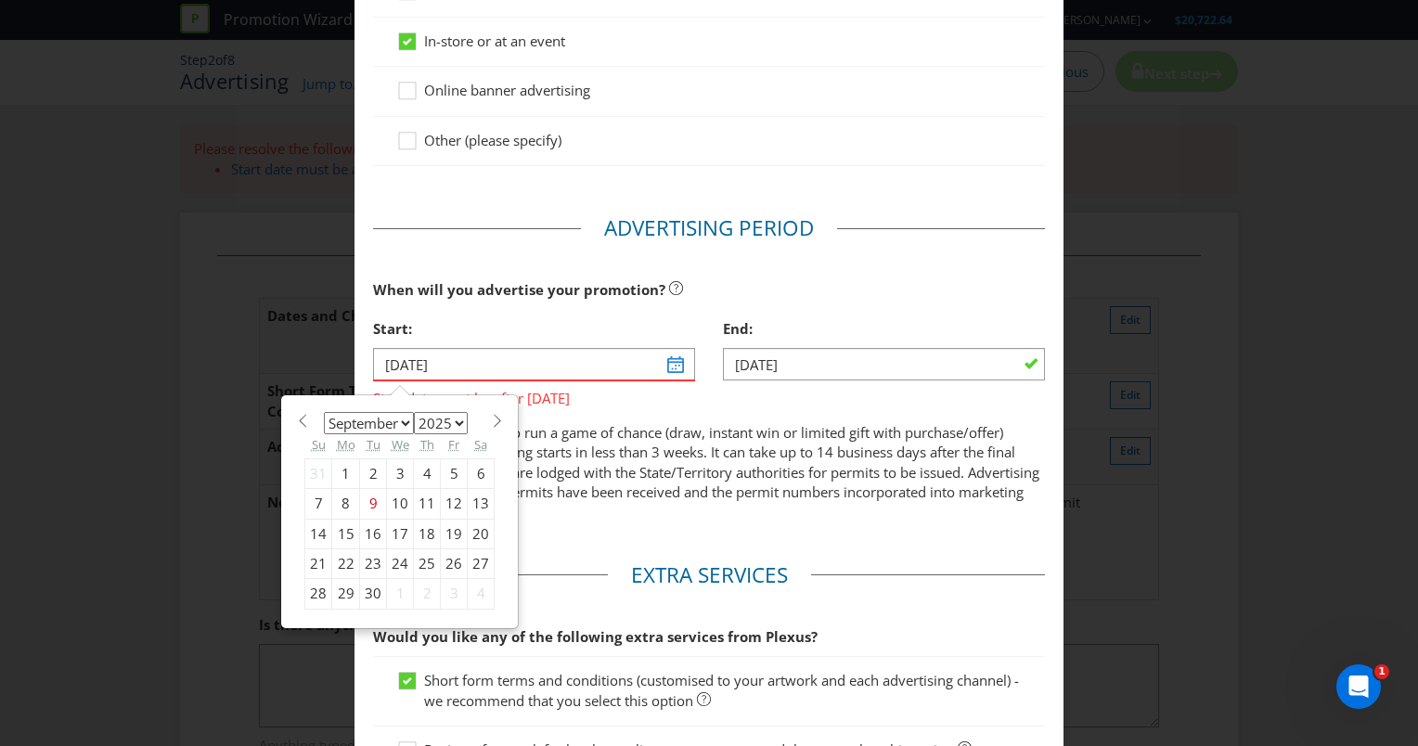
click at [491, 416] on span at bounding box center [497, 421] width 14 height 14
select select "9"
click at [367, 526] on div "14" at bounding box center [373, 534] width 27 height 30
type input "[DATE]"
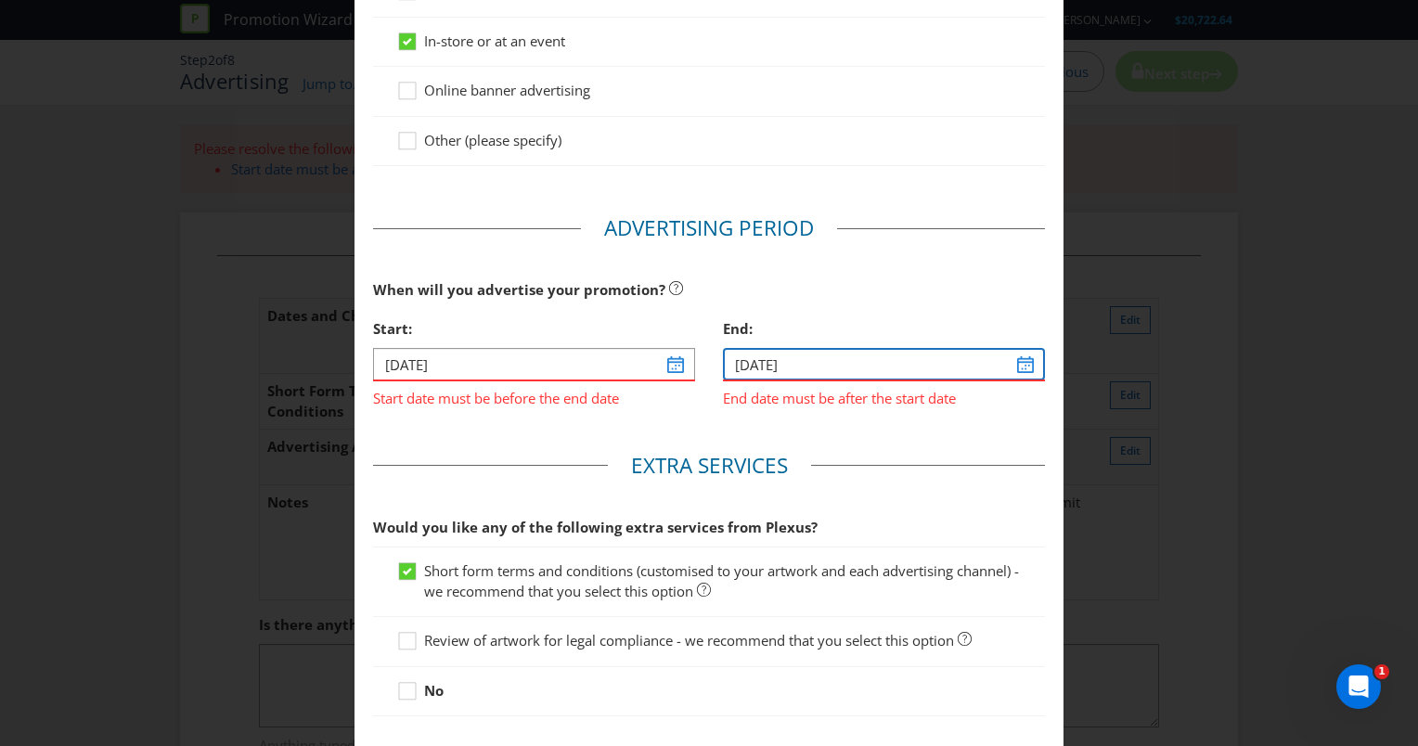
click at [801, 364] on input "[DATE]" at bounding box center [884, 364] width 322 height 32
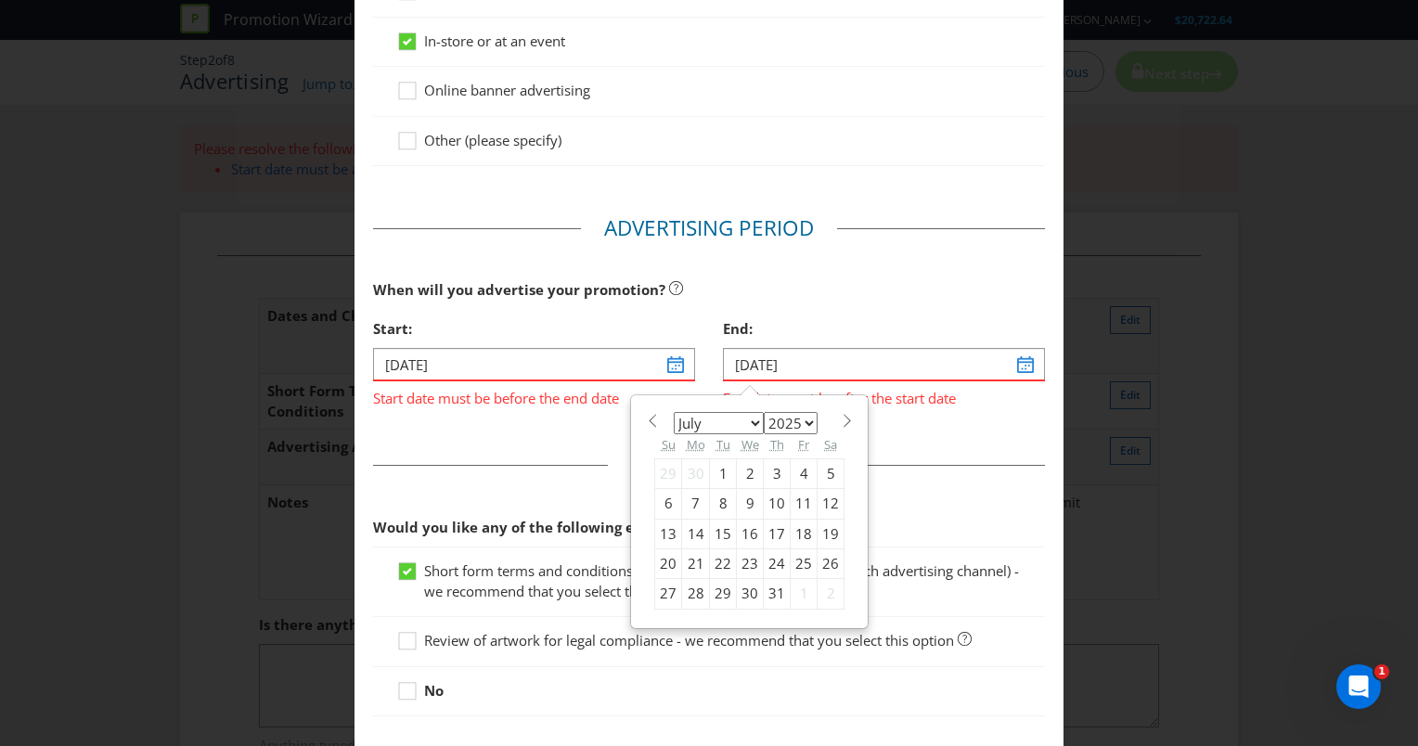
click at [753, 315] on div "End:" at bounding box center [884, 329] width 322 height 38
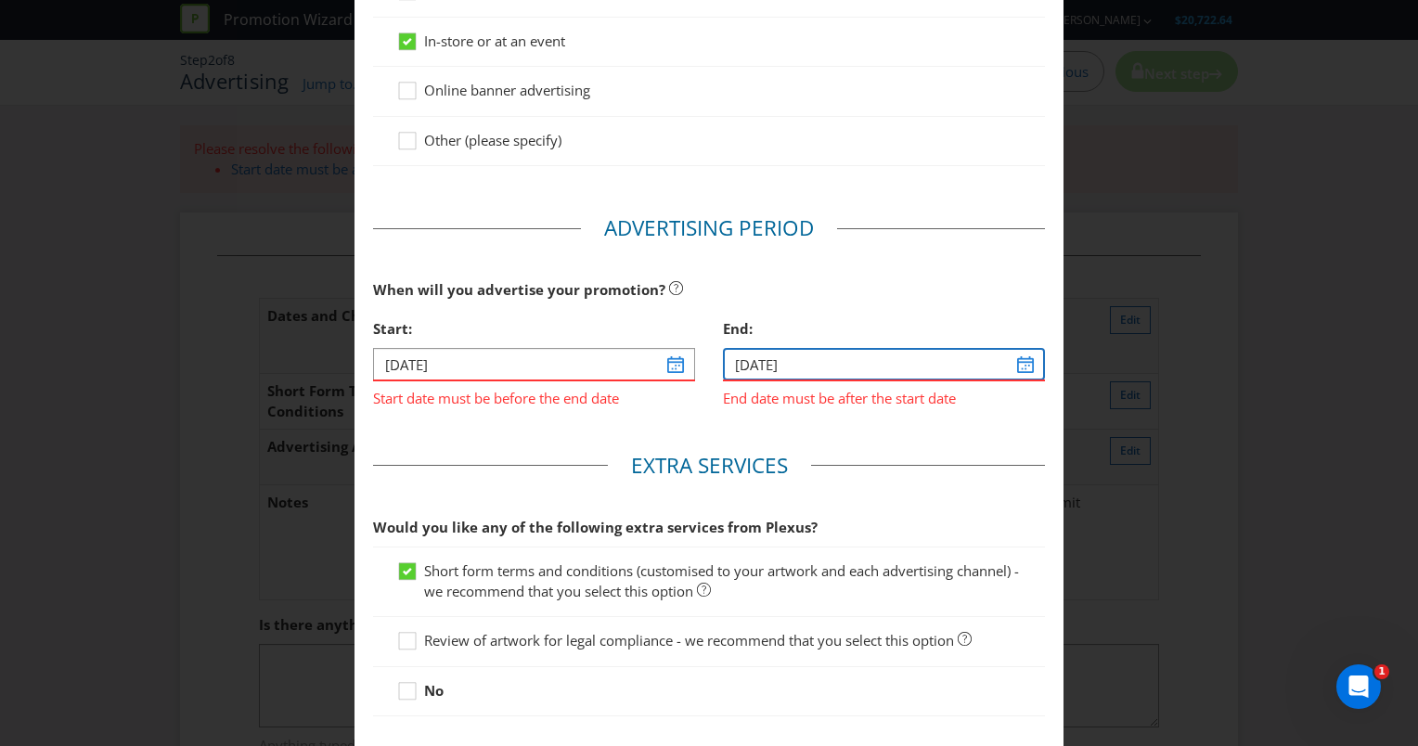
click at [1010, 364] on input "[DATE]" at bounding box center [884, 364] width 322 height 32
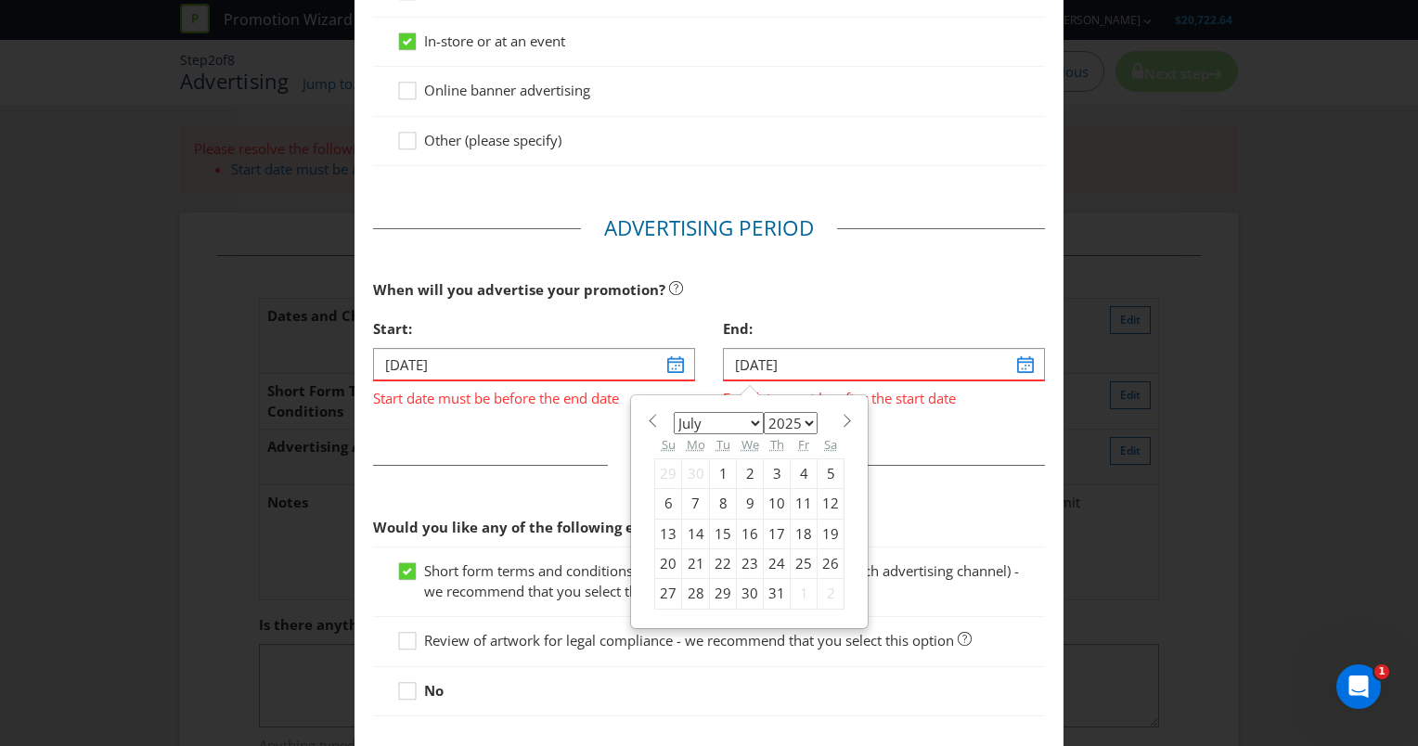
click at [716, 530] on div "15" at bounding box center [723, 534] width 27 height 30
click at [1021, 362] on input "[DATE]" at bounding box center [884, 364] width 322 height 32
click at [840, 419] on span at bounding box center [847, 421] width 14 height 14
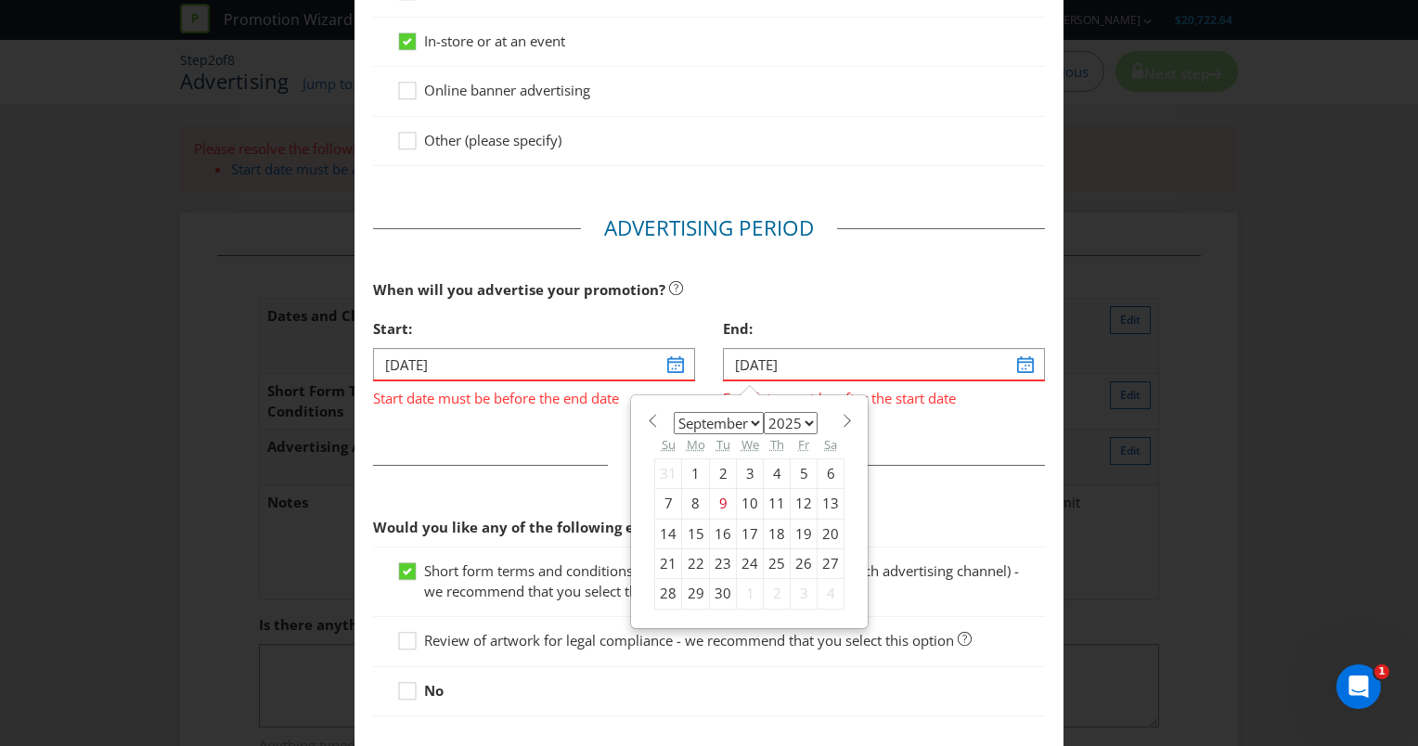
select select "9"
click at [746, 526] on div "15" at bounding box center [750, 534] width 27 height 30
type input "[DATE]"
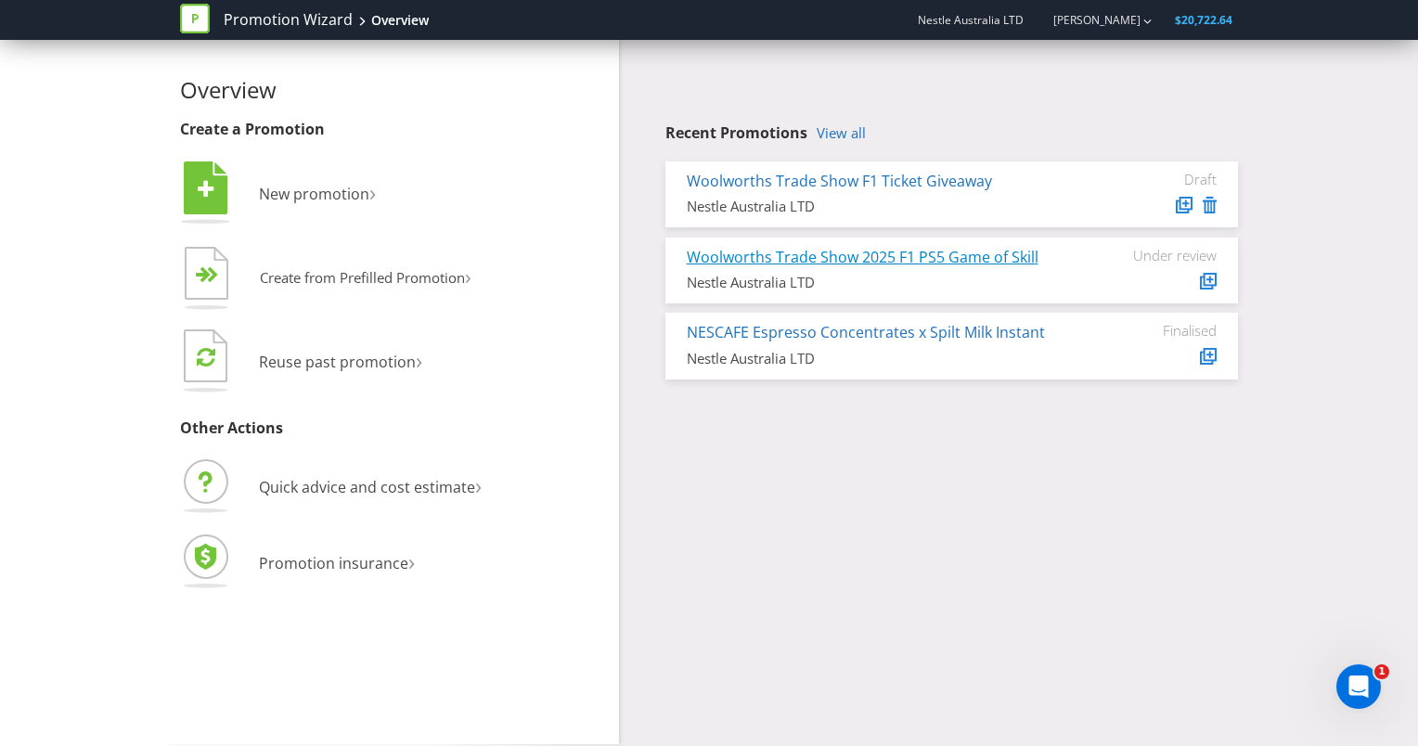
click at [1010, 250] on link "Woolworths Trade Show 2025 F1 PS5 Game of Skill" at bounding box center [863, 257] width 352 height 20
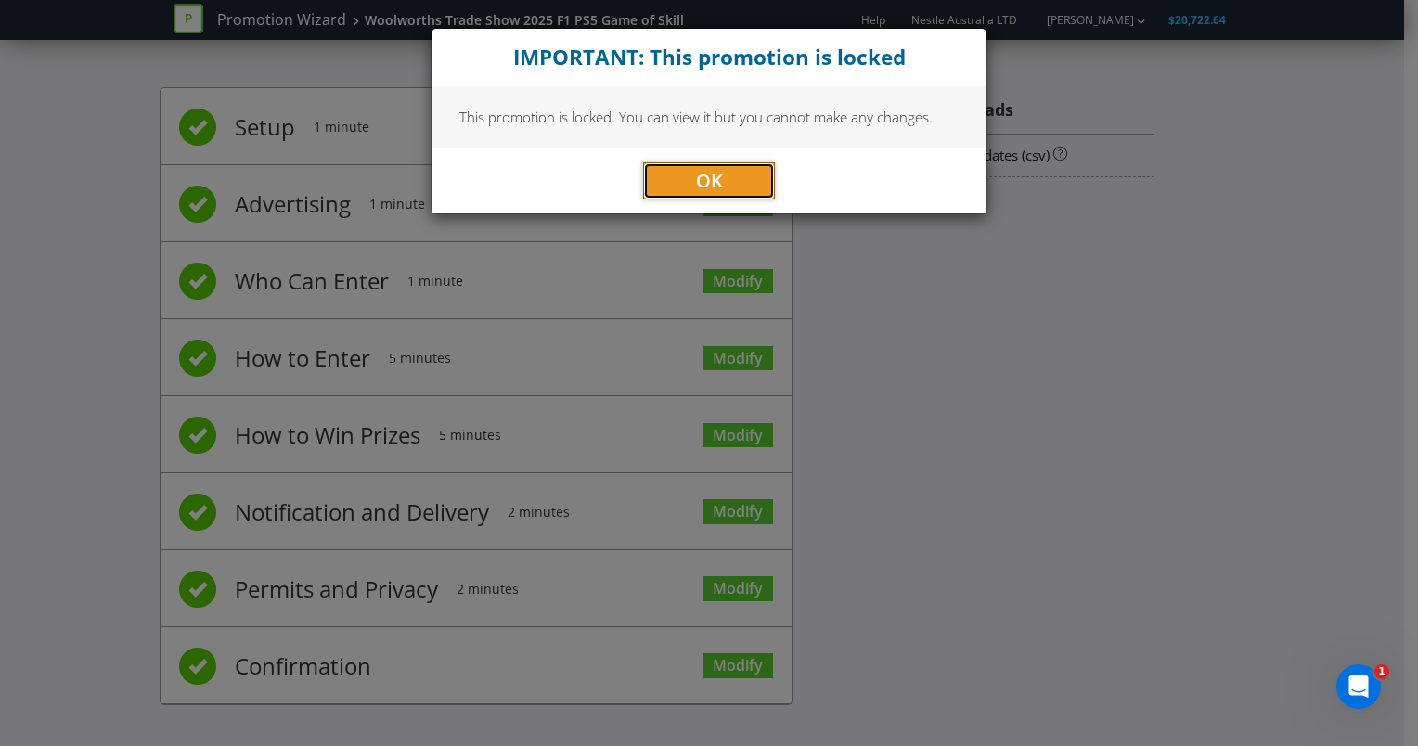
drag, startPoint x: 711, startPoint y: 171, endPoint x: 739, endPoint y: 126, distance: 52.5
click at [709, 171] on span "OK" at bounding box center [709, 180] width 27 height 25
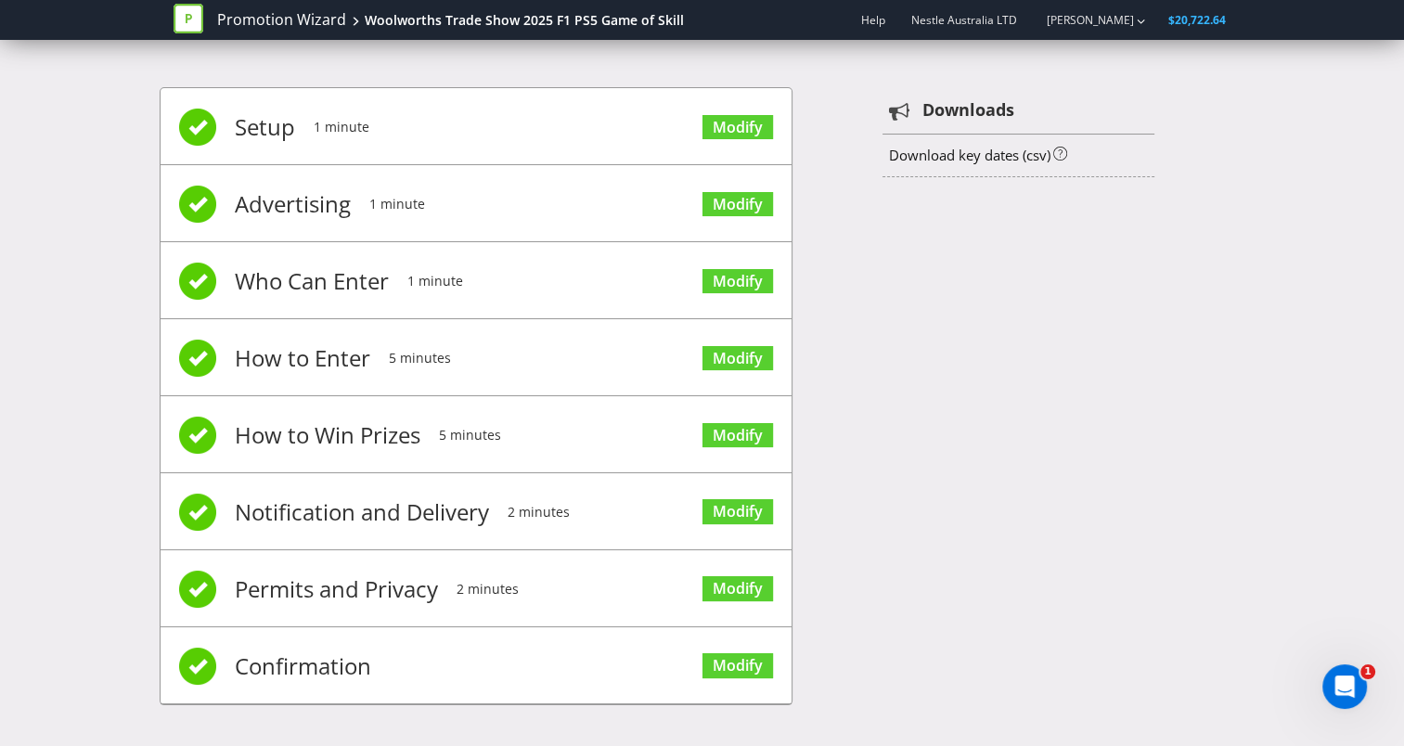
click at [302, 673] on span "Confirmation" at bounding box center [303, 666] width 136 height 74
click at [709, 658] on link "Modify" at bounding box center [738, 665] width 71 height 25
